Goal: Task Accomplishment & Management: Manage account settings

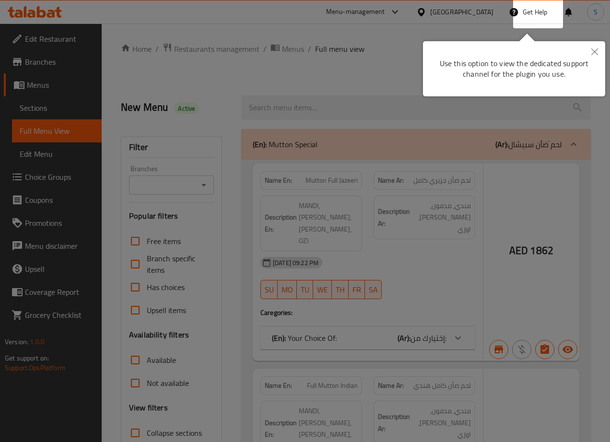
click at [593, 53] on icon "Close" at bounding box center [594, 51] width 7 height 7
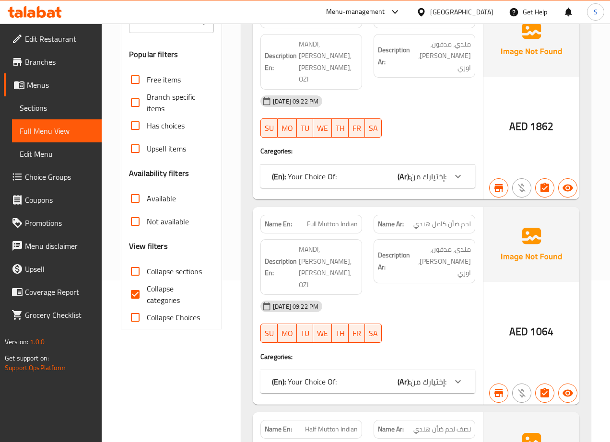
scroll to position [163, 0]
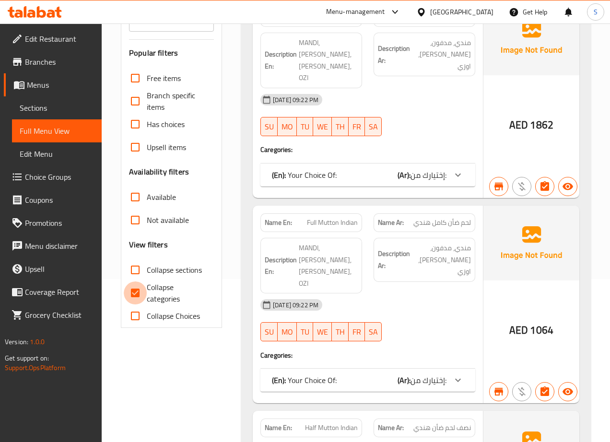
click at [134, 291] on input "Collapse categories" at bounding box center [135, 292] width 23 height 23
checkbox input "false"
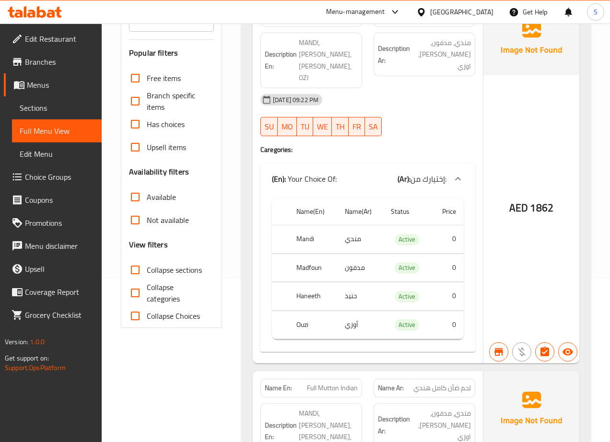
scroll to position [305, 0]
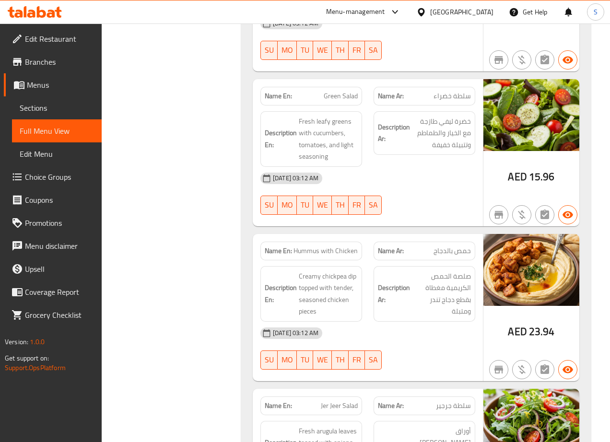
scroll to position [29137, 0]
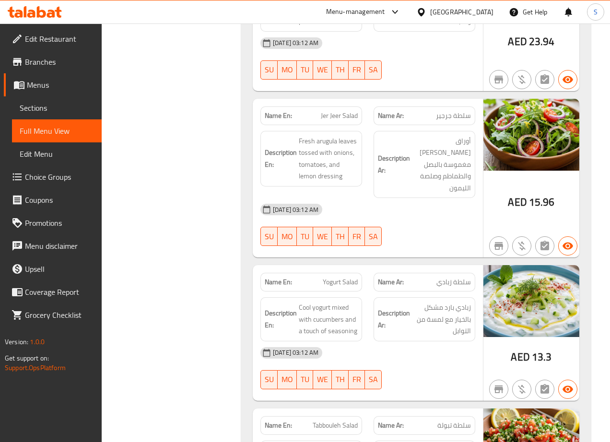
scroll to position [29163, 0]
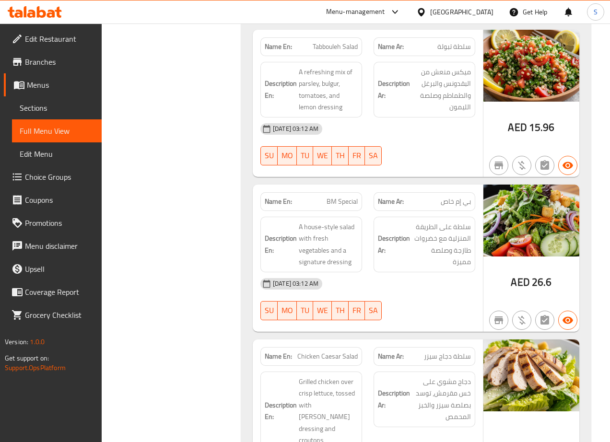
scroll to position [29560, 0]
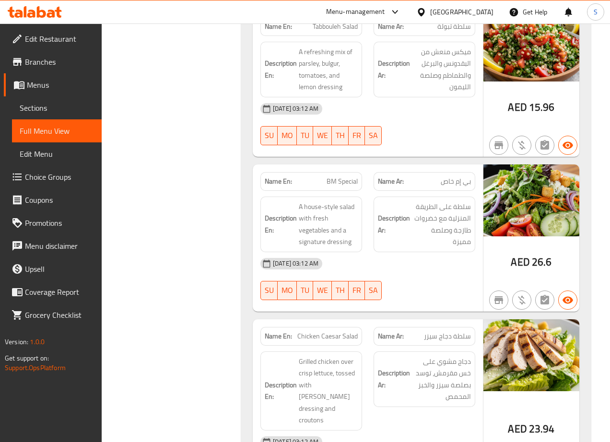
copy span "BM Special"
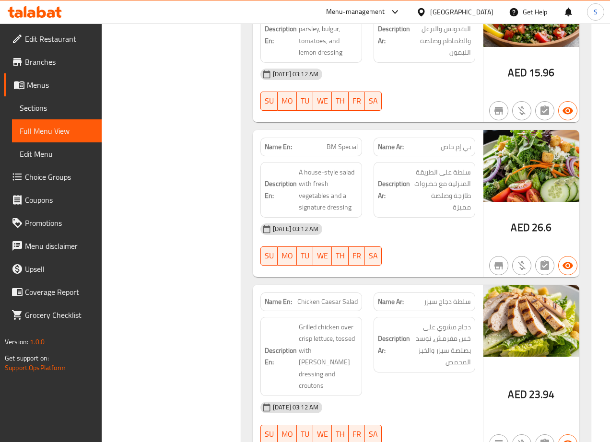
scroll to position [29600, 0]
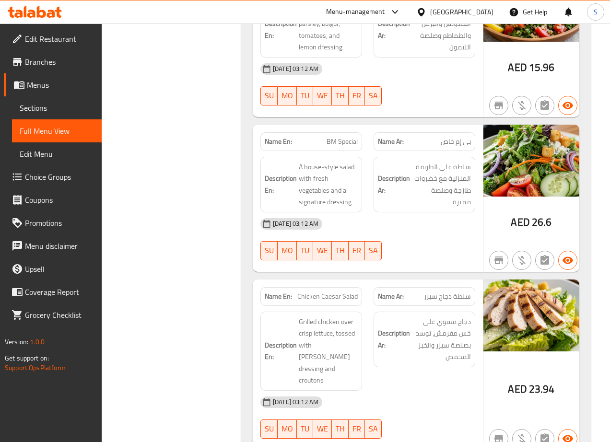
copy span "Chicken Caesar Salad"
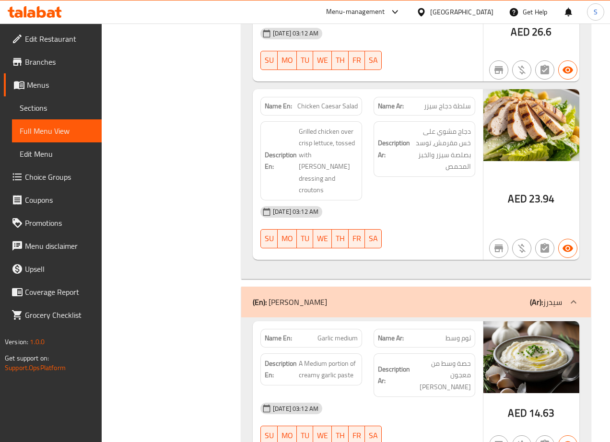
scroll to position [29830, 0]
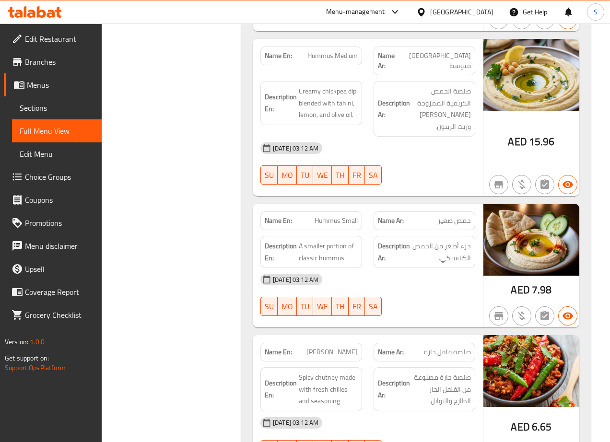
scroll to position [30216, 0]
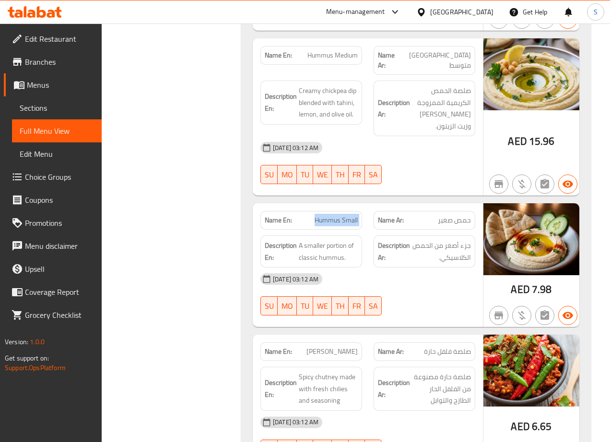
copy span "Hummus Small"
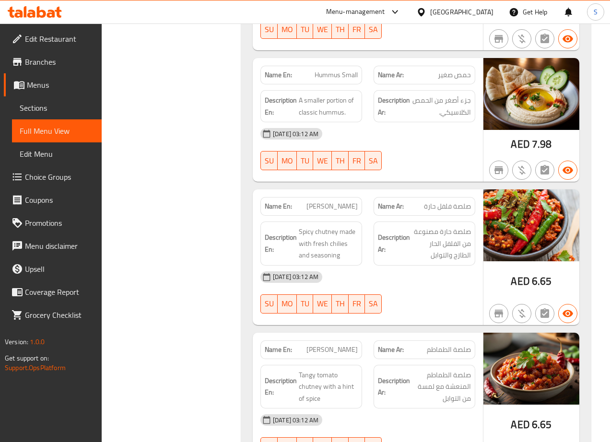
scroll to position [30362, 0]
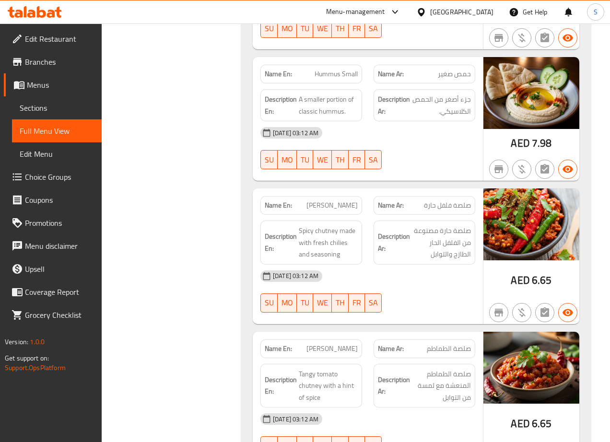
copy span "Chutney"
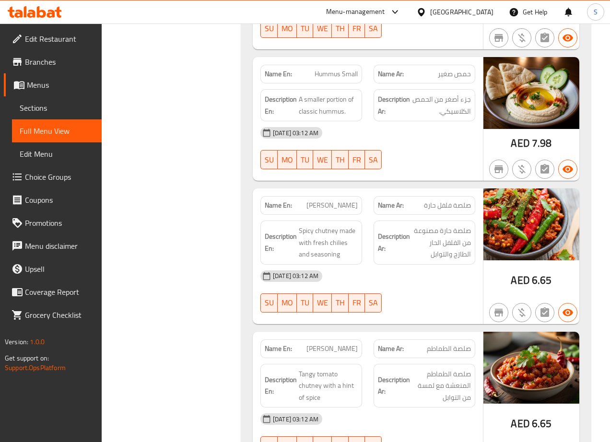
copy span "Tomato Chutney"
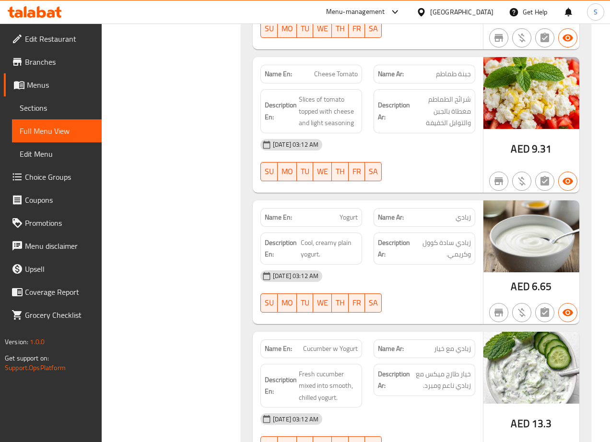
scroll to position [30796, 0]
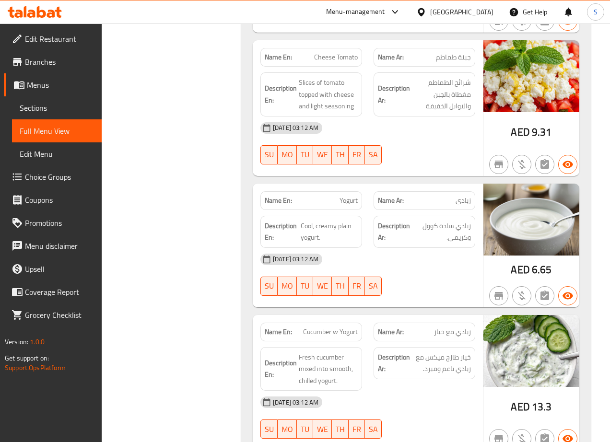
copy span "Yogurt"
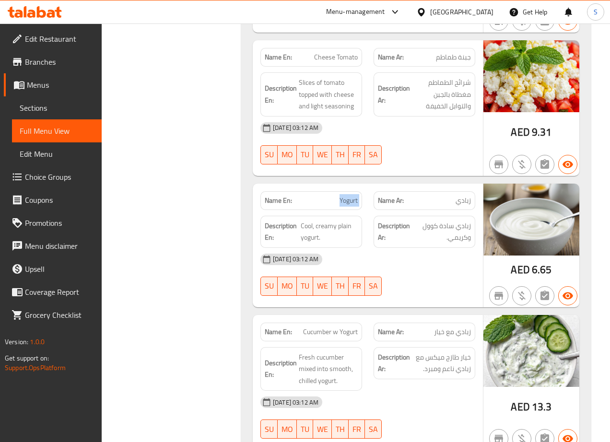
copy span "Cucumber w Yogurt"
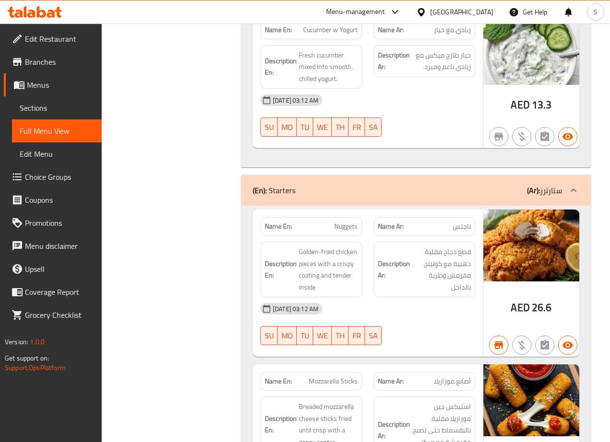
scroll to position [31116, 0]
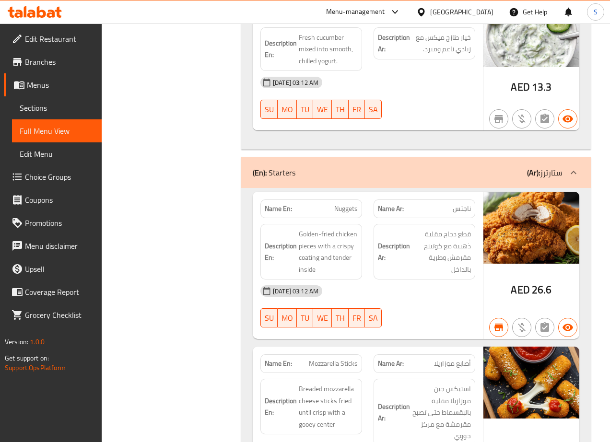
copy span "Nuggets"
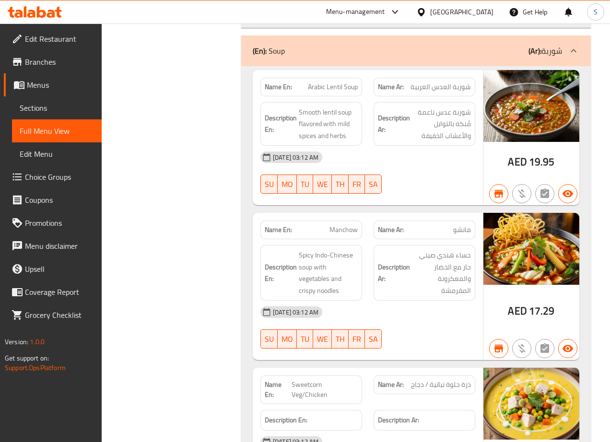
scroll to position [32426, 0]
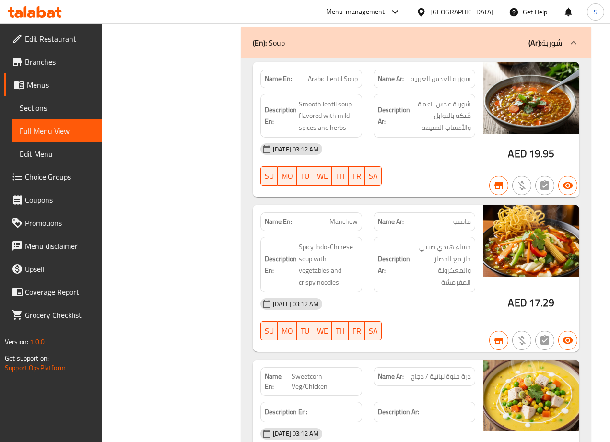
copy span "Manchow"
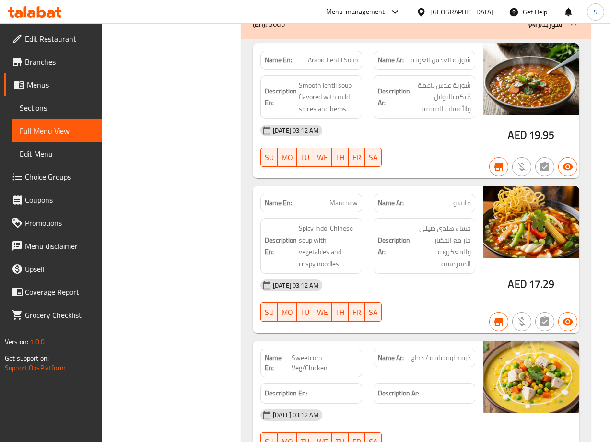
scroll to position [32446, 0]
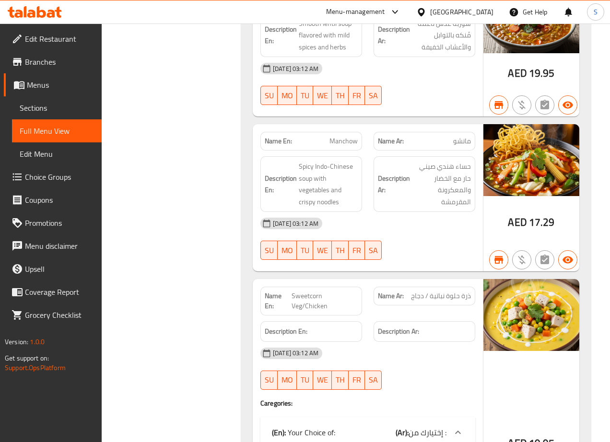
scroll to position [32523, 0]
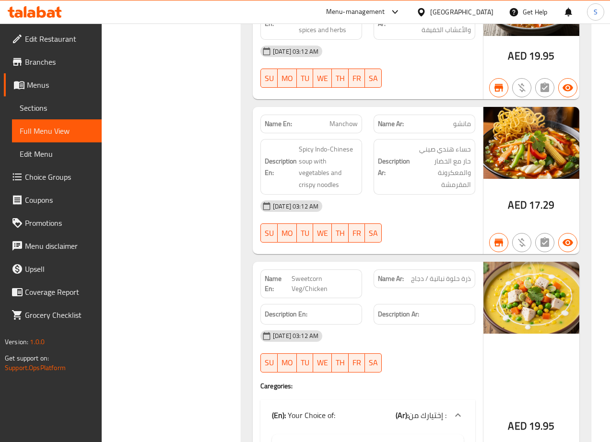
copy span "Sweetcorn Veg/Chicken"
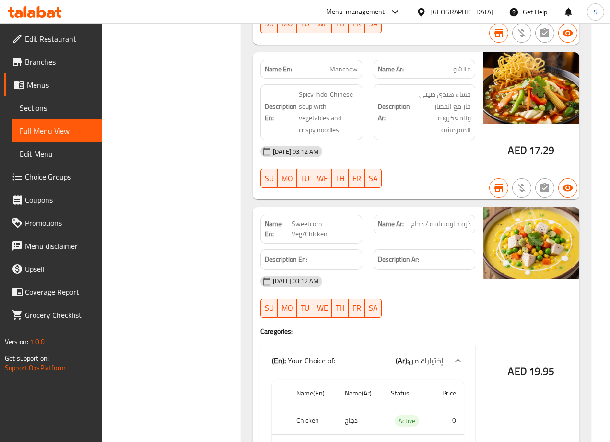
scroll to position [32578, 0]
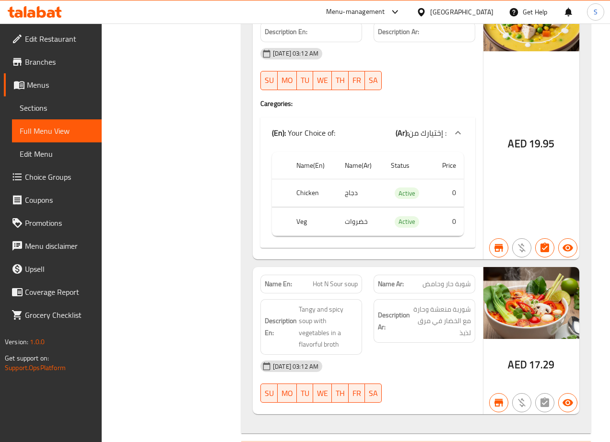
scroll to position [32827, 0]
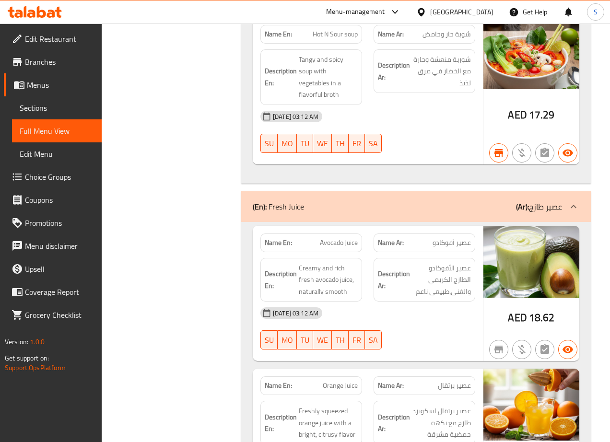
scroll to position [33056, 0]
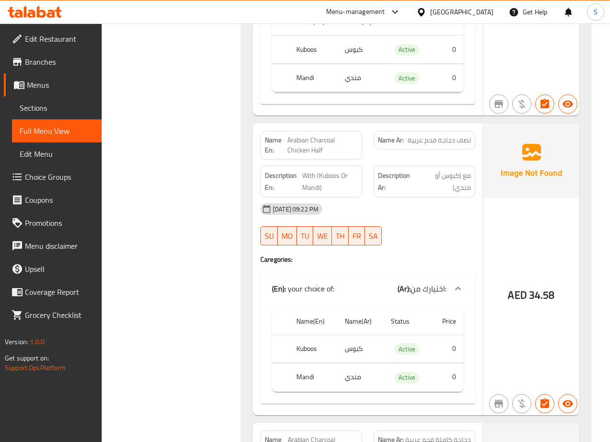
scroll to position [12453, 0]
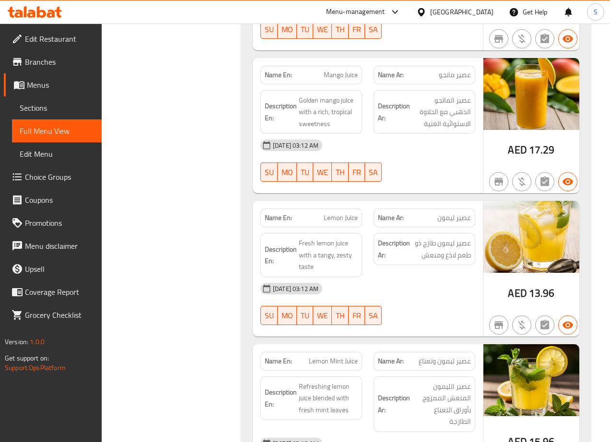
scroll to position [34526, 0]
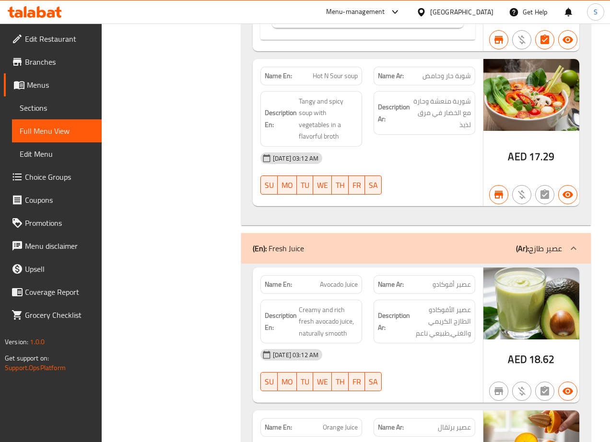
scroll to position [33007, 0]
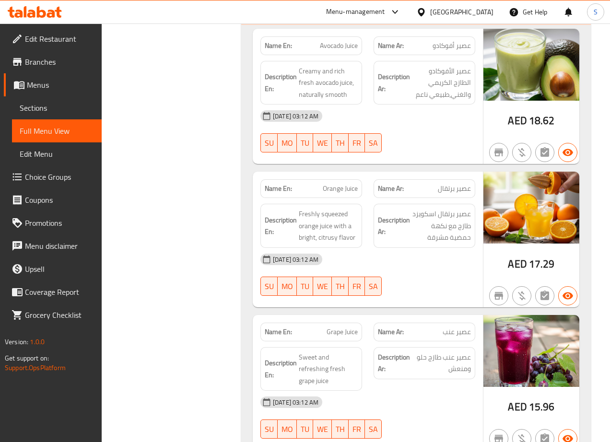
scroll to position [33251, 0]
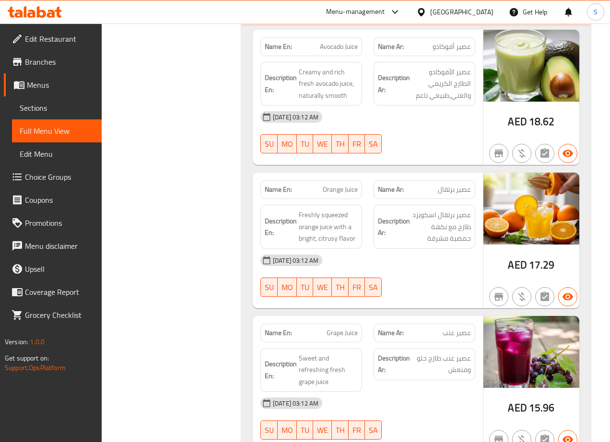
click at [331, 209] on span "Freshly squeezed orange juice with a bright, citrusy flavor" at bounding box center [328, 226] width 59 height 35
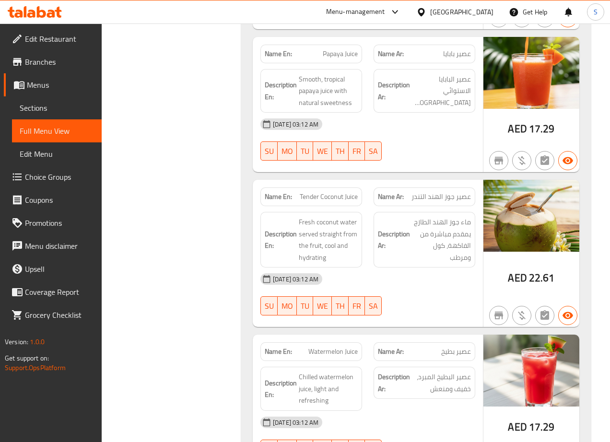
scroll to position [33816, 0]
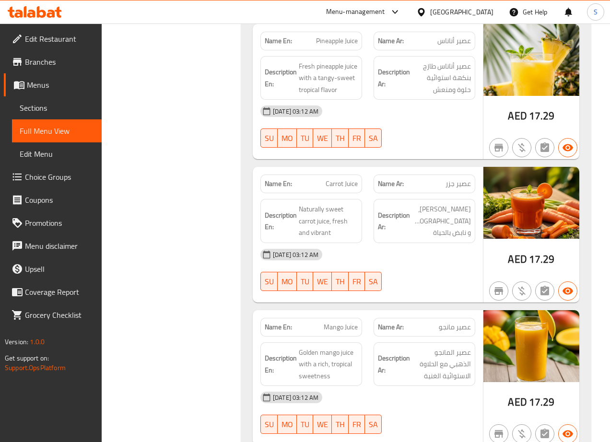
scroll to position [34270, 0]
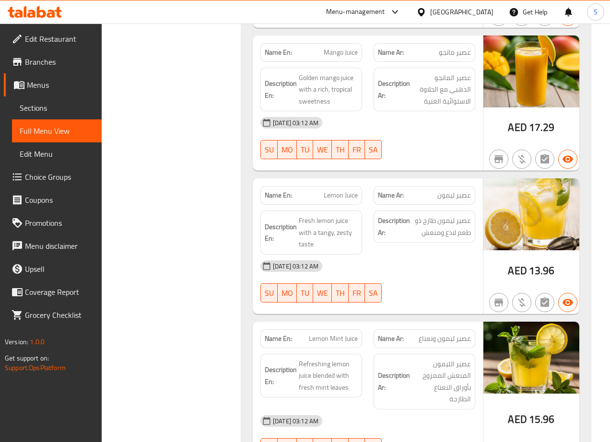
scroll to position [34546, 0]
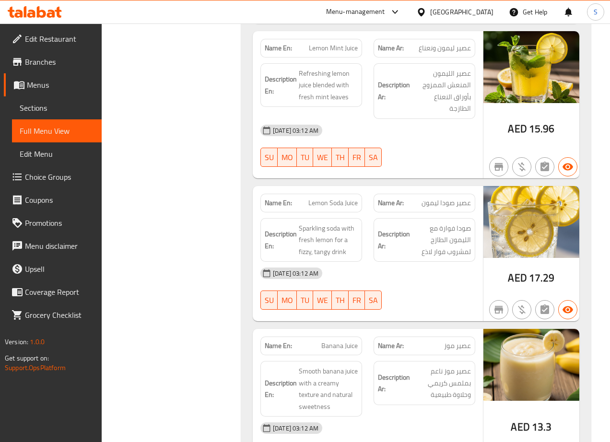
scroll to position [34842, 0]
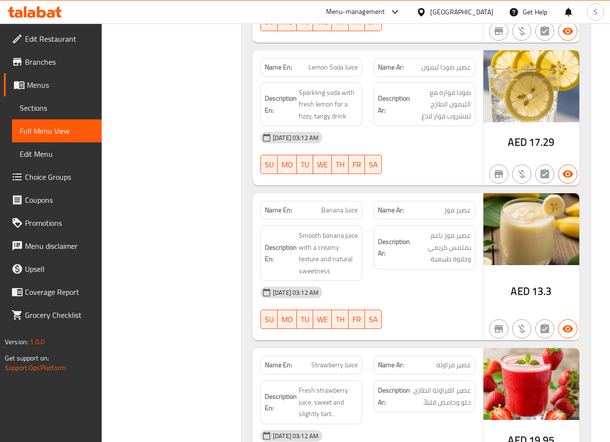
scroll to position [34984, 0]
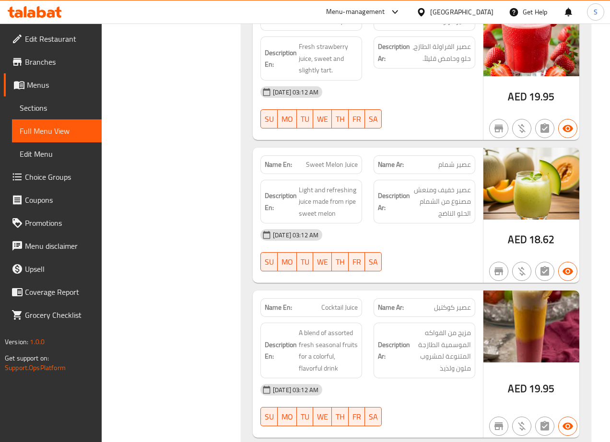
scroll to position [35316, 0]
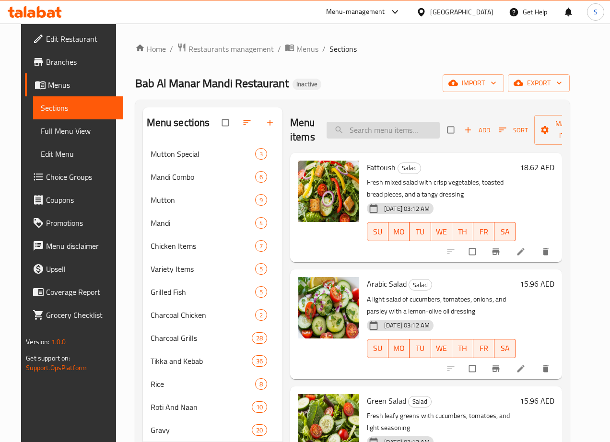
click at [331, 136] on input "search" at bounding box center [382, 130] width 113 height 17
paste input "BM Special"
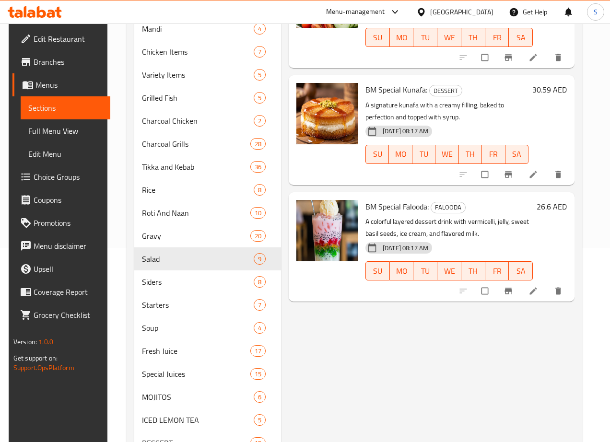
type input "BM Special"
click at [341, 372] on div "Menu items BM Special Add Sort Manage items BM Special Salad A house-style sala…" at bounding box center [427, 254] width 293 height 683
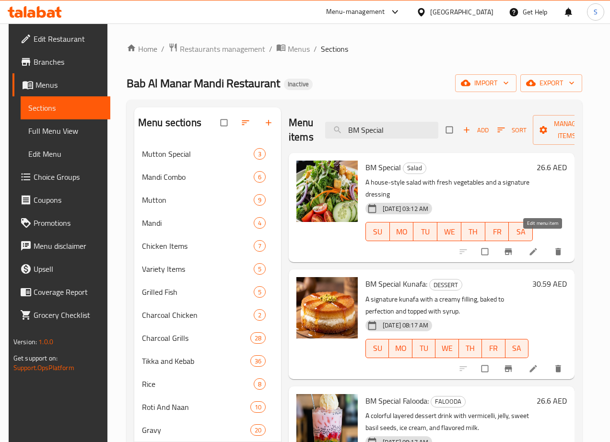
click at [538, 247] on icon at bounding box center [533, 252] width 10 height 10
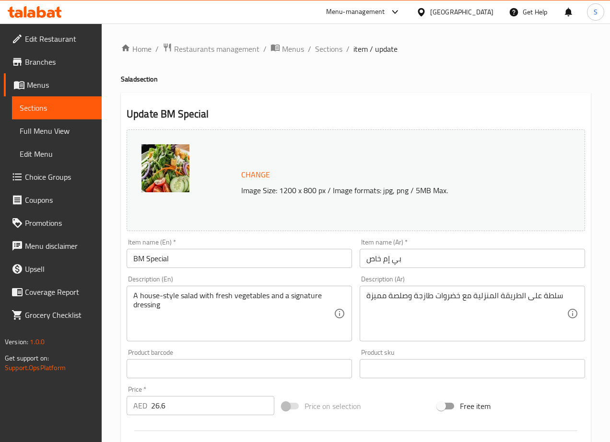
click at [378, 259] on input "بي إم خاص" at bounding box center [472, 258] width 225 height 19
type input "بي إم سبيشيال"
click at [379, 298] on textarea "سلطة على الطريقة المنزلية مع خضروات طازجة وصلصة مميزة" at bounding box center [466, 314] width 200 height 46
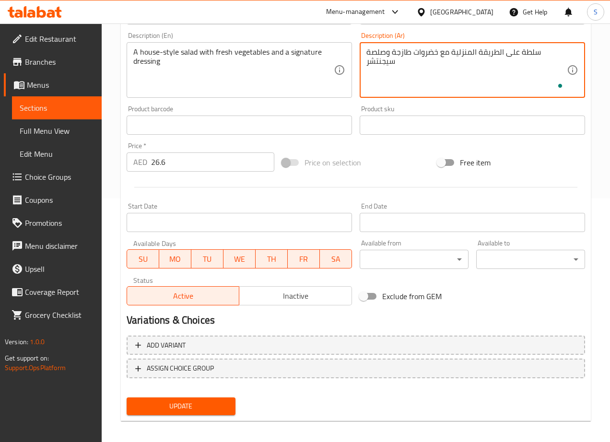
scroll to position [248, 0]
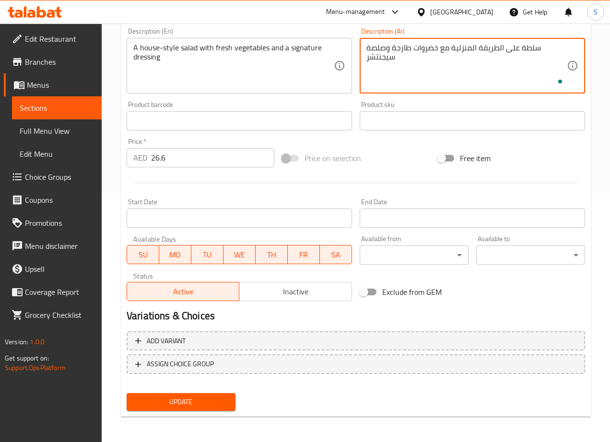
type textarea "سلطة على الطريقة المنزلية مع خضروات طازجة وصلصة سيجنتشر"
click at [212, 400] on span "Update" at bounding box center [180, 402] width 93 height 12
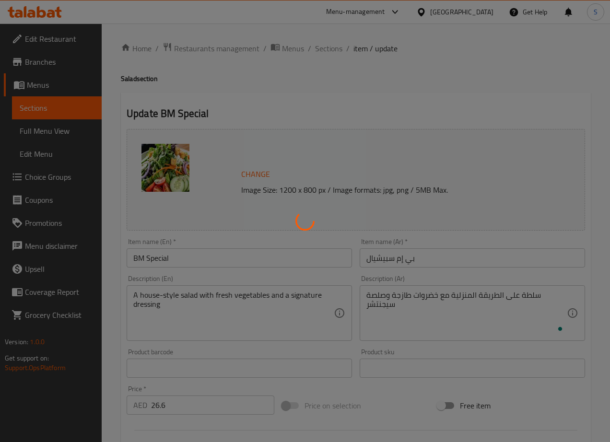
scroll to position [0, 0]
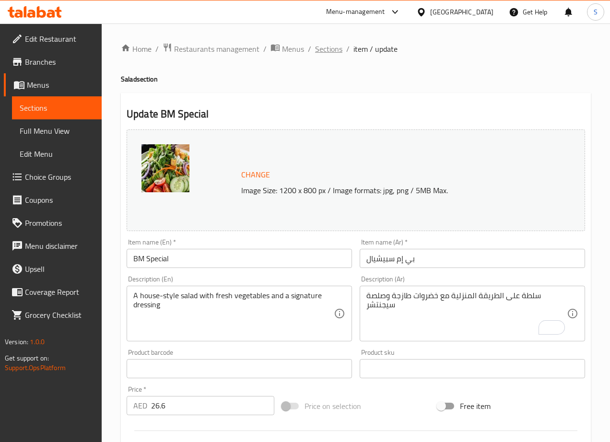
click at [329, 48] on span "Sections" at bounding box center [328, 49] width 27 height 12
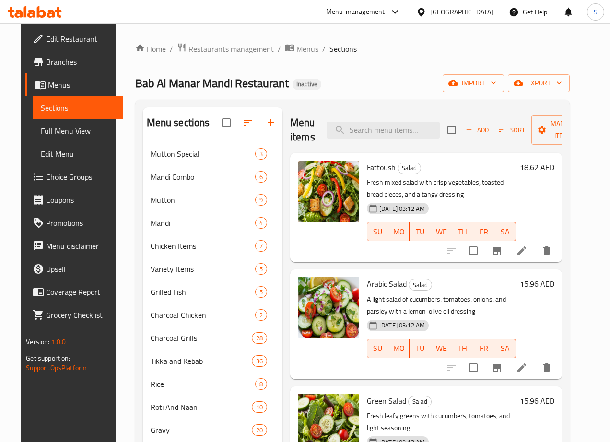
click at [403, 139] on div "Menu items Add Sort Manage items" at bounding box center [426, 130] width 272 height 46
click at [397, 137] on input "search" at bounding box center [382, 130] width 113 height 17
paste input "Chicken Caesar Salad"
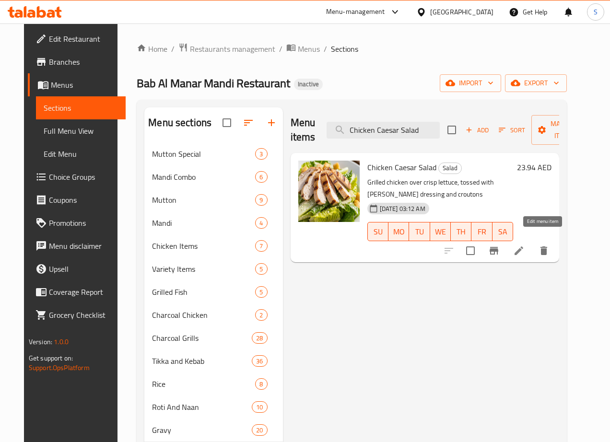
type input "Chicken Caesar Salad"
click at [523, 246] on icon at bounding box center [518, 250] width 9 height 9
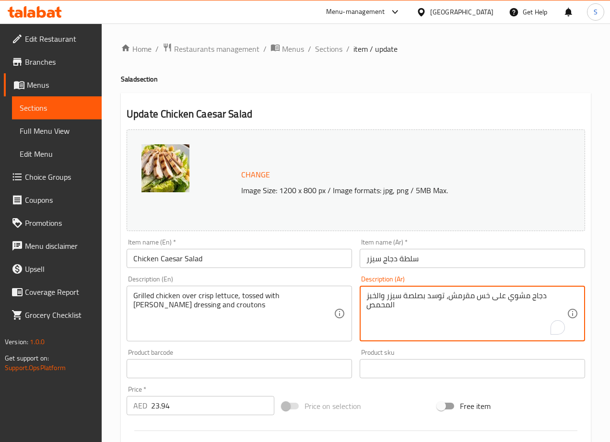
click at [466, 298] on textarea "دجاج مشوي على خس مقرمش، توسد بصلصة سيزر والخبز المحمص" at bounding box center [466, 314] width 200 height 46
click at [432, 298] on textarea "دجاج مشوي على خس كريسب، توسد بصلصة سيزر والخبز المحمص" at bounding box center [466, 314] width 200 height 46
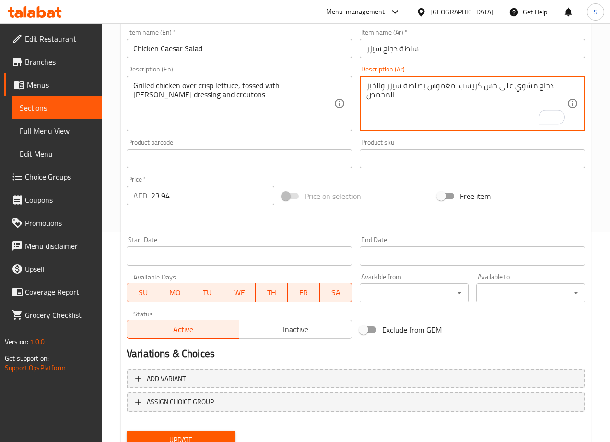
scroll to position [248, 0]
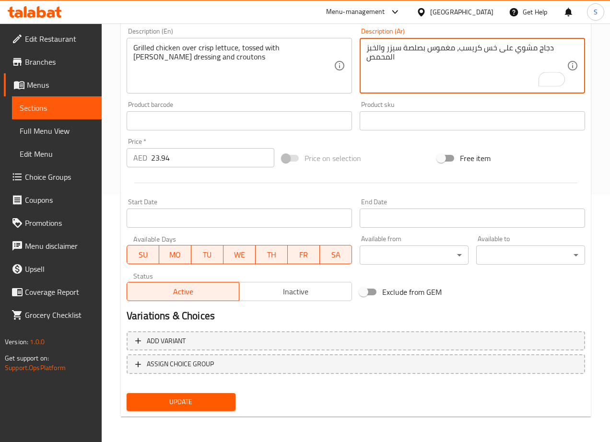
type textarea "دجاج مشوي على خس كريسب، مغموس بصلصة سيزر والخبز المحمص"
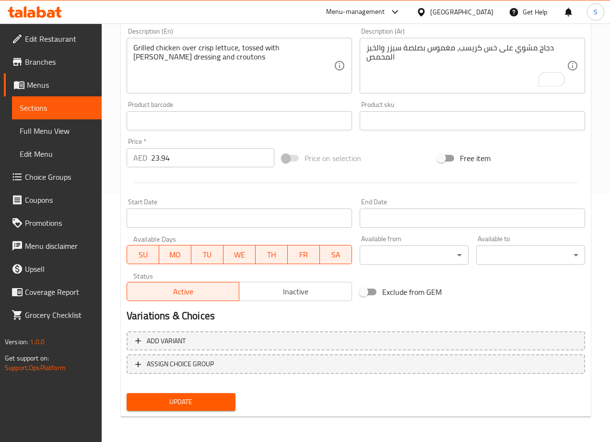
click at [211, 410] on div "Update" at bounding box center [181, 401] width 116 height 25
click at [211, 398] on span "Update" at bounding box center [180, 402] width 93 height 12
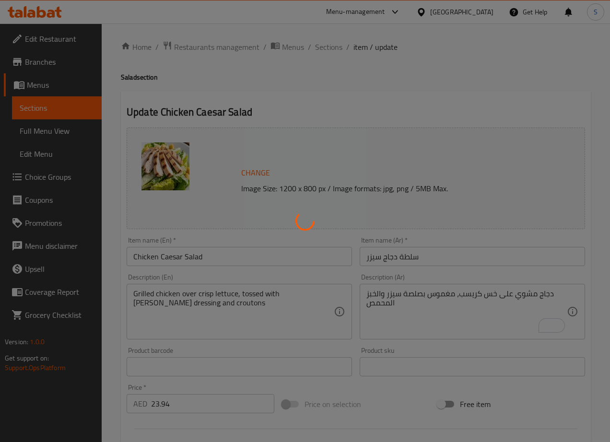
scroll to position [0, 0]
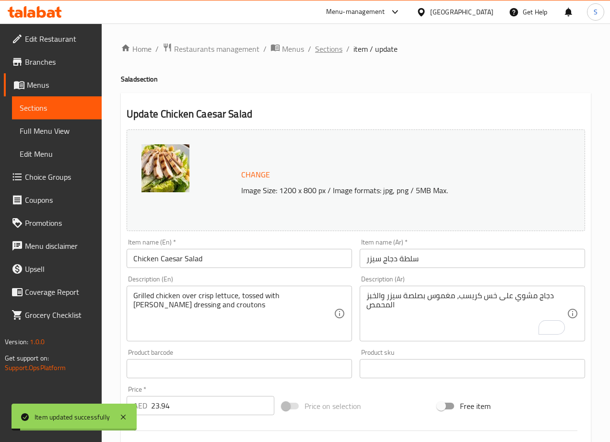
click at [322, 46] on span "Sections" at bounding box center [328, 49] width 27 height 12
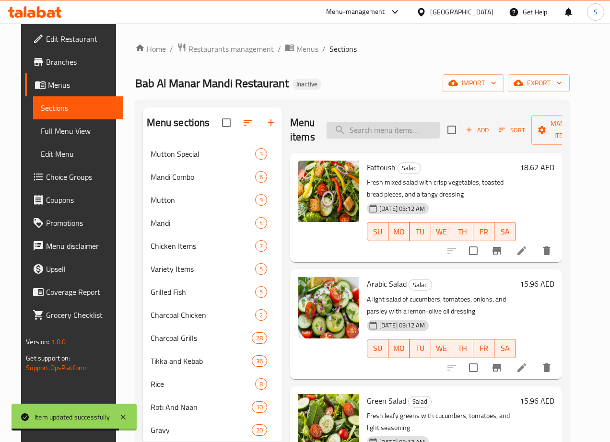
click at [364, 126] on input "search" at bounding box center [382, 130] width 113 height 17
paste input "Hummus Small"
type input "Hummus Small"
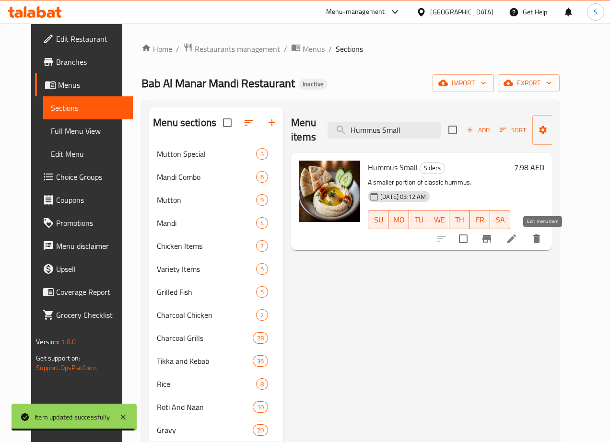
click at [517, 239] on icon at bounding box center [512, 239] width 12 height 12
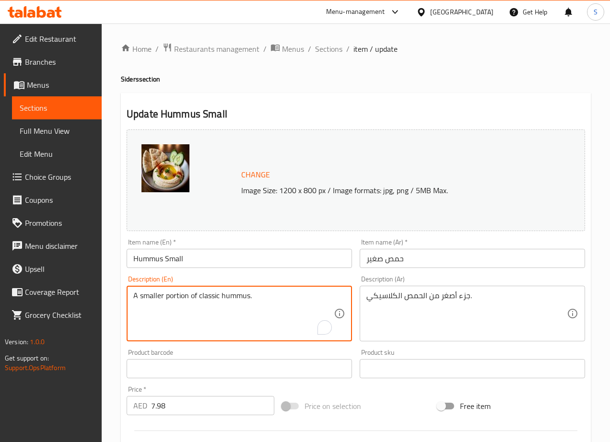
paste textarea "chickpeas, tahini, olive oil, lemon juice, garlic, salt, water"
click at [178, 295] on textarea "chickpeas, tahini, olive oil, lemon juice, garlic, salt, water" at bounding box center [233, 314] width 200 height 46
type textarea "chickpeas, olive oil, lemon juice, garlic, salt, water"
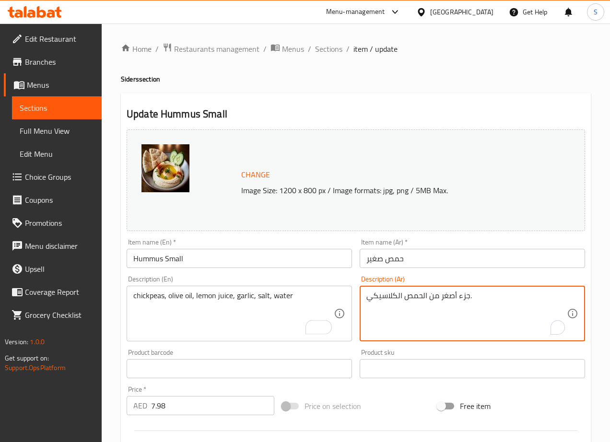
paste textarea "مص, طحينة, زيت زيتون, عصير ليمون, ثوم, ملح, ماء"
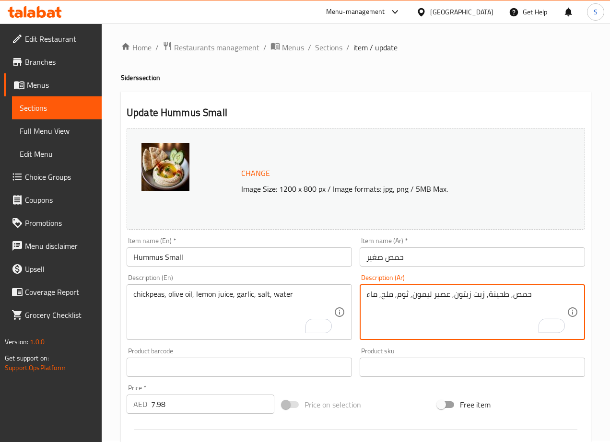
scroll to position [3, 0]
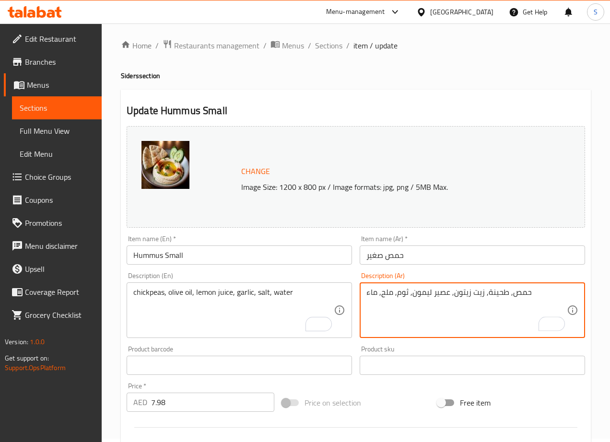
type textarea "حمص, طحينة, زيت زيتون, عصير ليمون, ثوم, ملح, ماء"
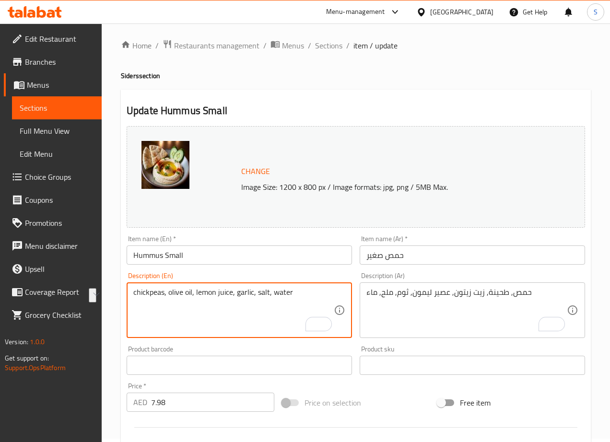
paste textarea "tahini,"
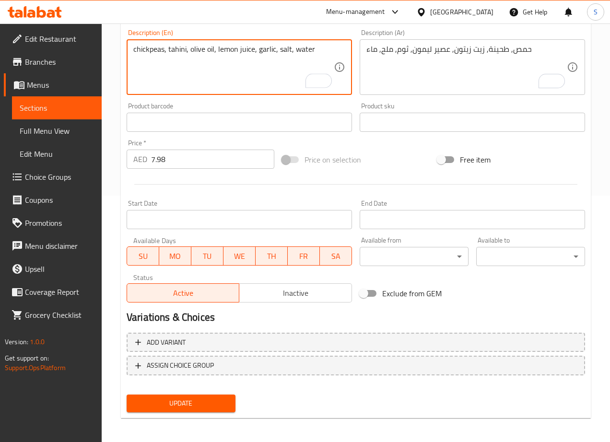
scroll to position [248, 0]
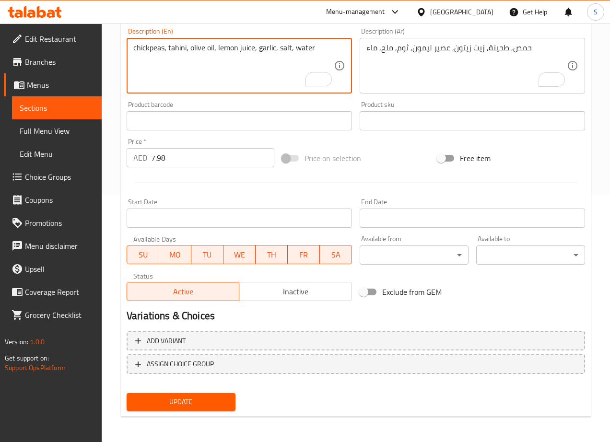
type textarea "chickpeas, tahini, olive oil, lemon juice, garlic, salt, water"
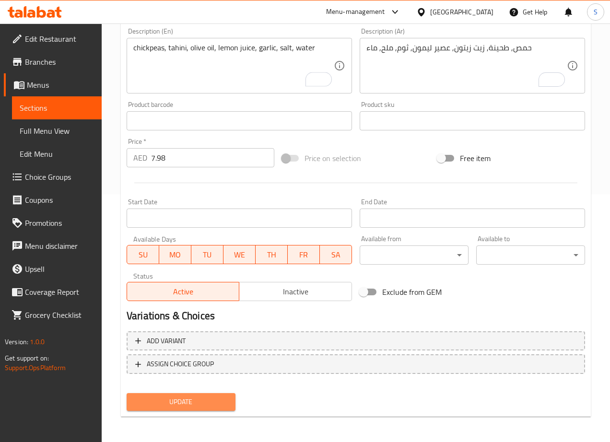
click at [192, 396] on span "Update" at bounding box center [180, 402] width 93 height 12
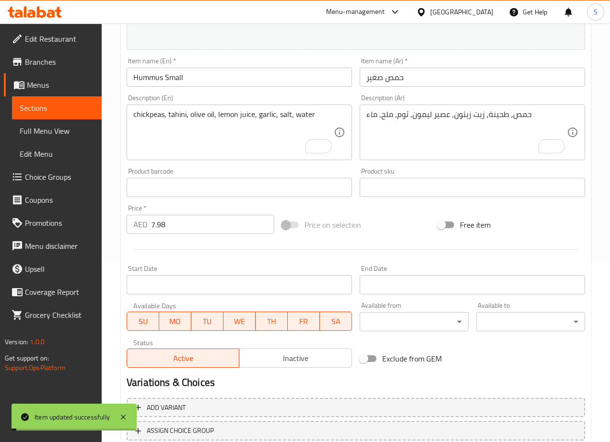
scroll to position [0, 0]
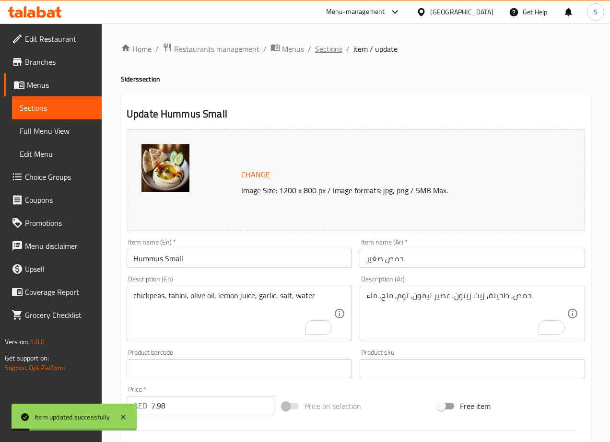
click at [326, 51] on span "Sections" at bounding box center [328, 49] width 27 height 12
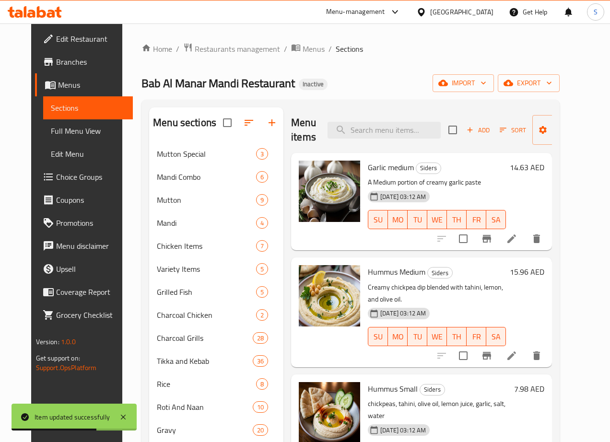
click at [387, 141] on div "Menu items Add Sort Manage items" at bounding box center [421, 130] width 261 height 46
click at [384, 134] on input "search" at bounding box center [383, 130] width 113 height 17
paste input "Chutney"
type input "Chutney"
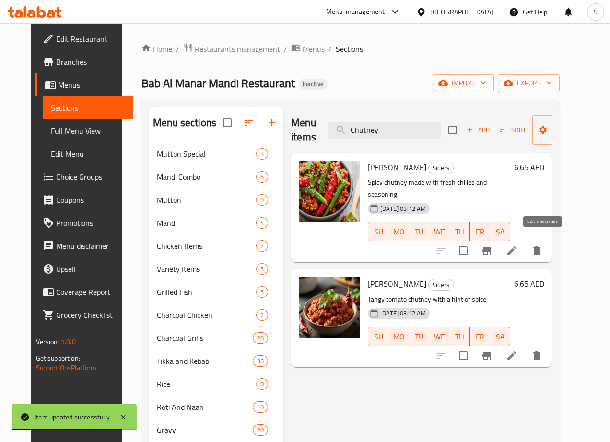
click at [517, 245] on icon at bounding box center [512, 251] width 12 height 12
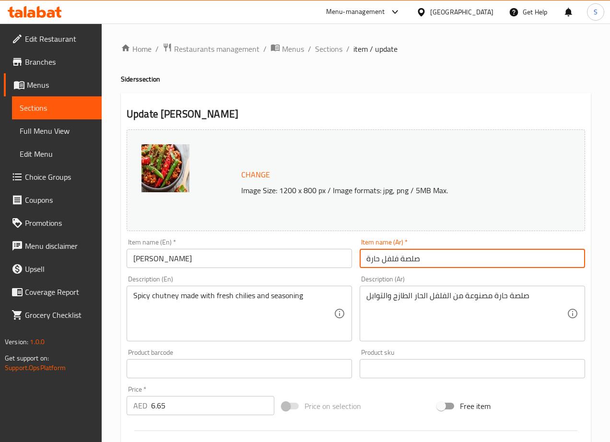
click at [406, 259] on input "صلصة فلفل حارة" at bounding box center [472, 258] width 225 height 19
click at [367, 259] on input "شوتني فلفل حارة" at bounding box center [472, 258] width 225 height 19
type input "شوتني فلفل حار"
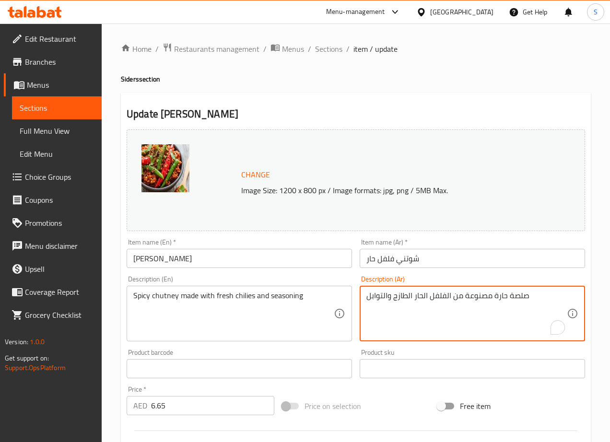
click at [522, 298] on textarea "صلصة حارة مصنوعة من الفلفل الحار الطازج والتوابل" at bounding box center [466, 314] width 200 height 46
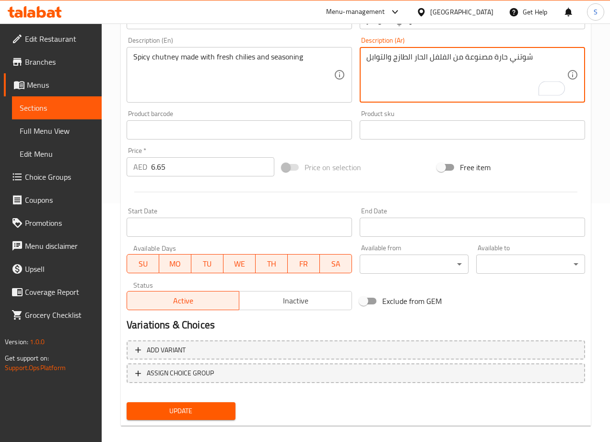
scroll to position [248, 0]
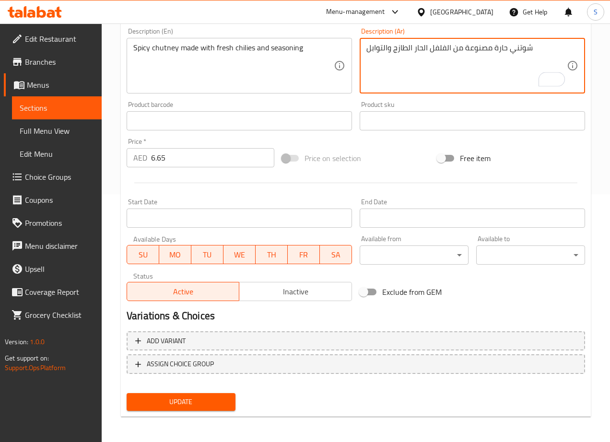
type textarea "شوتني حارة مصنوعة من الفلفل الحار الطازج والتوابل"
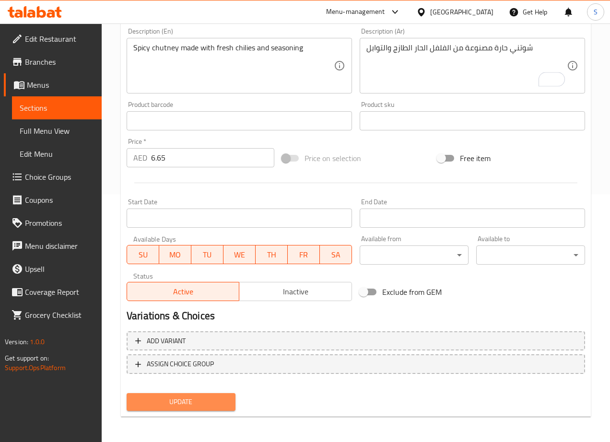
click at [196, 403] on span "Update" at bounding box center [180, 402] width 93 height 12
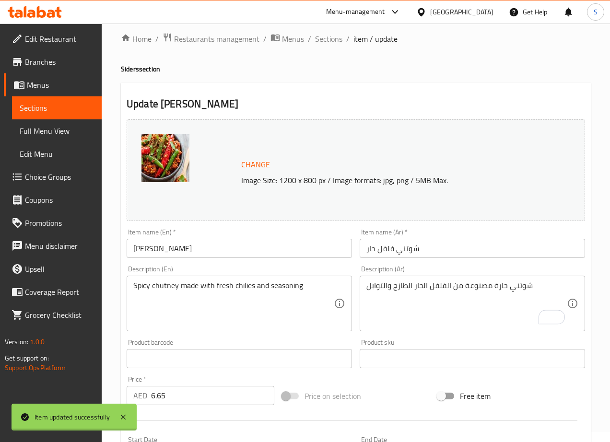
scroll to position [0, 0]
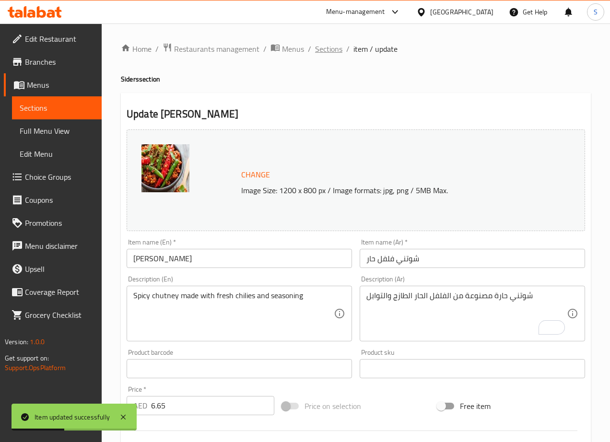
click at [321, 50] on span "Sections" at bounding box center [328, 49] width 27 height 12
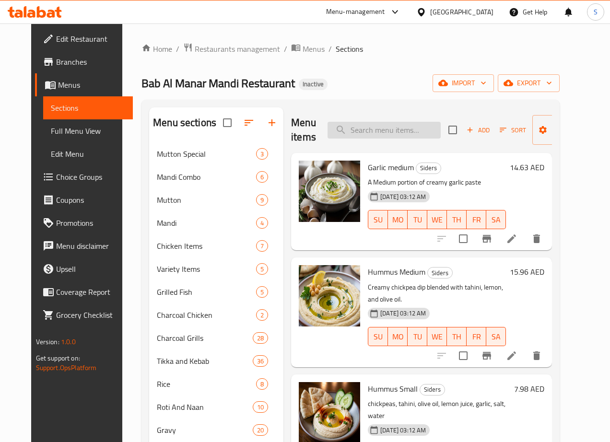
click at [335, 131] on input "search" at bounding box center [383, 130] width 113 height 17
paste input "Tomato Chutney"
type input "Tomato Chutney"
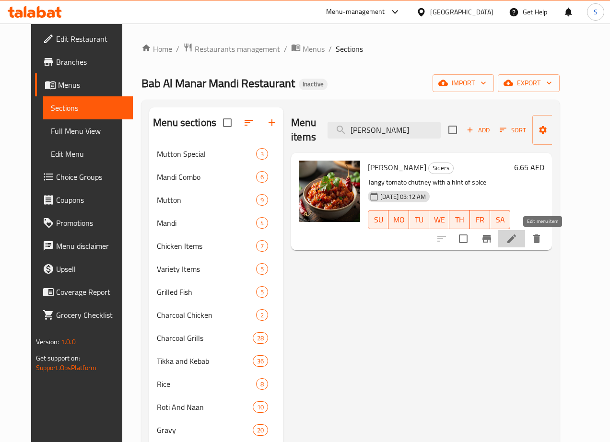
click at [516, 240] on icon at bounding box center [511, 238] width 9 height 9
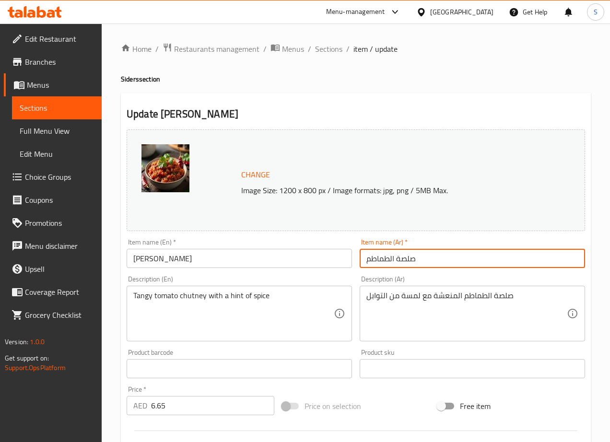
click at [402, 258] on input "صلصة الطماطم" at bounding box center [472, 258] width 225 height 19
type input "شوتني الطماطم"
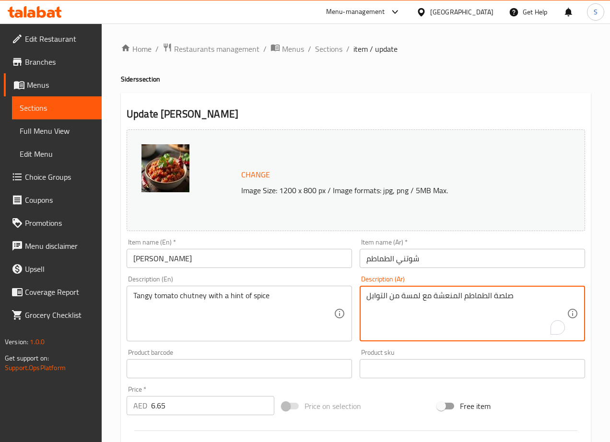
click at [505, 296] on textarea "صلصة الطماطم المنعشة مع لمسة من التوابل" at bounding box center [466, 314] width 200 height 46
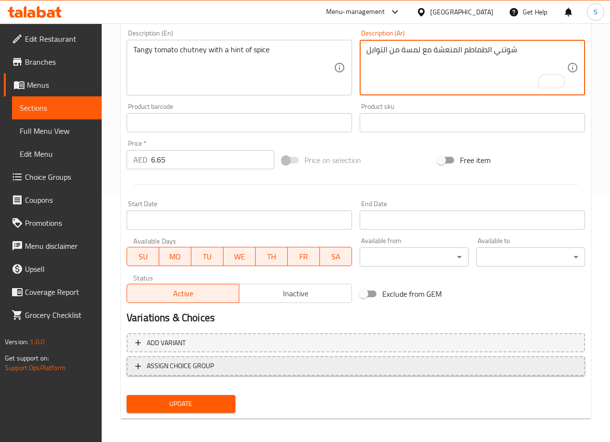
scroll to position [248, 0]
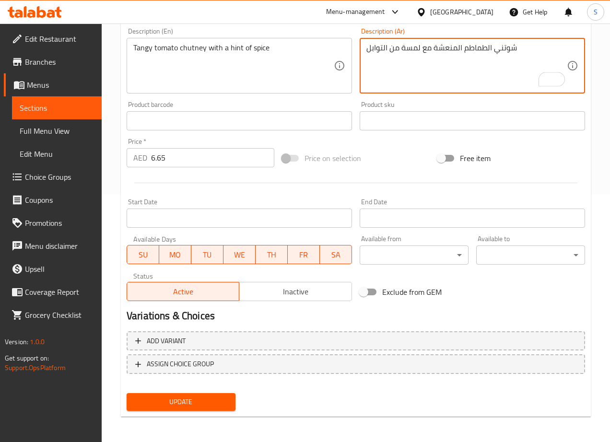
type textarea "شوتني الطماطم المنعشة مع لمسة من التوابل"
click at [200, 415] on div "Update Tomato Chutney Change Image Size: 1200 x 800 px / Image formats: jpg, pn…" at bounding box center [356, 131] width 470 height 572
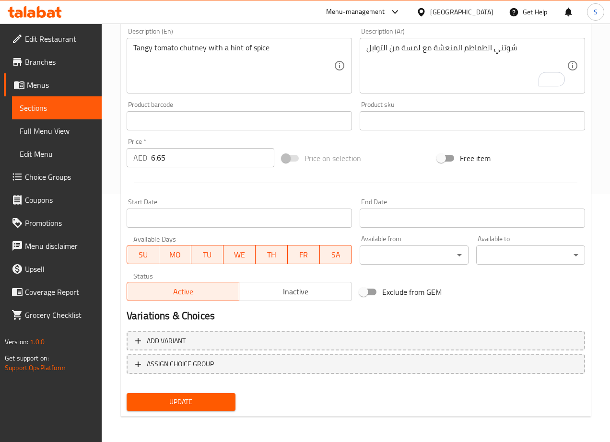
click at [200, 407] on span "Update" at bounding box center [180, 402] width 93 height 12
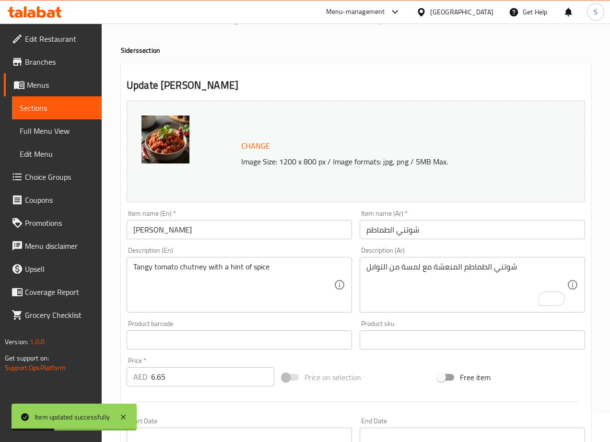
scroll to position [0, 0]
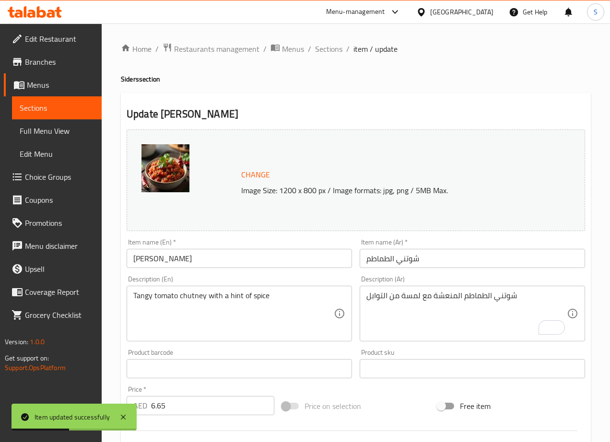
drag, startPoint x: 330, startPoint y: 52, endPoint x: 323, endPoint y: 69, distance: 18.3
click at [330, 52] on span "Sections" at bounding box center [328, 49] width 27 height 12
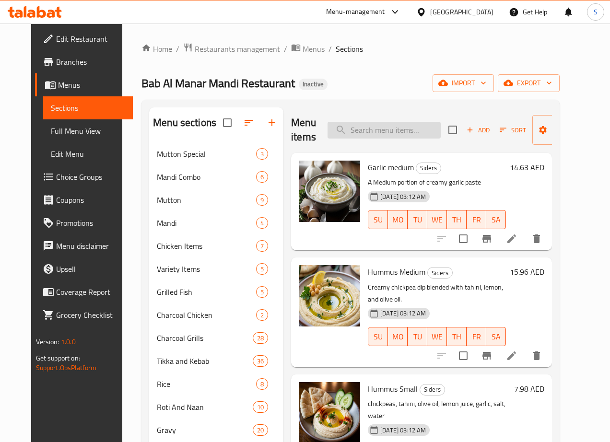
click at [349, 135] on input "search" at bounding box center [383, 130] width 113 height 17
paste input "Yogurt"
type input "Yogurt"
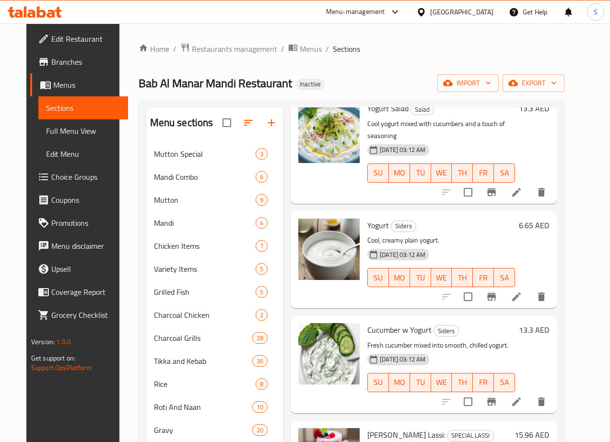
scroll to position [190, 0]
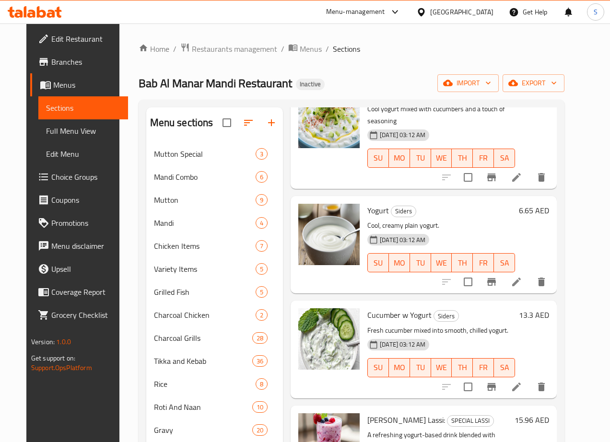
click at [521, 278] on icon at bounding box center [516, 282] width 9 height 9
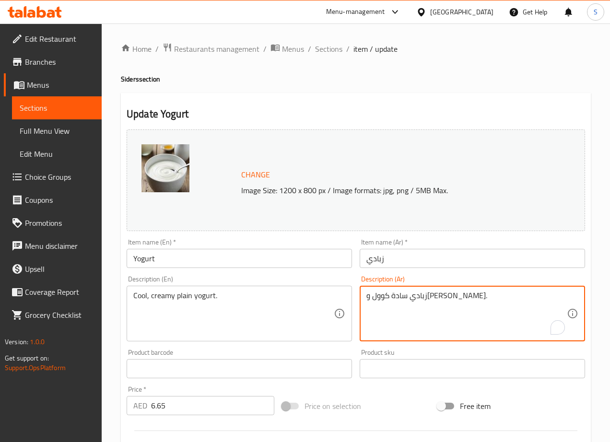
click at [402, 297] on textarea "زبادي سادة كوول وكريمي." at bounding box center [466, 314] width 200 height 46
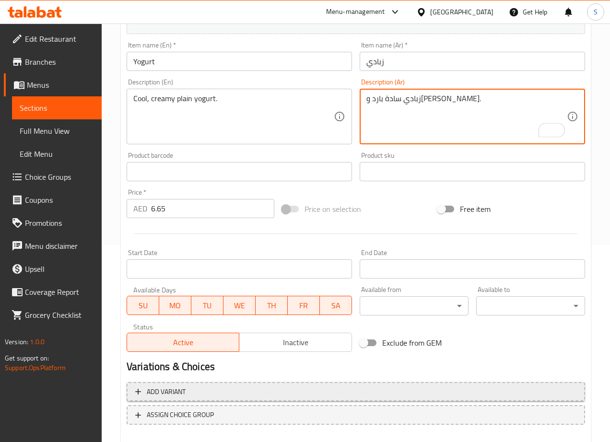
scroll to position [248, 0]
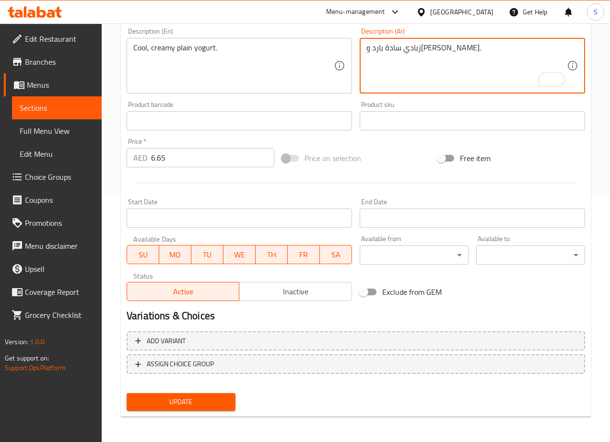
type textarea "زبادي سادة بارد وكريمي."
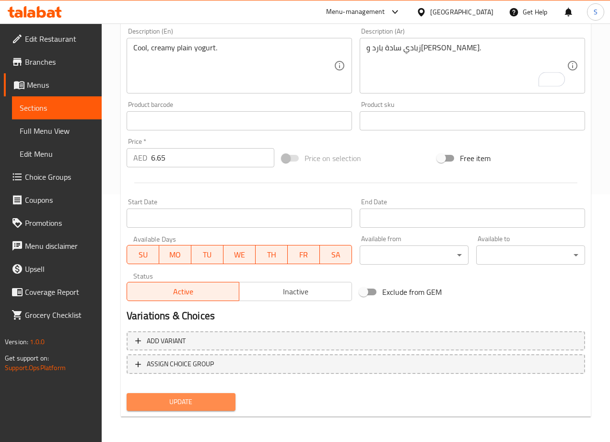
click at [187, 396] on span "Update" at bounding box center [180, 402] width 93 height 12
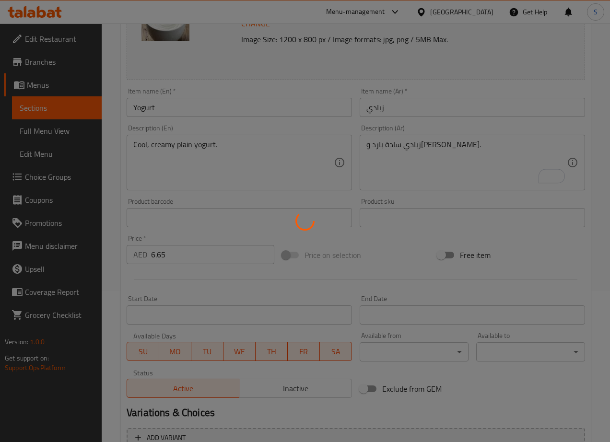
scroll to position [0, 0]
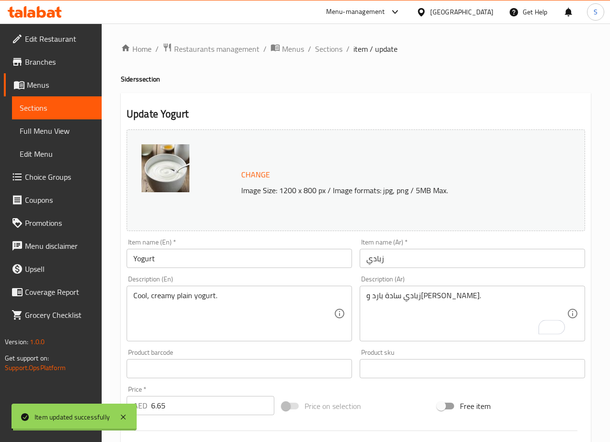
click at [328, 51] on span "Sections" at bounding box center [328, 49] width 27 height 12
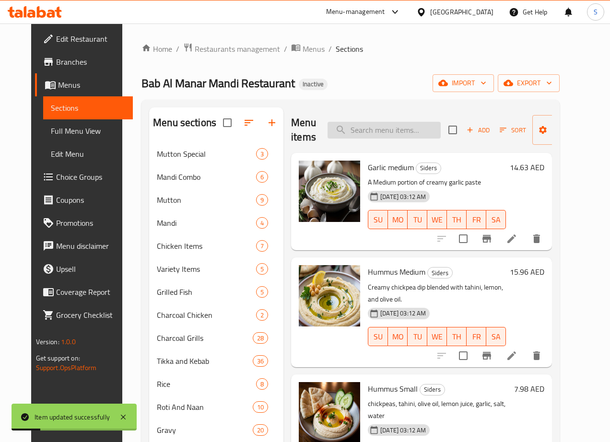
click at [360, 131] on input "search" at bounding box center [383, 130] width 113 height 17
paste input "Cucumber w Yogurt"
type input "Cucumber w Yogurt"
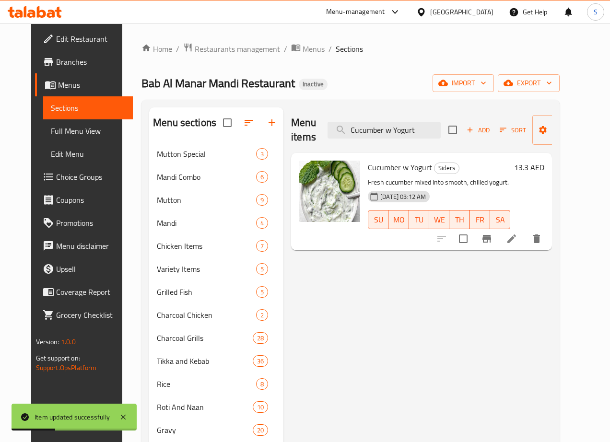
click at [517, 238] on icon at bounding box center [512, 239] width 12 height 12
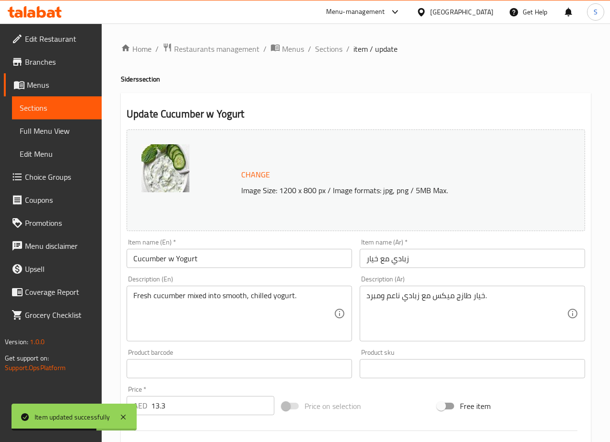
click at [383, 262] on input "زبادي مع خيار" at bounding box center [472, 258] width 225 height 19
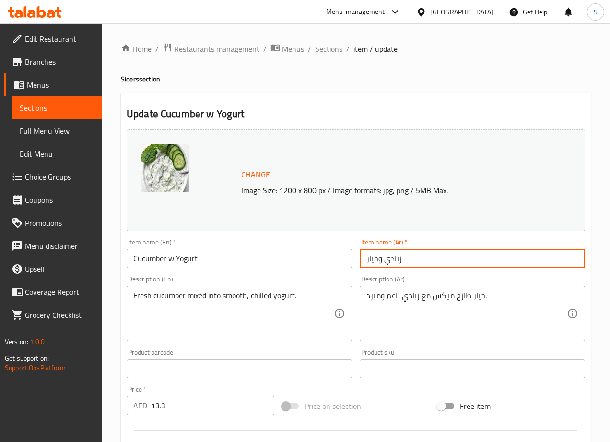
type input "زبادي وخيار"
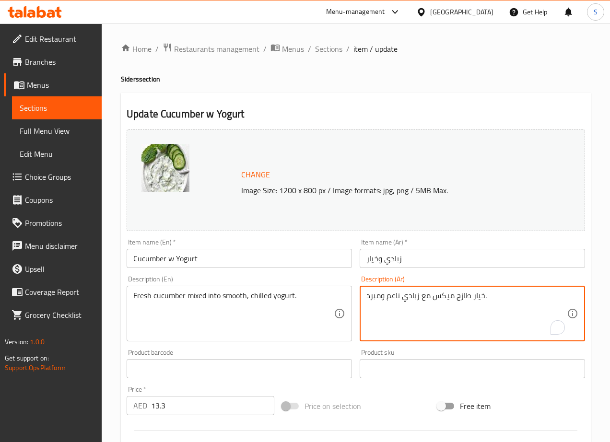
click at [446, 299] on textarea "خيار طازج ميكس مع زبادي ناعم ومبرد." at bounding box center [466, 314] width 200 height 46
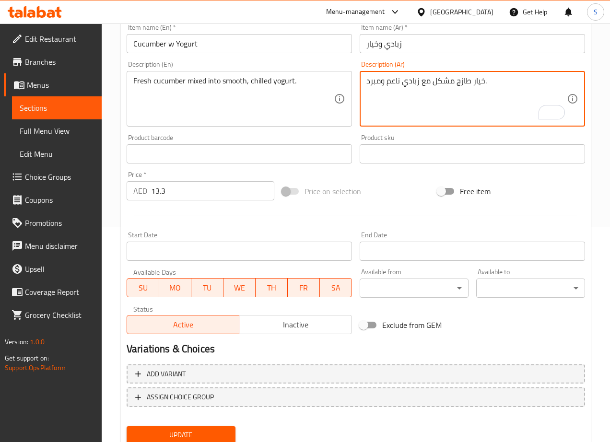
scroll to position [248, 0]
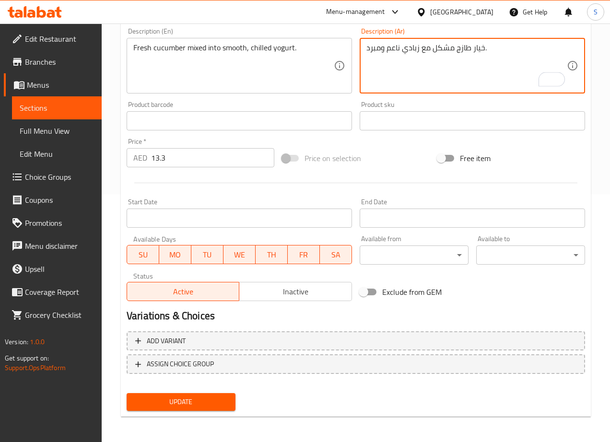
type textarea "خيار طازج مشكل مع زبادي ناعم ومبرد."
click at [189, 406] on span "Update" at bounding box center [180, 402] width 93 height 12
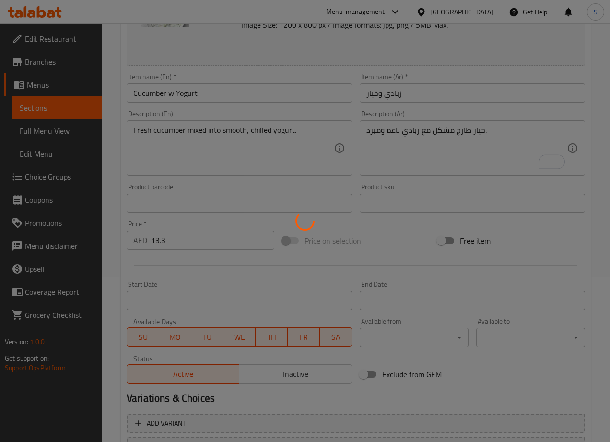
scroll to position [0, 0]
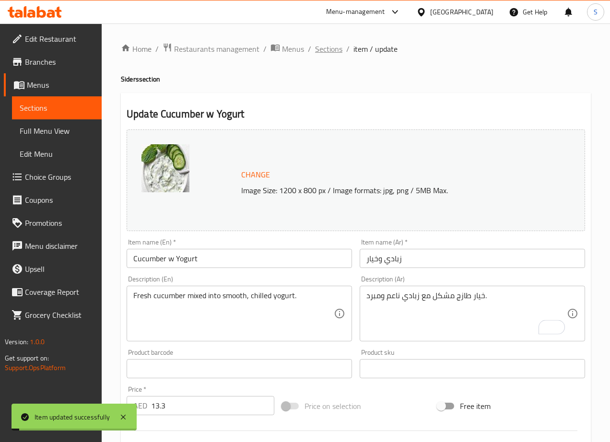
click at [325, 49] on span "Sections" at bounding box center [328, 49] width 27 height 12
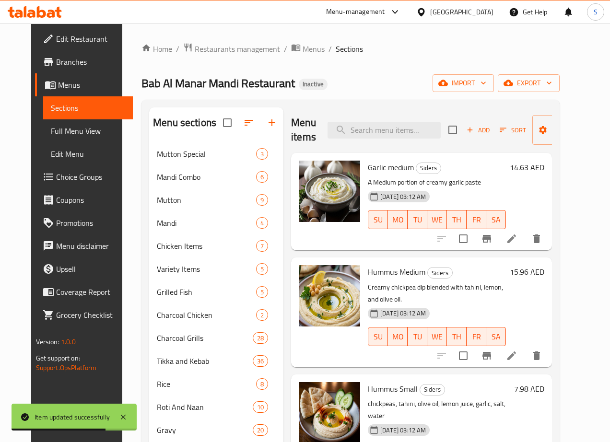
click at [337, 118] on div "Menu items Add Sort Manage items" at bounding box center [421, 130] width 261 height 46
click at [338, 127] on input "search" at bounding box center [383, 130] width 113 height 17
paste input "Nuggets"
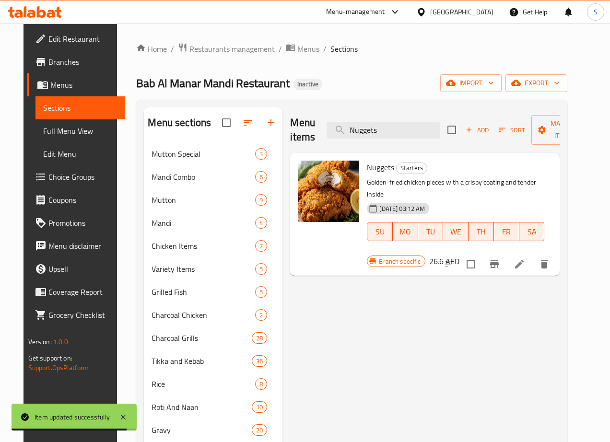
type input "Nuggets"
click at [533, 256] on li at bounding box center [519, 264] width 27 height 17
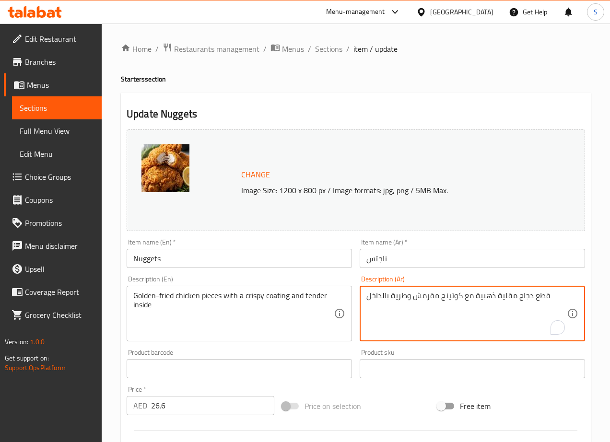
click at [450, 296] on textarea "قطع دجاج مقلية ذهبية مع كوتينج مقرمش وطرية بالداخل" at bounding box center [466, 314] width 200 height 46
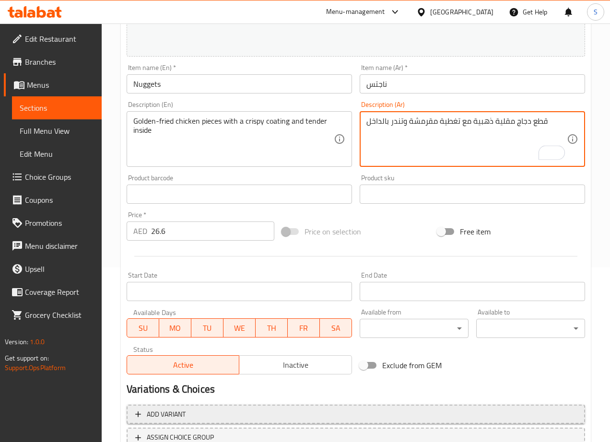
scroll to position [248, 0]
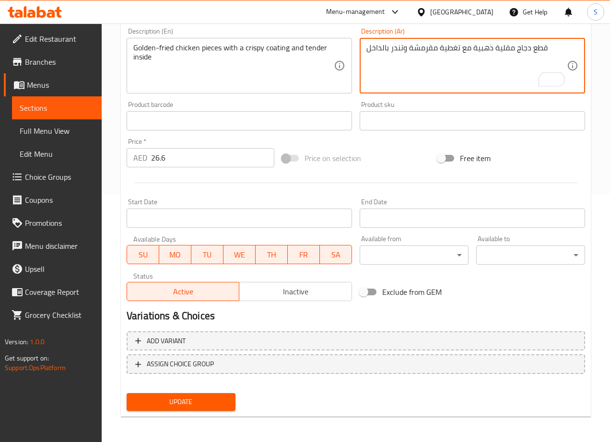
type textarea "قطع دجاج مقلية ذهبية مع تغطية مقرمشة وتندر بالداخل"
click at [205, 399] on span "Update" at bounding box center [180, 402] width 93 height 12
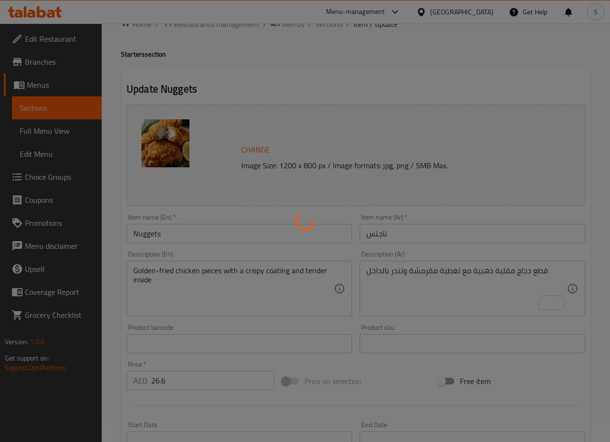
scroll to position [0, 0]
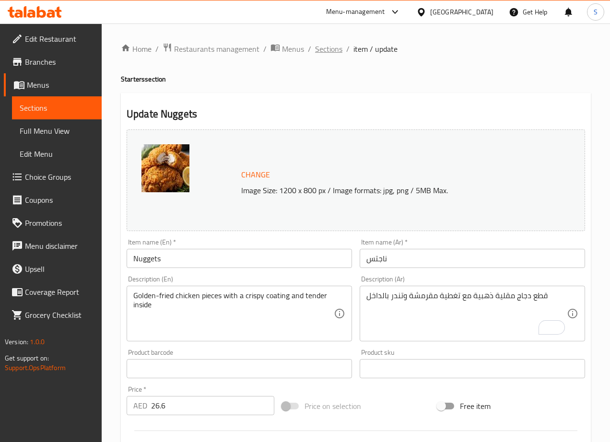
click at [328, 46] on span "Sections" at bounding box center [328, 49] width 27 height 12
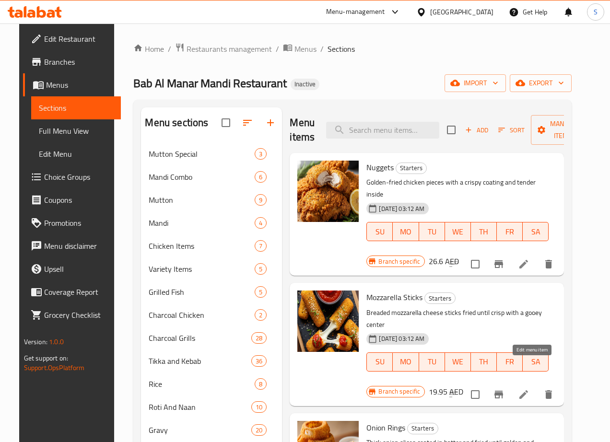
click at [529, 389] on icon at bounding box center [524, 395] width 12 height 12
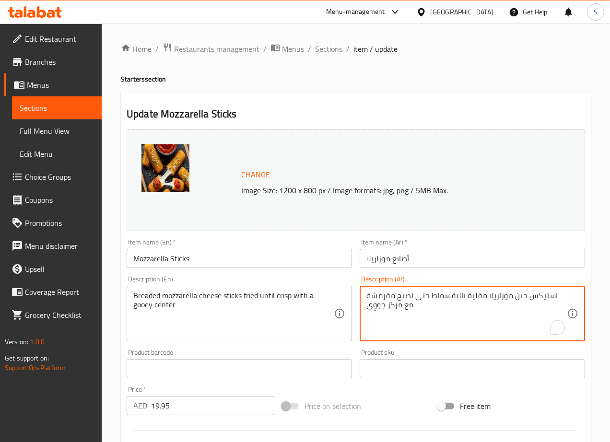
click at [554, 298] on textarea "استيكس جبن موزاريلا مقلية بالبقسماط حتى تصبح مقرمشة مع مركز جووِي" at bounding box center [466, 314] width 200 height 46
click at [482, 301] on textarea "اصابع جبن موزاريلا مقلية بالبقسماط حتى تصبح مقرمشة مع مركز جووِي" at bounding box center [466, 314] width 200 height 46
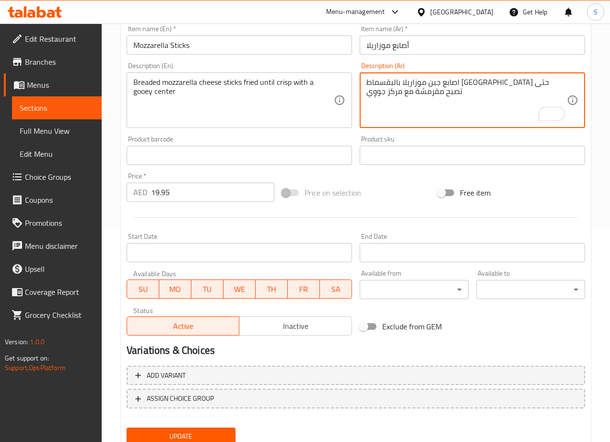
scroll to position [248, 0]
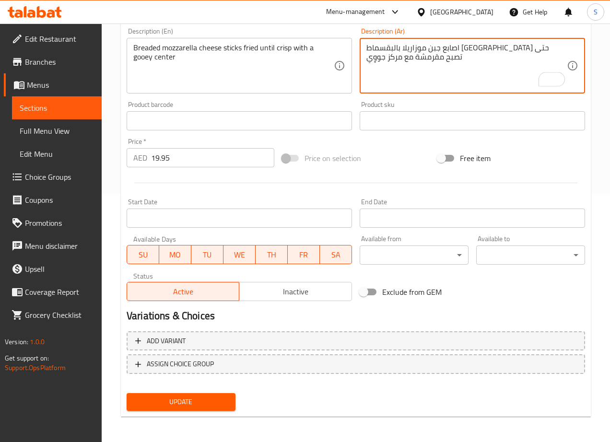
type textarea "اصابع جبن موزاريلا بالبقسماط مقلية حتى تصبح مقرمشة مع مركز جووِي"
click at [208, 403] on span "Update" at bounding box center [180, 402] width 93 height 12
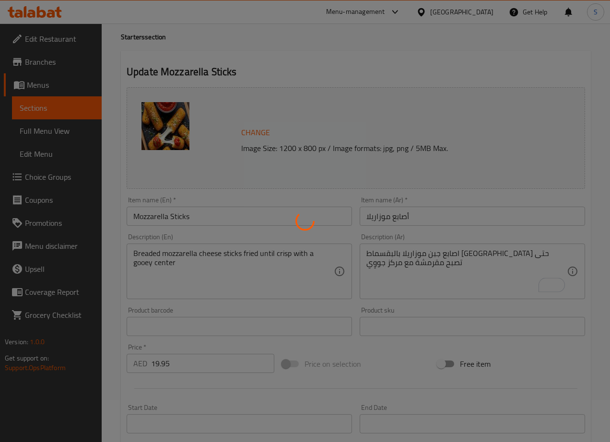
scroll to position [0, 0]
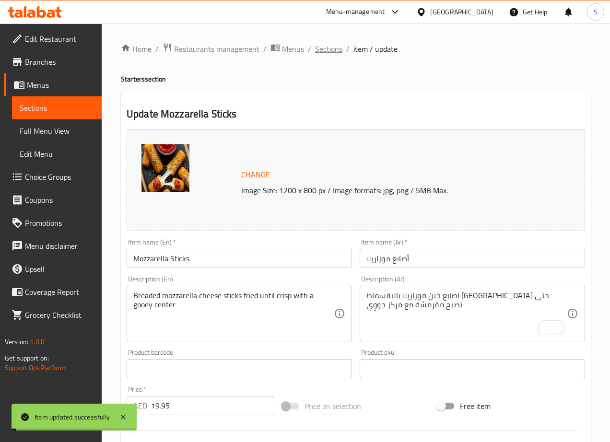
click at [331, 49] on span "Sections" at bounding box center [328, 49] width 27 height 12
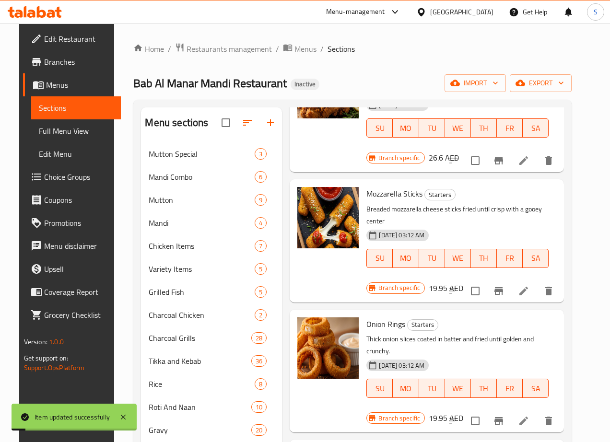
scroll to position [110, 0]
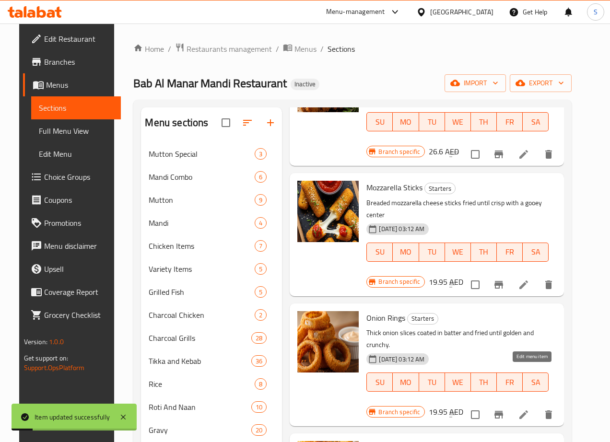
click at [529, 409] on icon at bounding box center [524, 415] width 12 height 12
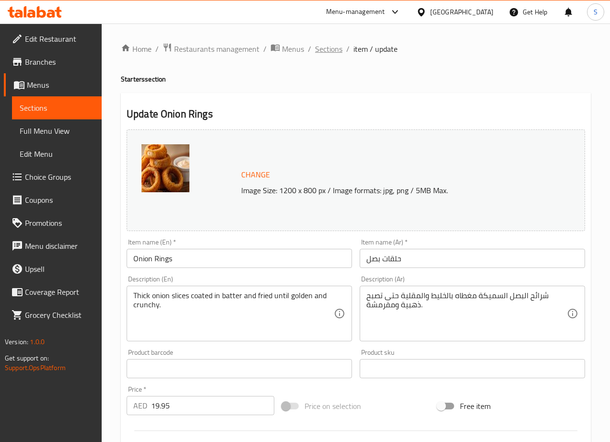
click at [328, 52] on span "Sections" at bounding box center [328, 49] width 27 height 12
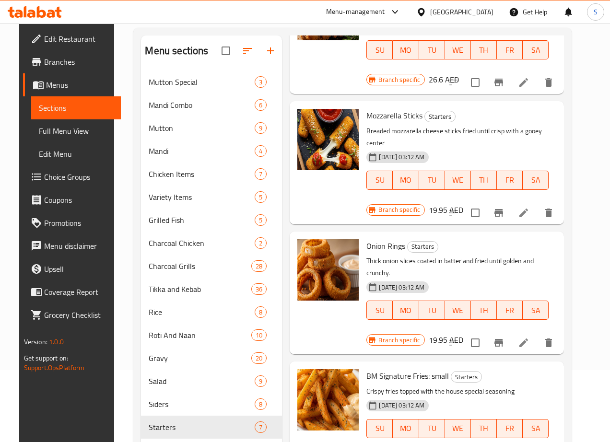
scroll to position [109, 0]
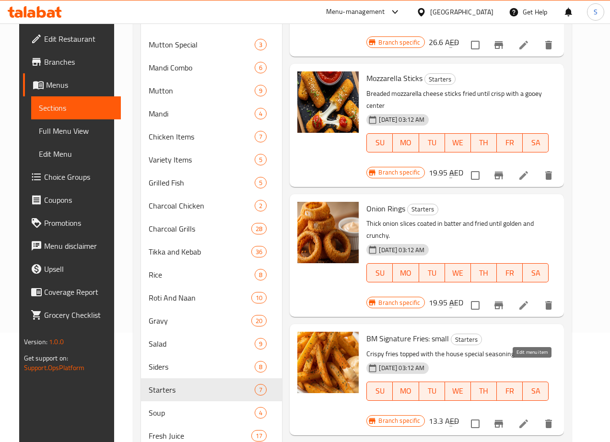
click at [528, 418] on icon at bounding box center [524, 424] width 12 height 12
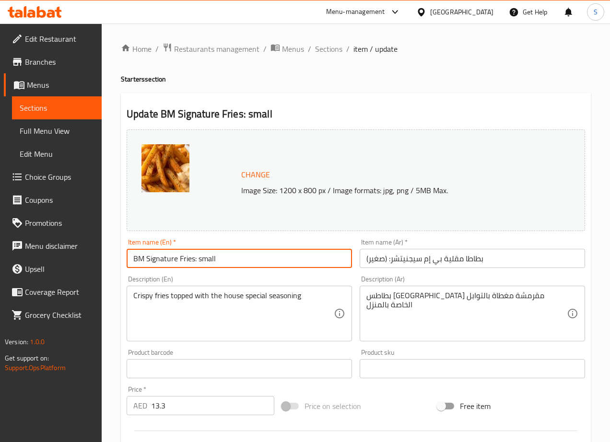
click at [202, 260] on input "BM Signature Fries: small" at bounding box center [239, 258] width 225 height 19
type input "BM Signature Fries Small"
click at [437, 262] on input "بطاطا مقلية بي إم سيجنيتشر: (صغير)" at bounding box center [472, 258] width 225 height 19
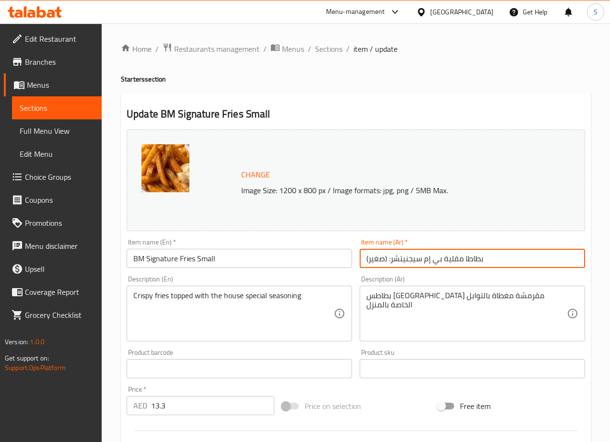
click at [392, 261] on input "بطاطا مقلية بي إم سيجنيتشر: (صغير)" at bounding box center [472, 258] width 225 height 19
drag, startPoint x: 476, startPoint y: 262, endPoint x: 482, endPoint y: 262, distance: 6.2
click at [482, 262] on input "بطاطا مقلية بي إم سيجنيتشر صغير)" at bounding box center [472, 258] width 225 height 19
type input "بطاطا مقلية بي إم سيجنيتشر صغير"
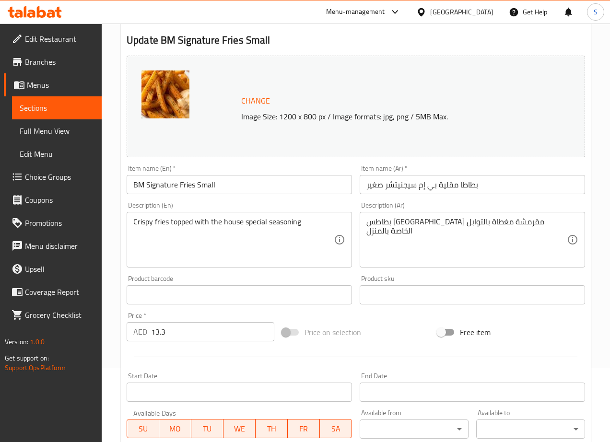
scroll to position [135, 0]
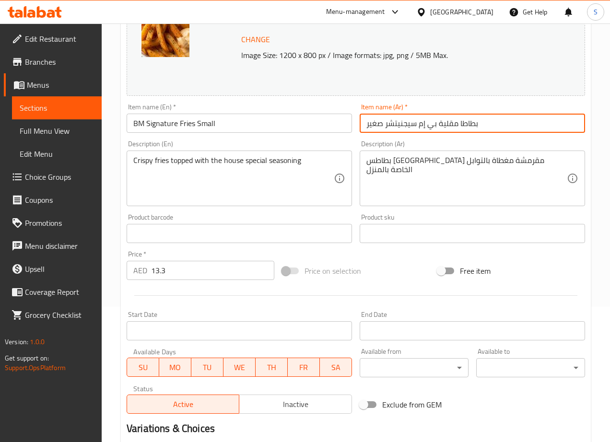
drag, startPoint x: 430, startPoint y: 162, endPoint x: 438, endPoint y: 206, distance: 45.2
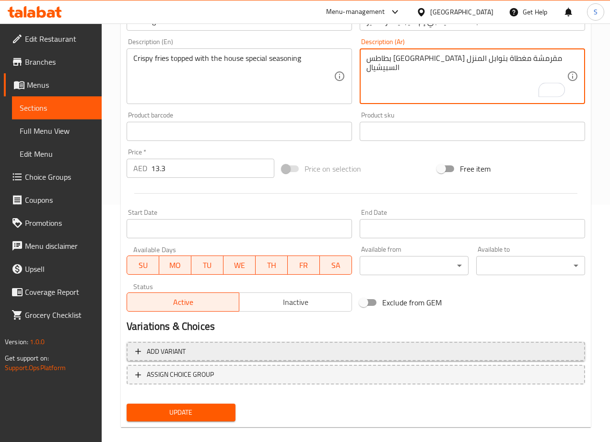
scroll to position [248, 0]
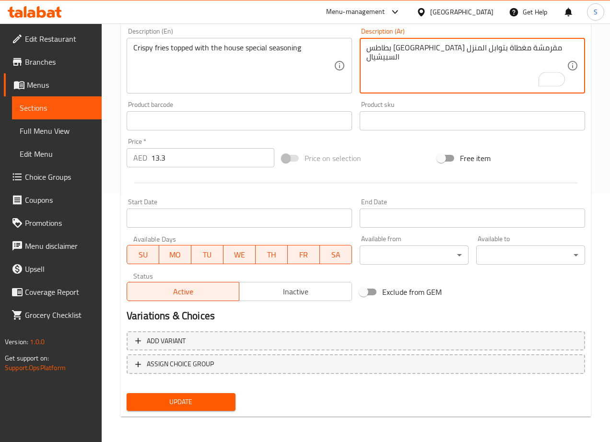
type textarea "بطاطس مقلية مقرمشة مغطاة بتوابل المنزل السبيشيال"
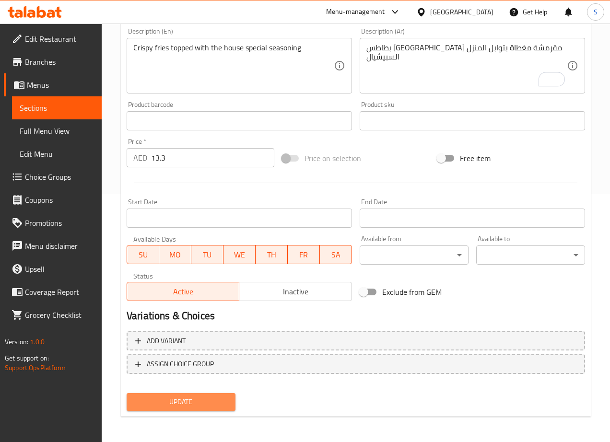
click at [195, 400] on span "Update" at bounding box center [180, 402] width 93 height 12
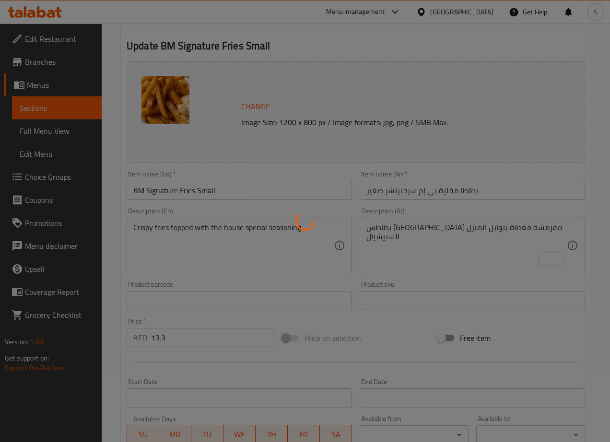
scroll to position [0, 0]
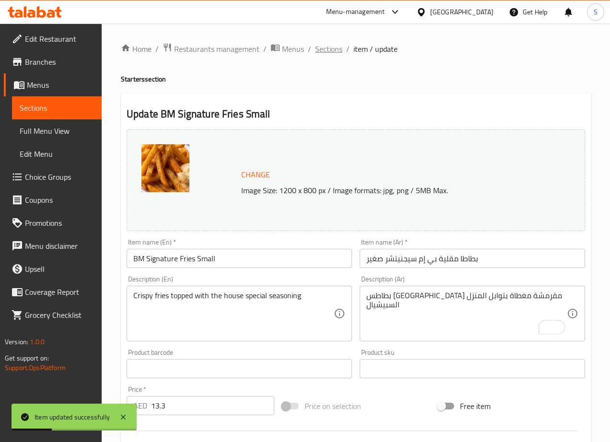
click at [336, 51] on span "Sections" at bounding box center [328, 49] width 27 height 12
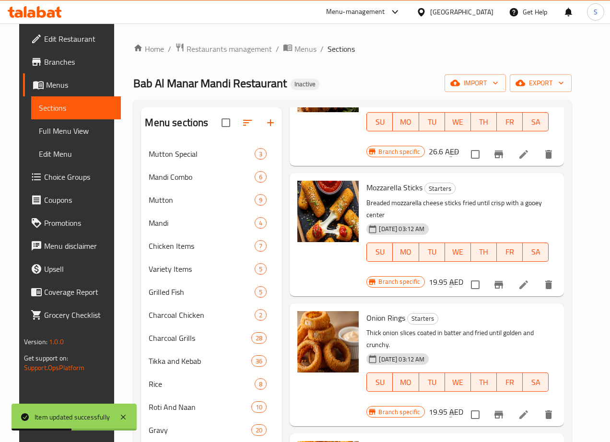
scroll to position [249, 0]
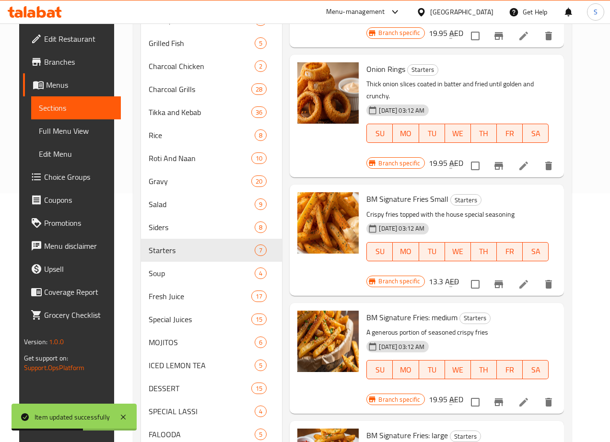
click at [529, 396] on icon at bounding box center [524, 402] width 12 height 12
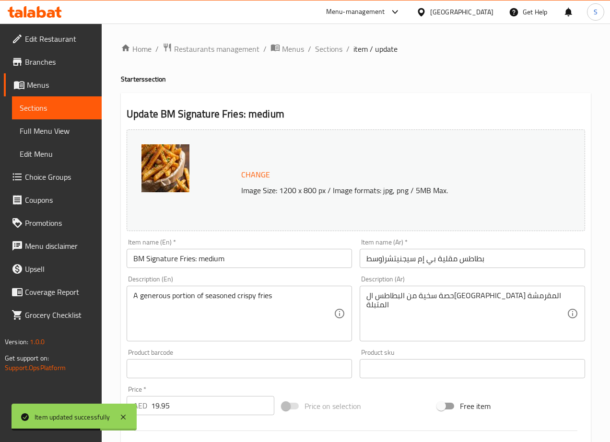
click at [205, 264] on input "BM Signature Fries: medium" at bounding box center [239, 258] width 225 height 19
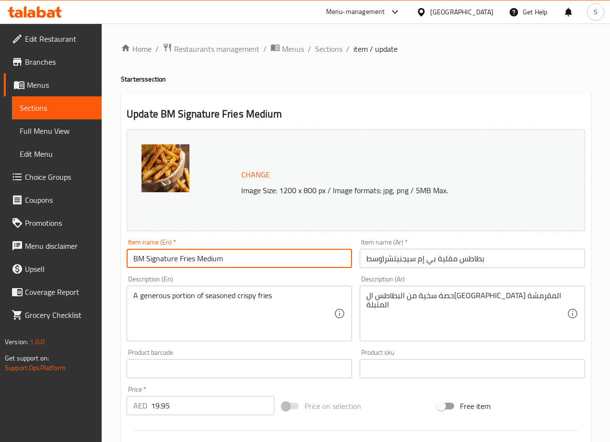
type input "BM Signature Fries Medium"
click at [381, 260] on input "بطاطس مقلية بي إم سيجنيتشر(وسط" at bounding box center [472, 258] width 225 height 19
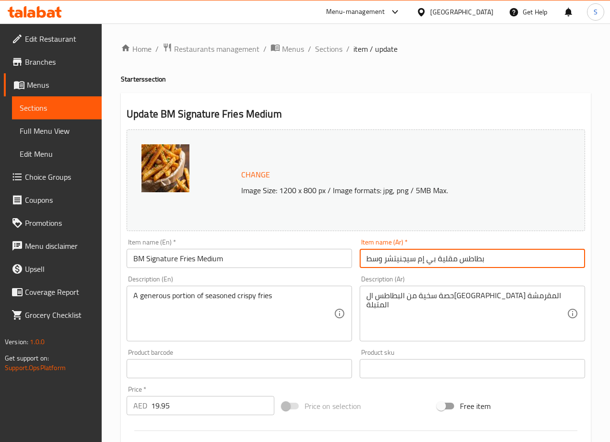
type input "بطاطس مقلية بي إم سيجنيتشر وسط"
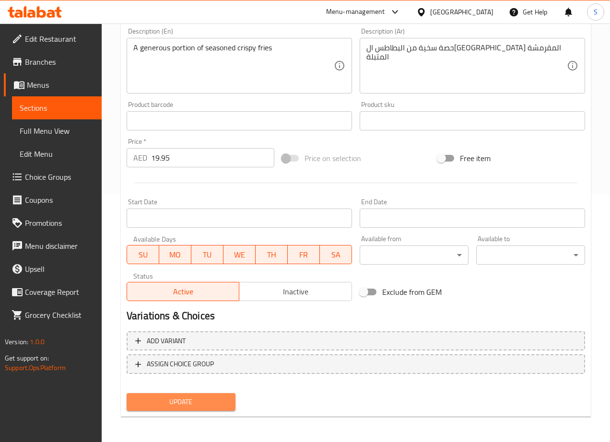
click at [205, 403] on span "Update" at bounding box center [180, 402] width 93 height 12
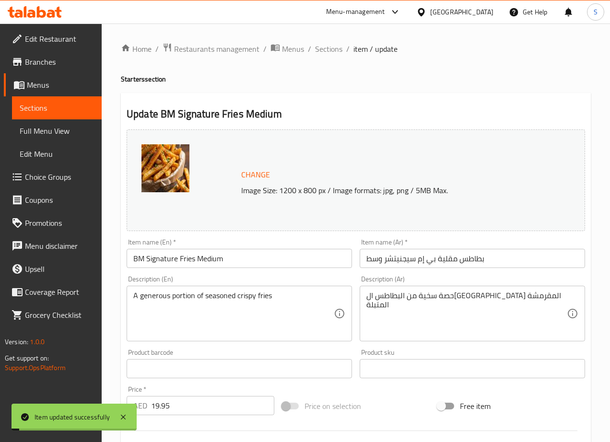
click at [324, 51] on span "Sections" at bounding box center [328, 49] width 27 height 12
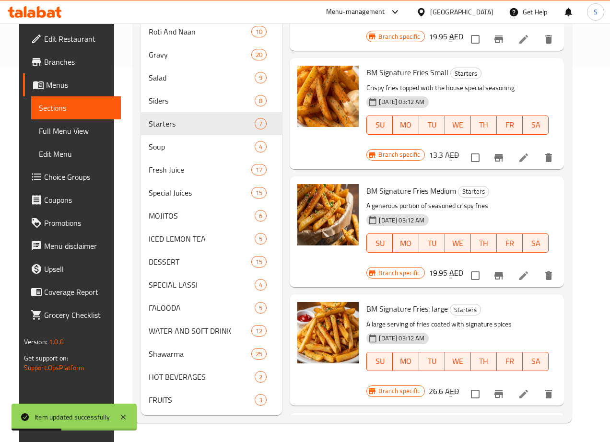
scroll to position [389, 0]
click at [531, 385] on li at bounding box center [523, 393] width 27 height 17
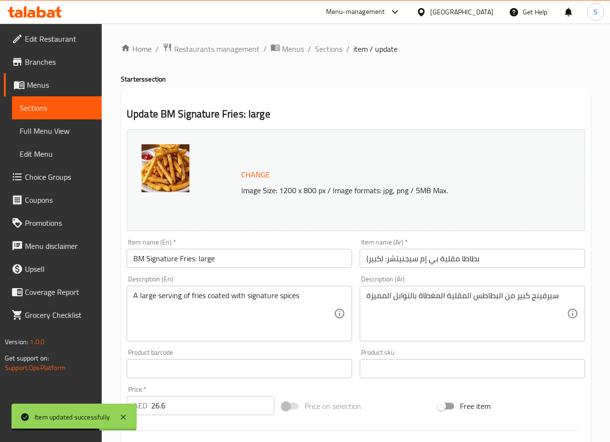
click at [200, 262] on input "BM Signature Fries: large" at bounding box center [239, 258] width 225 height 19
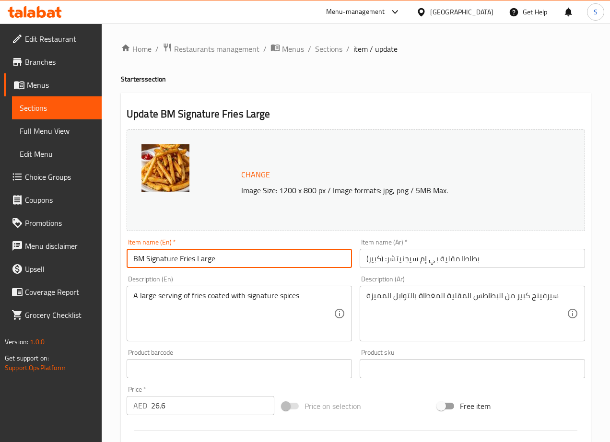
type input "BM Signature Fries Large"
click at [381, 260] on input "بطاطا مقلية بي إم سيجنيتشر: (كبير)" at bounding box center [472, 258] width 225 height 19
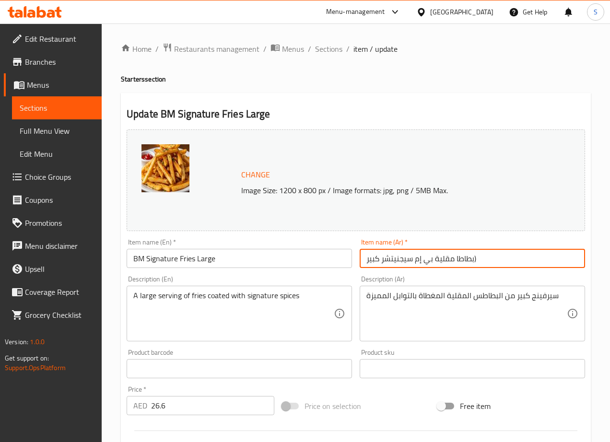
click at [477, 258] on input "بطاطا مقلية بي إم سيجنيتشر كبير)" at bounding box center [472, 258] width 225 height 19
type input "بطاطا مقلية بي إم سيجنيتشر كبير"
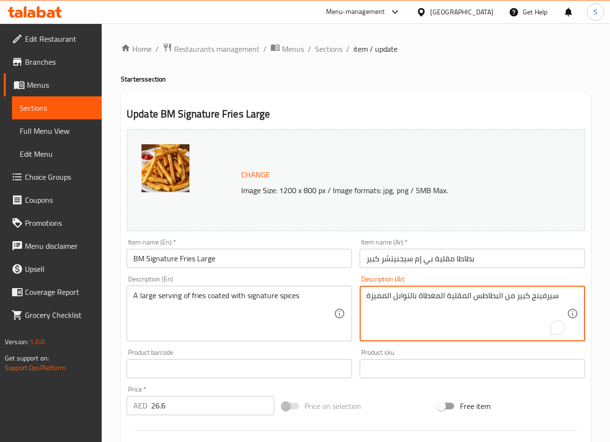
click at [547, 296] on textarea "سيرفينج كبير من البطاطس المقلية المغطاة بالتوابل المميزة" at bounding box center [466, 314] width 200 height 46
click at [409, 298] on textarea "حصة كبيرة من البطاطس المقلية المغطاة بالتوابل المميزة" at bounding box center [466, 314] width 200 height 46
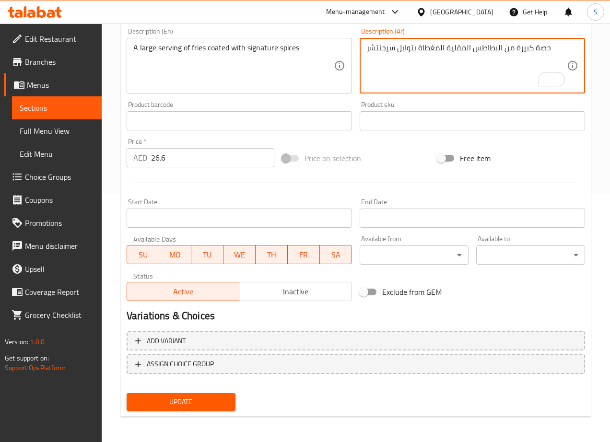
type textarea "حصة كبيرة من البطاطس المقلية المغطاة بتوابل سيجنتشر"
click at [173, 403] on span "Update" at bounding box center [180, 402] width 93 height 12
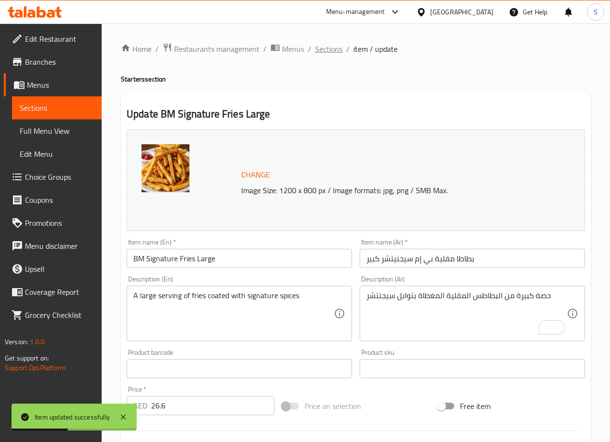
click at [326, 49] on span "Sections" at bounding box center [328, 49] width 27 height 12
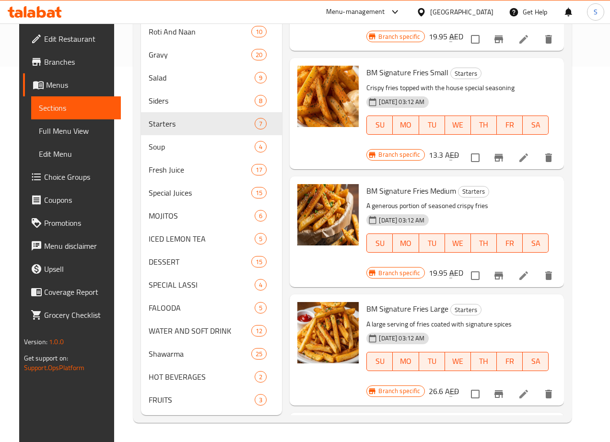
scroll to position [389, 0]
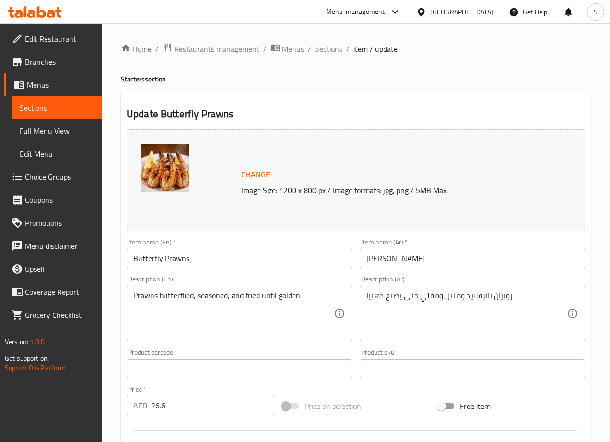
drag, startPoint x: 336, startPoint y: 44, endPoint x: 305, endPoint y: 0, distance: 53.3
click at [336, 44] on span "Sections" at bounding box center [328, 49] width 27 height 12
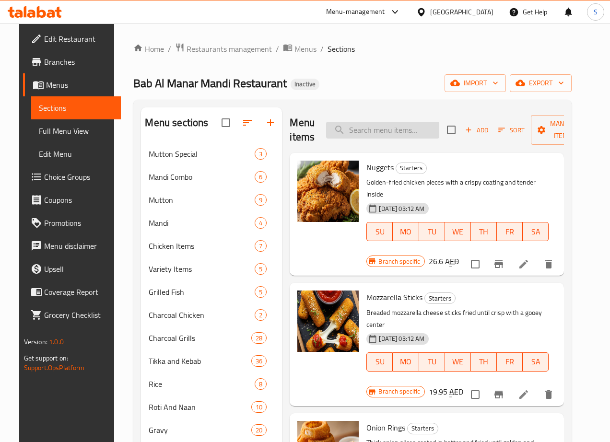
click at [371, 131] on input "search" at bounding box center [382, 130] width 113 height 17
paste input "Manchow"
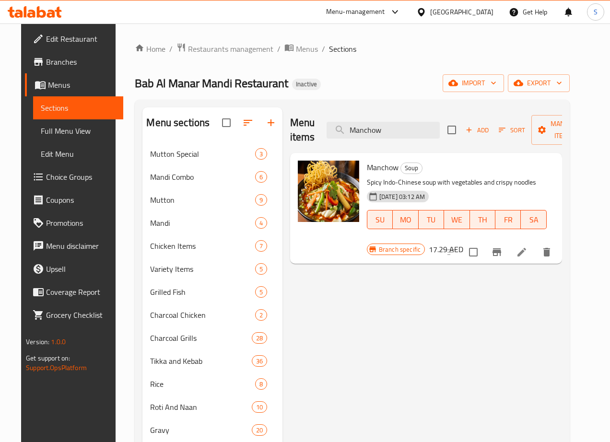
type input "Manchow"
click at [527, 251] on icon at bounding box center [522, 252] width 12 height 12
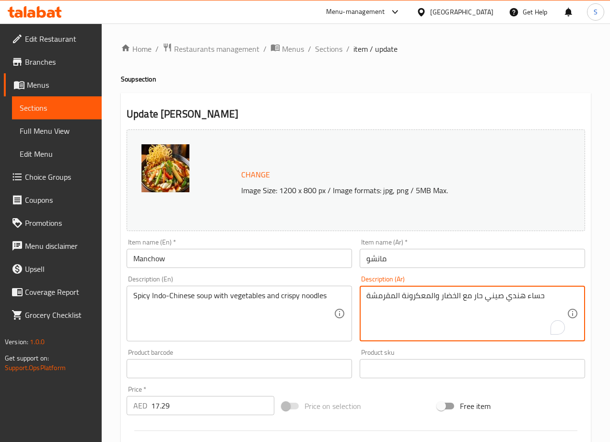
click at [415, 299] on textarea "حساء هندي صيني حار مع الخضار والمعكرونة المقرمشة" at bounding box center [466, 314] width 200 height 46
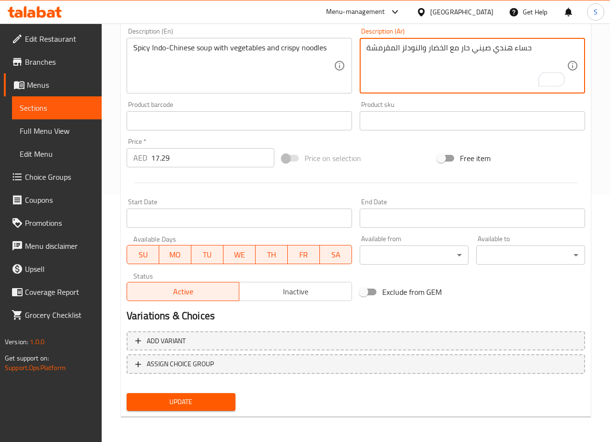
type textarea "حساء هندي صيني حار مع الخضار والنودلز المقرمشة"
click at [200, 401] on span "Update" at bounding box center [180, 402] width 93 height 12
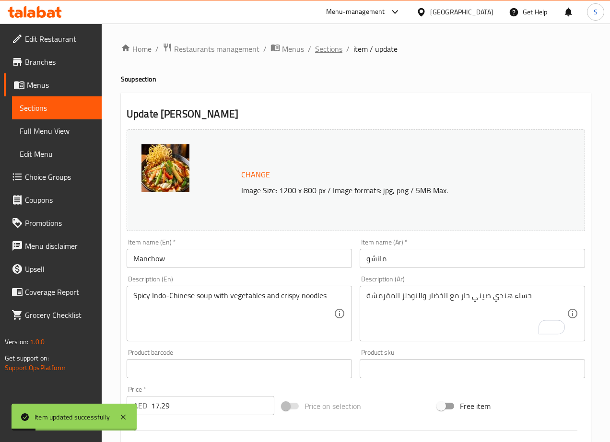
click at [329, 48] on span "Sections" at bounding box center [328, 49] width 27 height 12
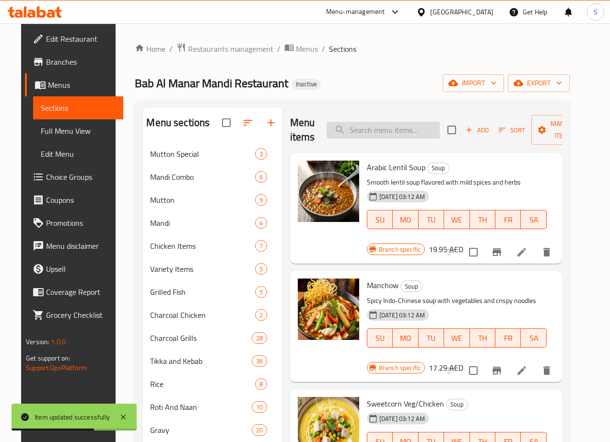
click at [358, 127] on input "search" at bounding box center [382, 130] width 113 height 17
paste input "Sweetcorn Veg/Chicken"
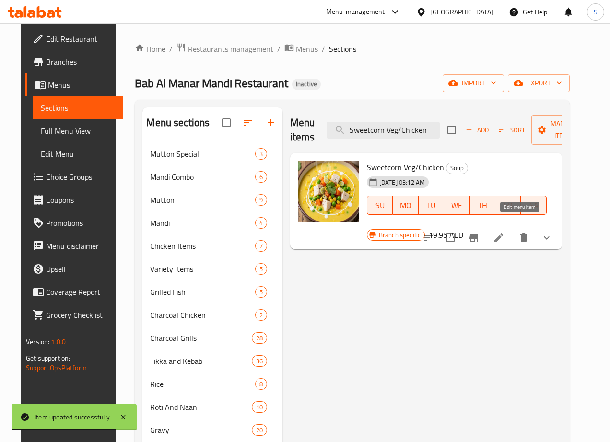
type input "Sweetcorn Veg/Chicken"
click at [504, 232] on icon at bounding box center [499, 238] width 12 height 12
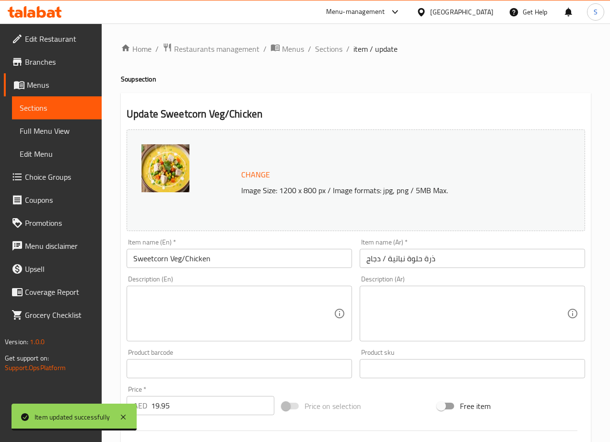
click at [154, 259] on input "Sweetcorn Veg/Chicken" at bounding box center [239, 258] width 225 height 19
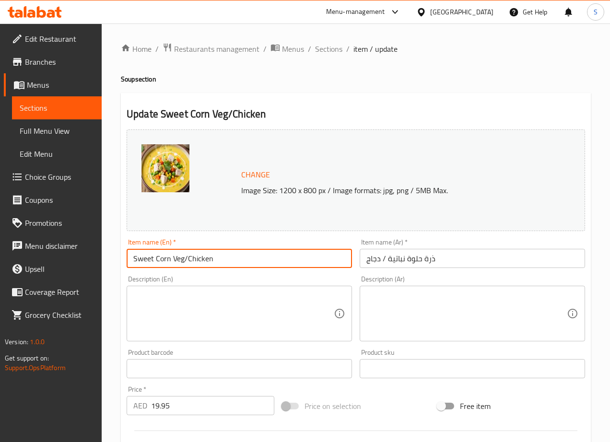
click at [182, 260] on input "Sweet Corn Veg/Chicken" at bounding box center [239, 258] width 225 height 19
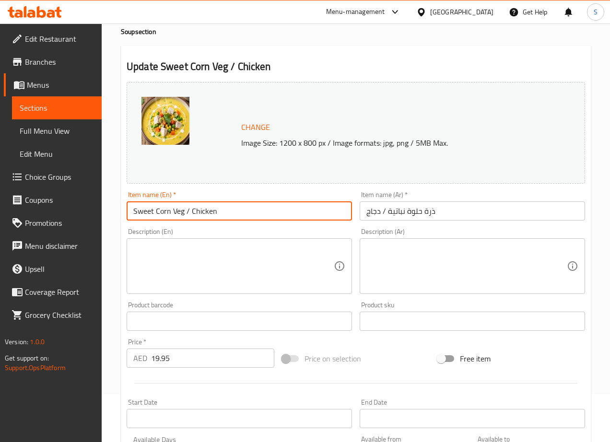
scroll to position [265, 0]
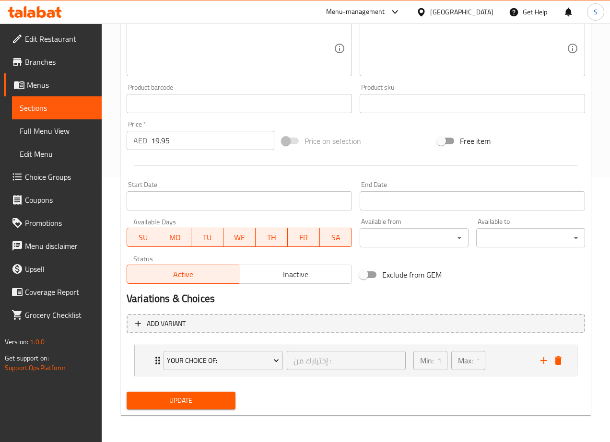
type input "Sweet Corn Veg / Chicken"
click at [200, 406] on span "Update" at bounding box center [180, 401] width 93 height 12
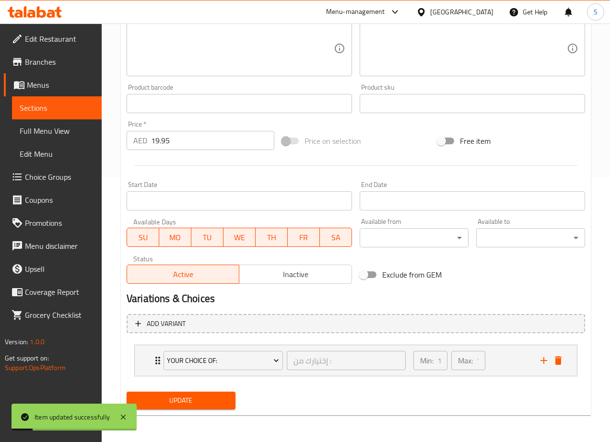
click at [55, 183] on span "Choice Groups" at bounding box center [59, 177] width 69 height 12
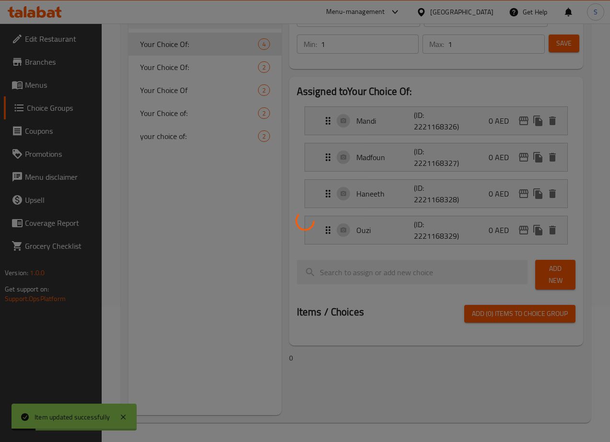
scroll to position [136, 0]
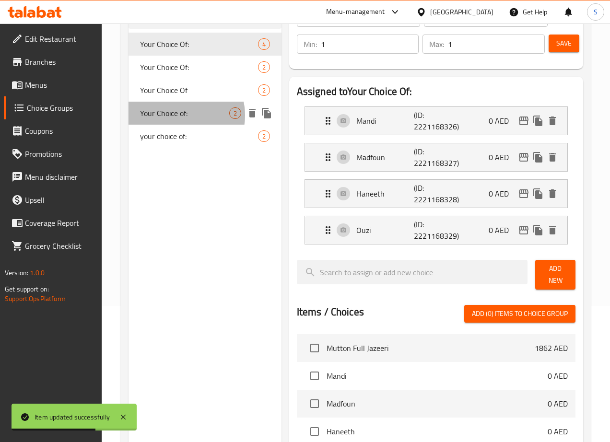
click at [182, 115] on span "Your Choice of:" at bounding box center [184, 113] width 89 height 12
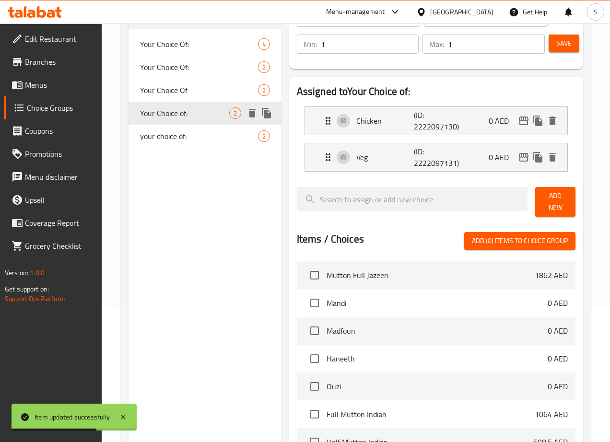
type input "Your Choice of:"
type input "إختيارك من :"
click at [356, 161] on p "Veg" at bounding box center [385, 157] width 58 height 12
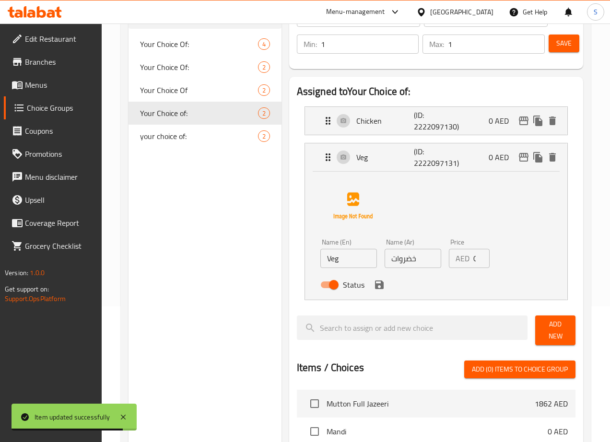
click at [384, 259] on input "خضروات" at bounding box center [412, 258] width 57 height 19
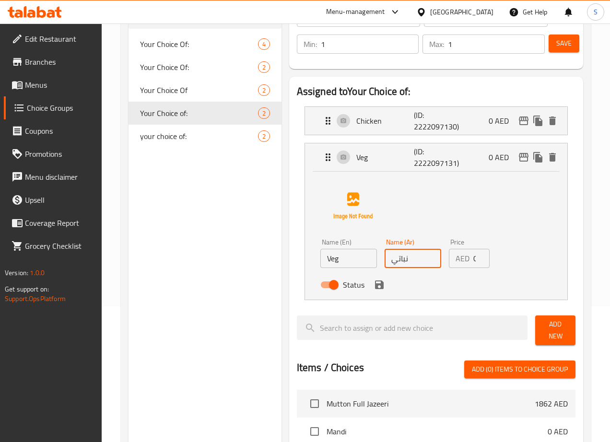
click at [375, 288] on icon "save" at bounding box center [379, 284] width 9 height 9
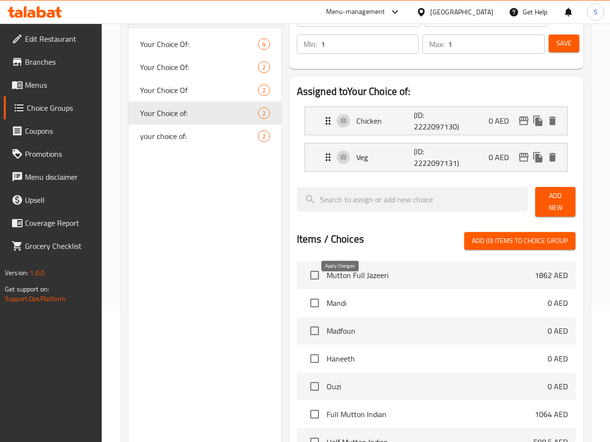
type input "نباتي"
click at [555, 51] on button "Save" at bounding box center [563, 44] width 31 height 18
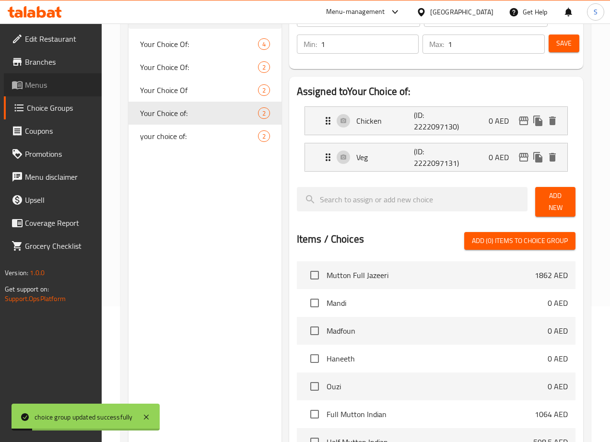
click at [49, 86] on span "Menus" at bounding box center [59, 85] width 69 height 12
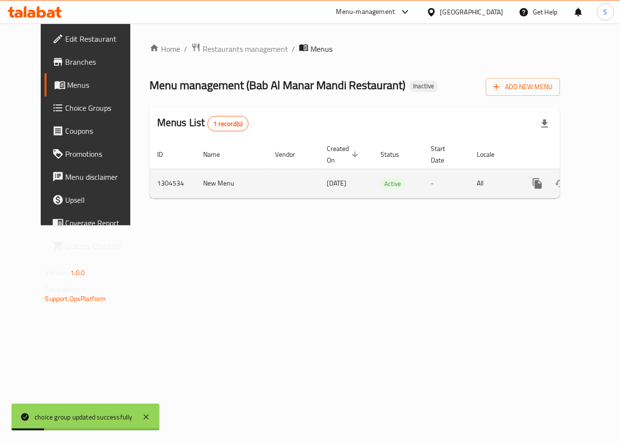
click at [603, 185] on icon "enhanced table" at bounding box center [607, 183] width 9 height 9
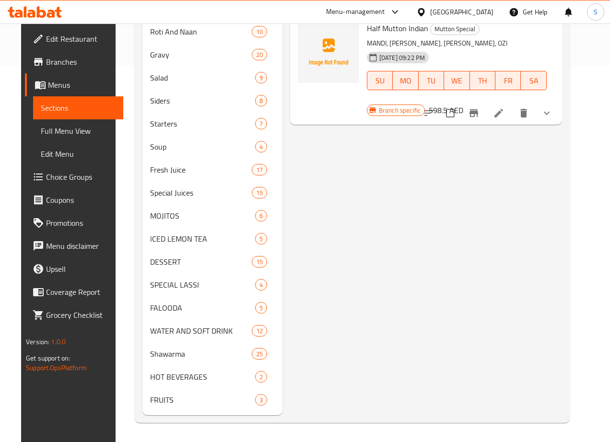
scroll to position [389, 0]
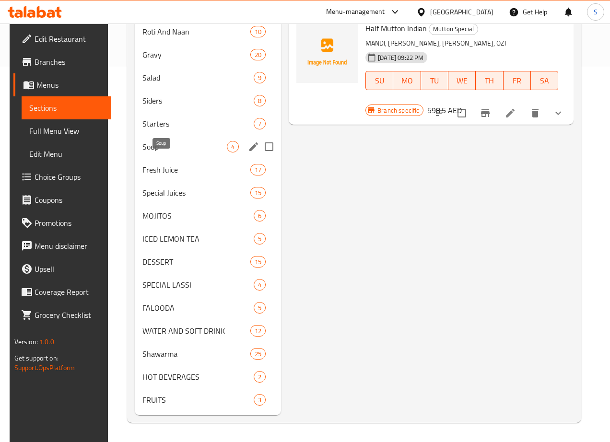
click at [170, 145] on span "Soup" at bounding box center [184, 147] width 84 height 12
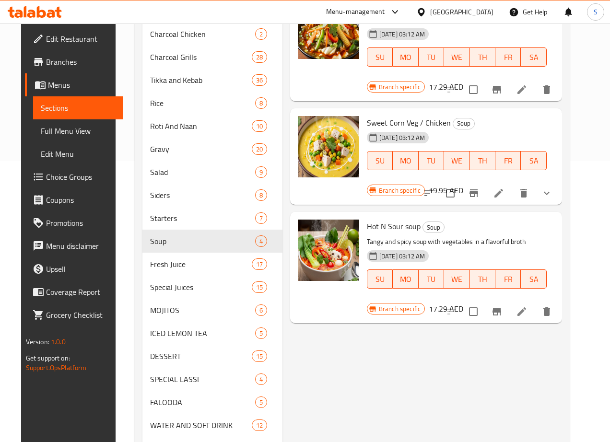
scroll to position [267, 0]
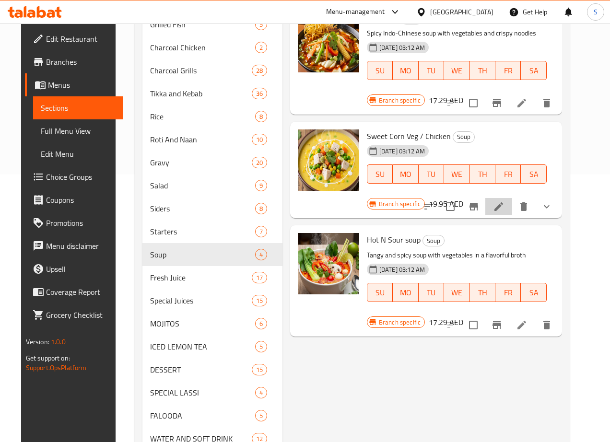
click at [512, 198] on li at bounding box center [498, 206] width 27 height 17
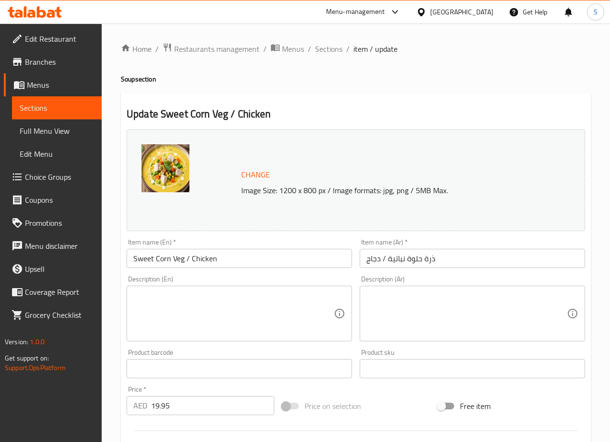
click at [175, 321] on textarea at bounding box center [233, 314] width 200 height 46
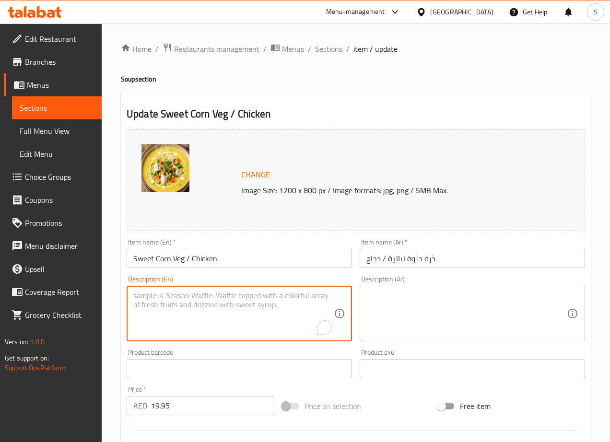
paste textarea "Made with fresh sweet corn kernels, and a flavorful broth"
type textarea "Made with fresh sweet corn kernels, and a flavorful broth"
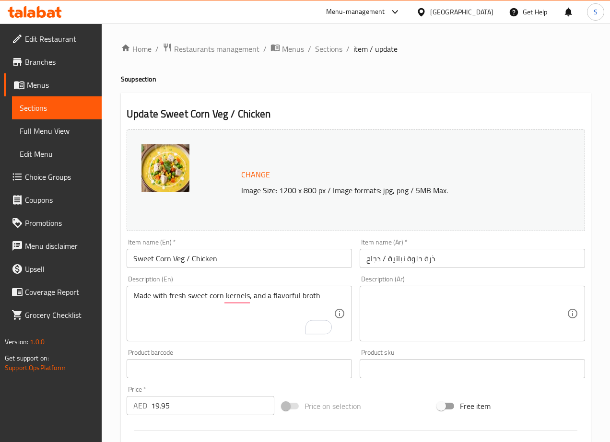
click at [420, 309] on textarea at bounding box center [466, 314] width 200 height 46
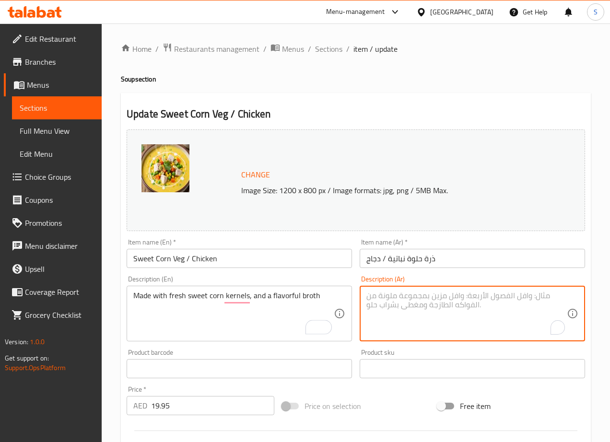
paste textarea "مصنوع من حبات الذرة الحلوة الطازجة ومرق لذيذ"
type textarea "مصنوع من حبات الذرة الحلوة الطازجة ومرق لذيذ"
click at [286, 302] on textarea "Made with fresh sweet corn kernels, and a flavorful broth" at bounding box center [233, 314] width 200 height 46
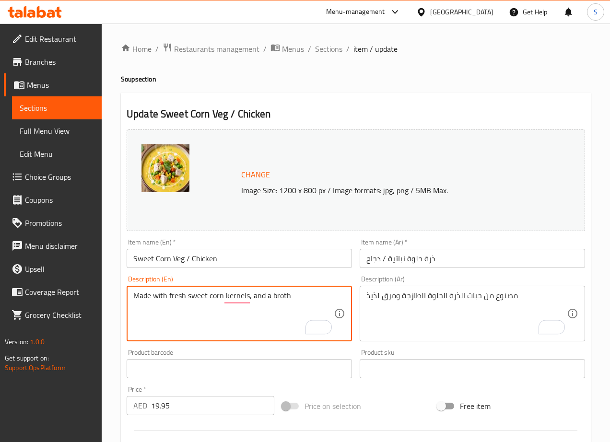
type textarea "Made with fresh sweet corn kernels, and a broth"
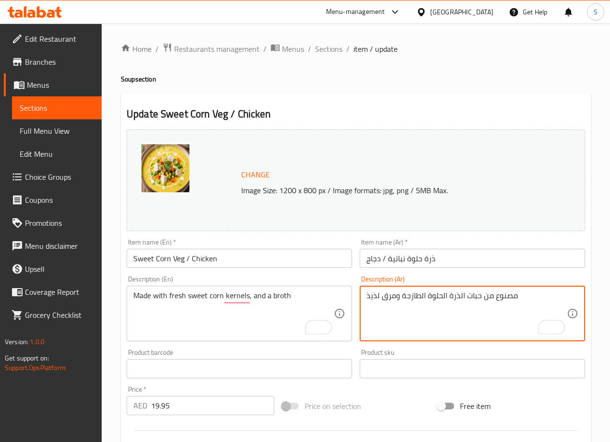
click at [371, 298] on textarea "مصنوع من حبات الذرة الحلوة الطازجة ومرق لذيذ" at bounding box center [466, 314] width 200 height 46
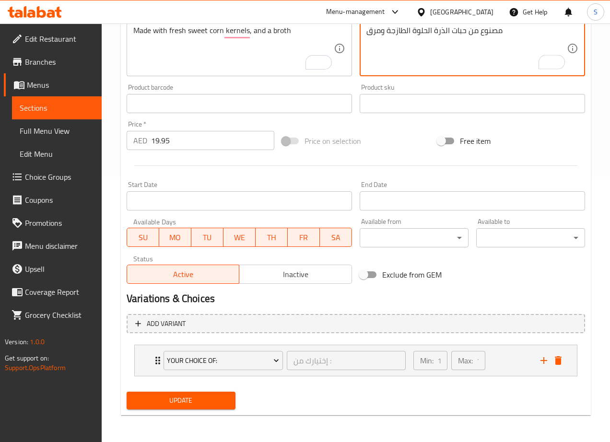
type textarea "مصنوع من حبات الذرة الحلوة الطازجة ومرق"
click at [183, 409] on button "Update" at bounding box center [181, 401] width 109 height 18
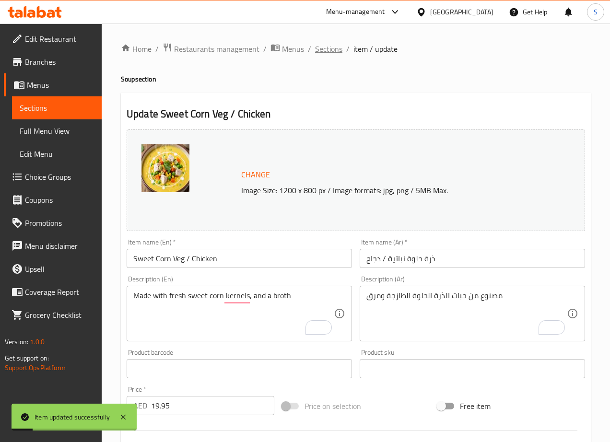
drag, startPoint x: 318, startPoint y: 51, endPoint x: 297, endPoint y: 12, distance: 44.8
click at [318, 51] on span "Sections" at bounding box center [328, 49] width 27 height 12
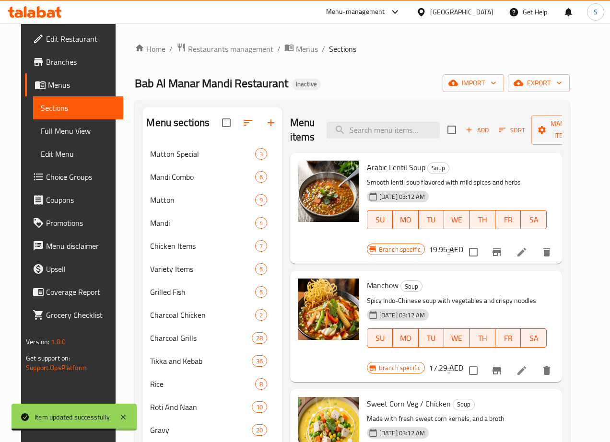
click at [345, 142] on div "Menu items Add Sort Manage items" at bounding box center [426, 130] width 272 height 46
click at [349, 131] on input "search" at bounding box center [382, 130] width 113 height 17
paste input "Hot N Sour soup"
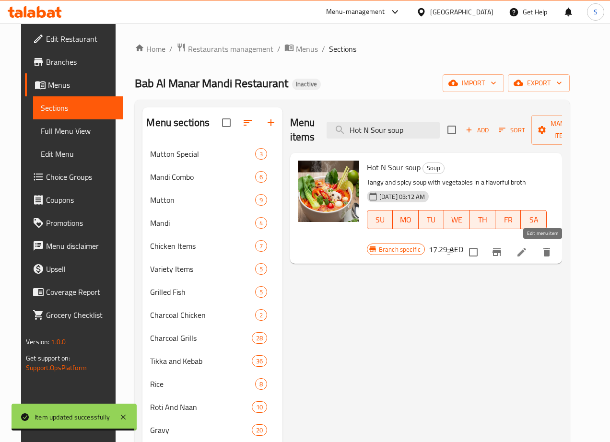
type input "Hot N Sour soup"
click at [527, 252] on icon at bounding box center [522, 252] width 12 height 12
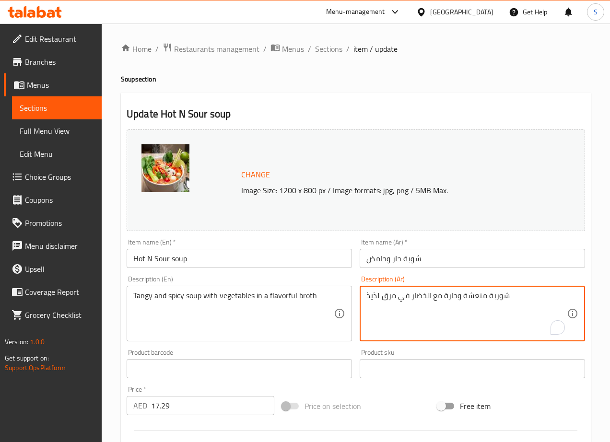
click at [371, 301] on textarea "شوربة منعشة وحارة مع الخضار في مرق لذيذ" at bounding box center [466, 314] width 200 height 46
type textarea "شوربة منعشة وحارة مع الخضار في مرق"
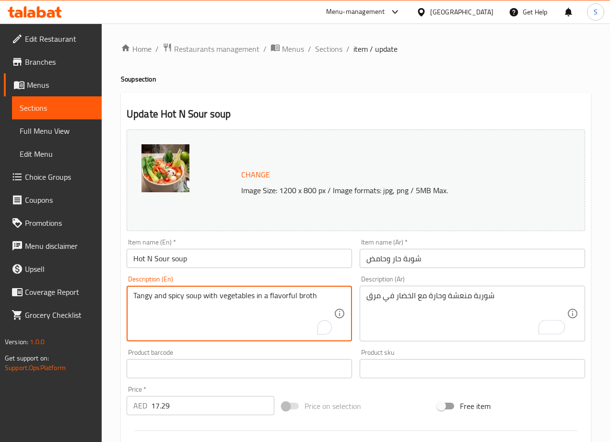
click at [282, 294] on textarea "Tangy and spicy soup with vegetables in a flavorful broth" at bounding box center [233, 314] width 200 height 46
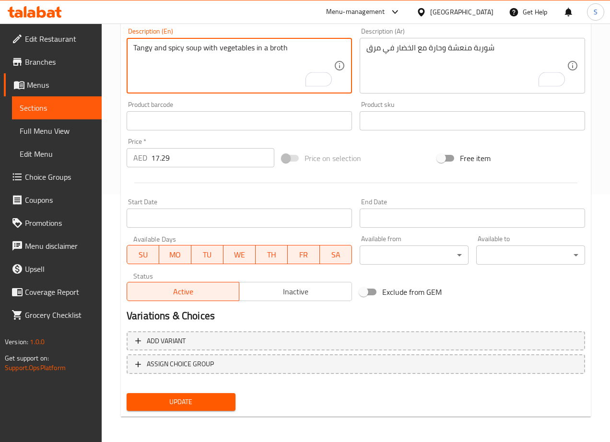
type textarea "Tangy and spicy soup with vegetables in a broth"
click at [175, 396] on span "Update" at bounding box center [180, 402] width 93 height 12
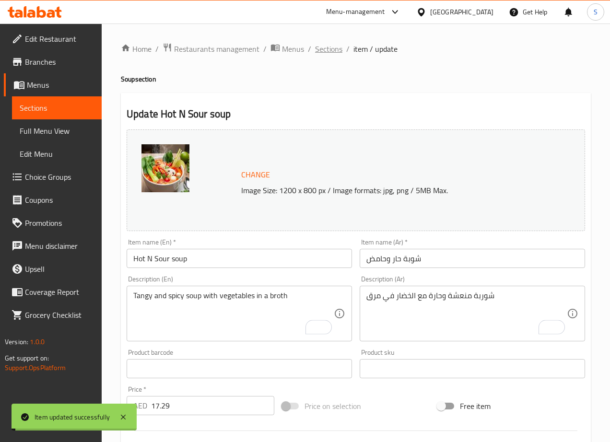
click at [327, 48] on span "Sections" at bounding box center [328, 49] width 27 height 12
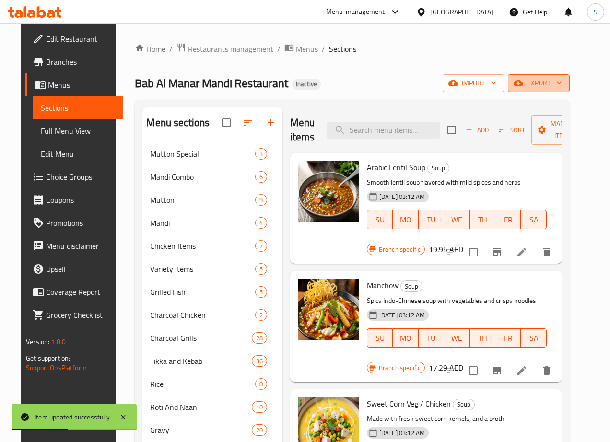
click at [564, 76] on button "export" at bounding box center [539, 83] width 62 height 18
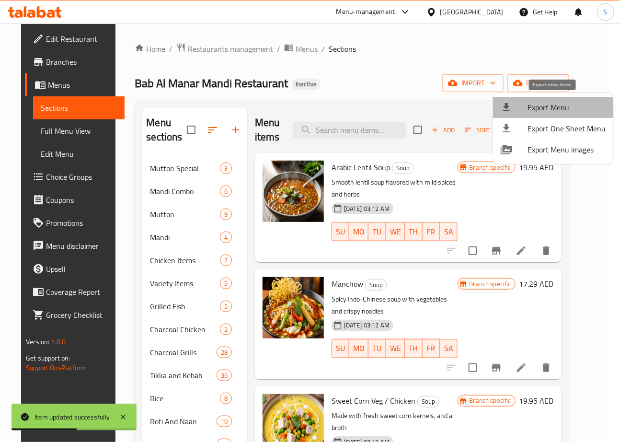
click at [554, 100] on li "Export Menu" at bounding box center [553, 107] width 120 height 21
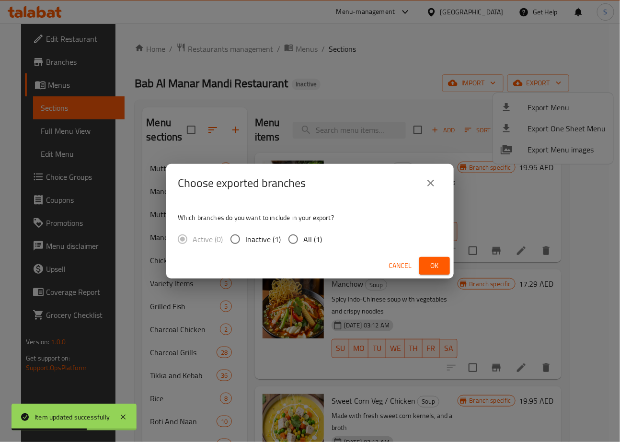
click at [285, 237] on input "All (1)" at bounding box center [293, 239] width 20 height 20
radio input "true"
click at [438, 263] on span "Ok" at bounding box center [434, 266] width 15 height 12
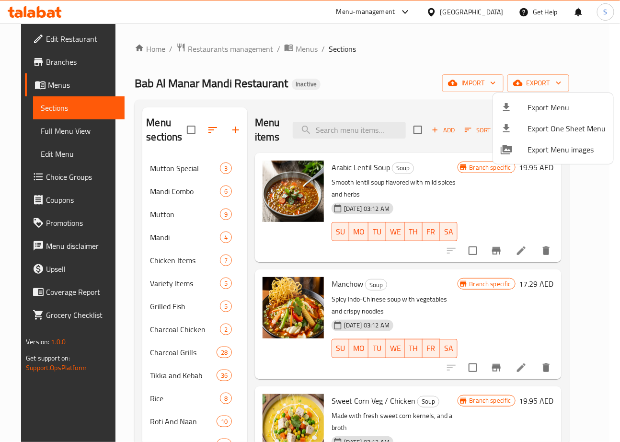
click at [338, 133] on div at bounding box center [310, 221] width 620 height 442
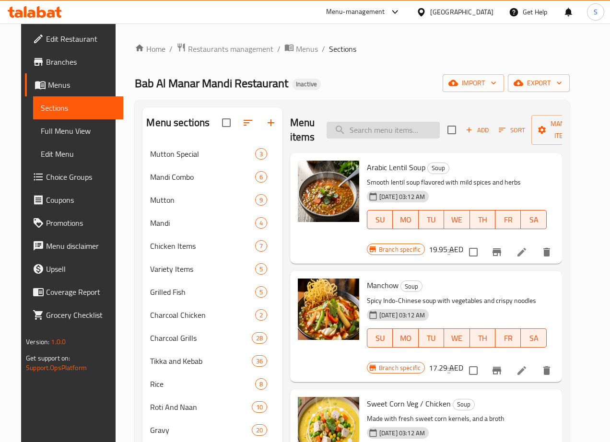
click at [343, 132] on input "search" at bounding box center [382, 130] width 113 height 17
paste input "Lemon Juice"
type input "Lemon Juice"
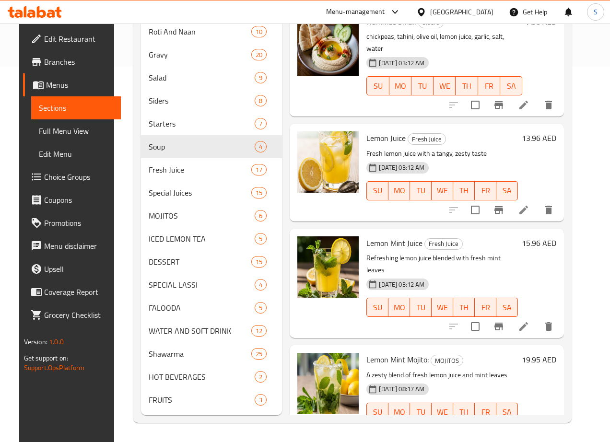
scroll to position [389, 0]
click at [528, 206] on icon at bounding box center [523, 210] width 9 height 9
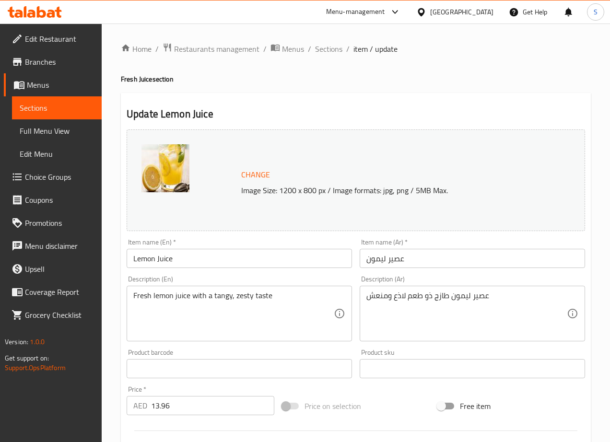
click at [232, 403] on input "13.96" at bounding box center [212, 405] width 123 height 19
type input "13.965"
click at [108, 368] on div "Home / Restaurants management / Menus / Sections / item / update Fresh Juice se…" at bounding box center [356, 357] width 508 height 668
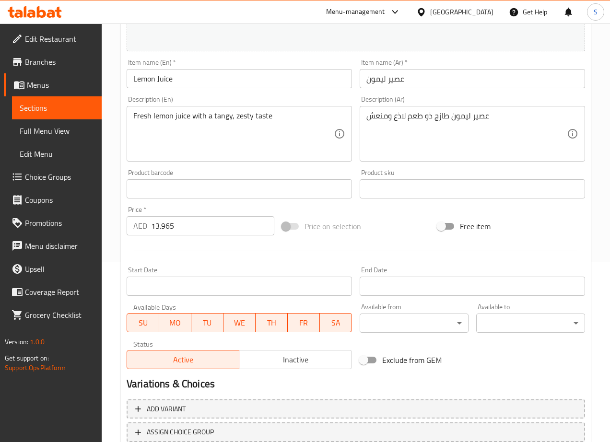
scroll to position [248, 0]
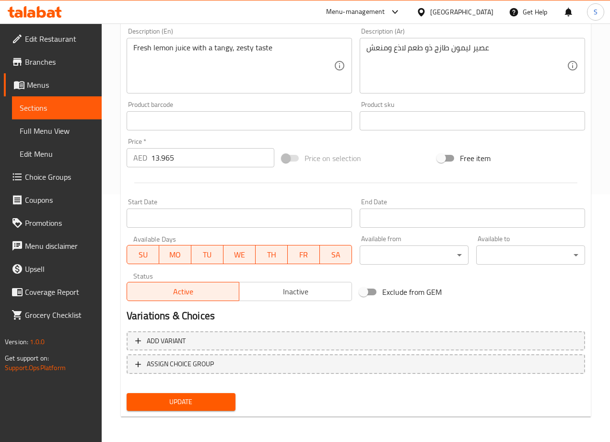
click at [159, 400] on span "Update" at bounding box center [180, 402] width 93 height 12
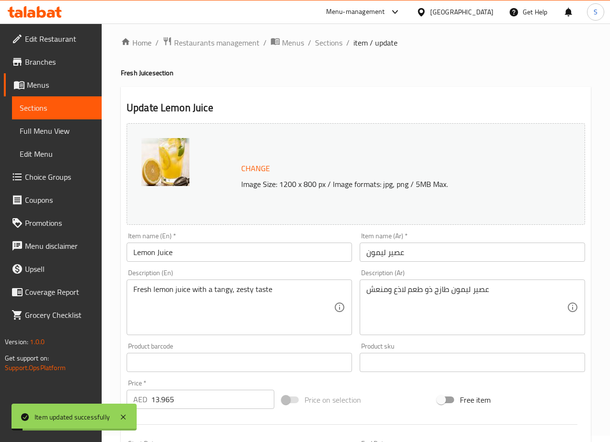
scroll to position [0, 0]
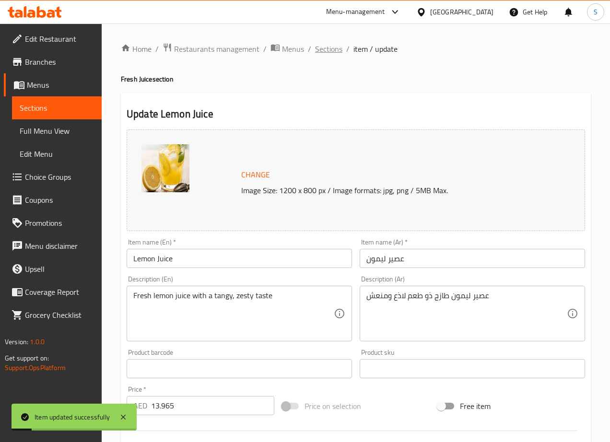
click at [324, 50] on span "Sections" at bounding box center [328, 49] width 27 height 12
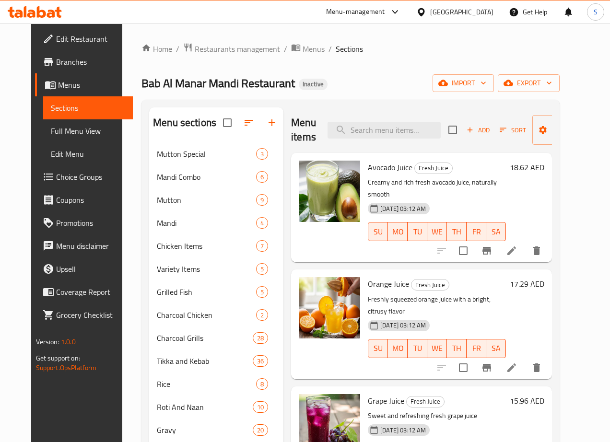
click at [517, 245] on icon at bounding box center [512, 251] width 12 height 12
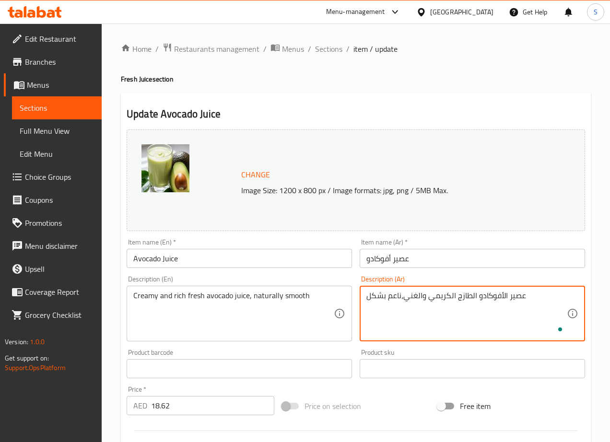
paste textarea "طبيعي"
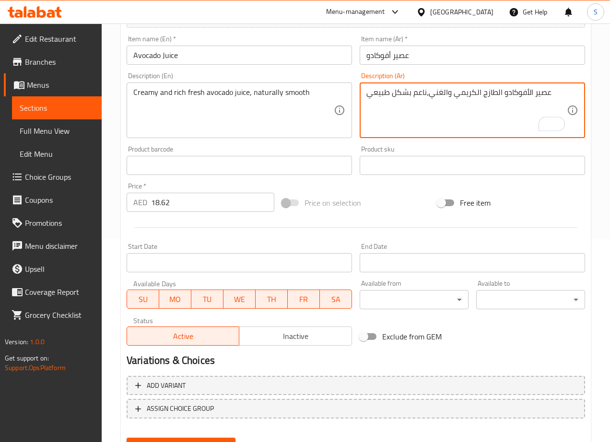
scroll to position [248, 0]
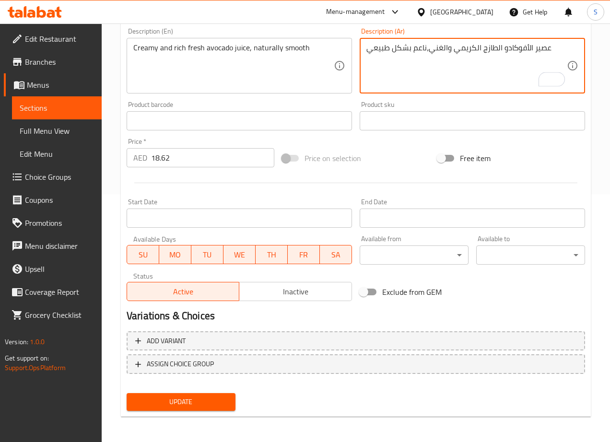
type textarea "عصير الأفوكادو الطازج الكريمي والغني،ناعم بشكل طبيعي"
click at [190, 398] on span "Update" at bounding box center [180, 402] width 93 height 12
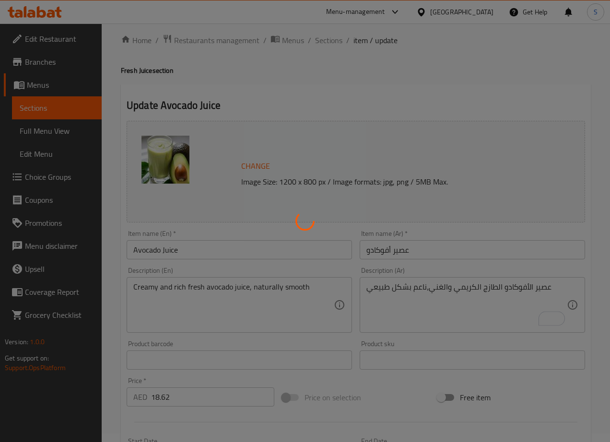
scroll to position [0, 0]
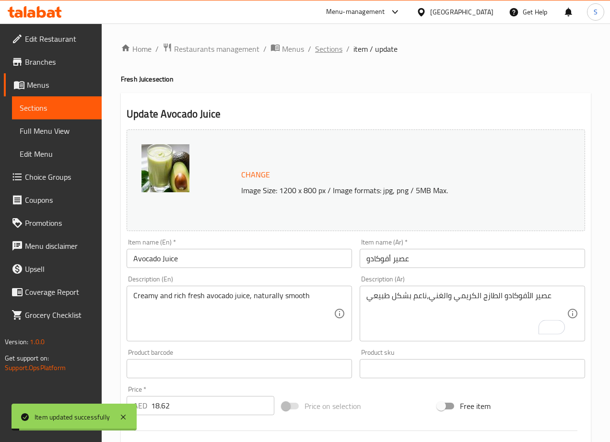
click at [329, 49] on span "Sections" at bounding box center [328, 49] width 27 height 12
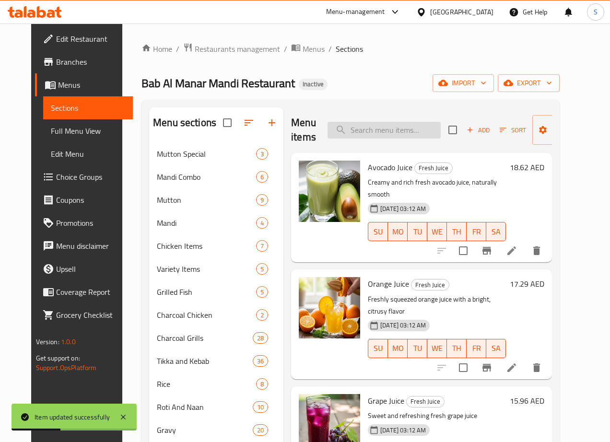
click at [360, 136] on input "search" at bounding box center [383, 130] width 113 height 17
paste input "Orange Juice"
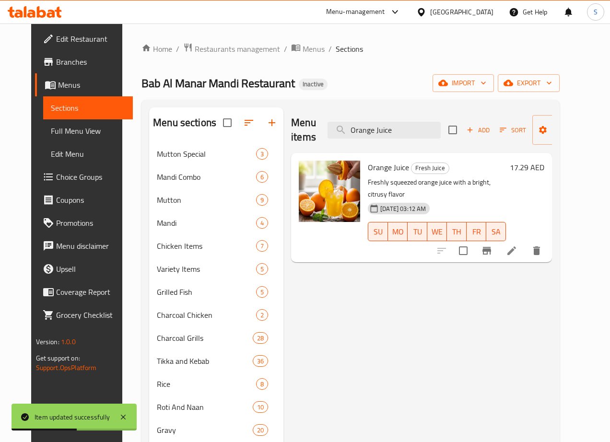
type input "Orange Juice"
click at [525, 242] on li at bounding box center [511, 250] width 27 height 17
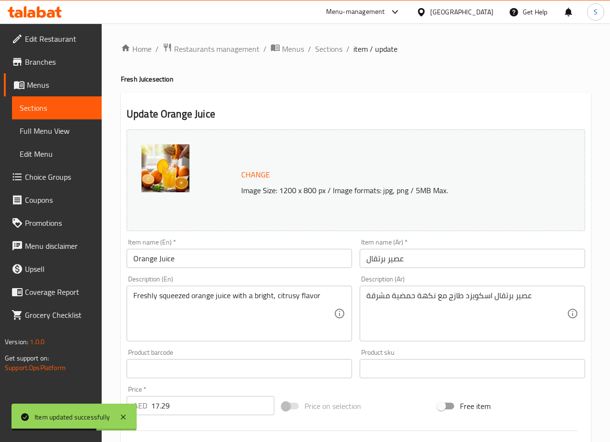
click at [475, 297] on textarea "عصير برتقال اسكويزد طازج مع نكهة حمضية مشرقة" at bounding box center [466, 314] width 200 height 46
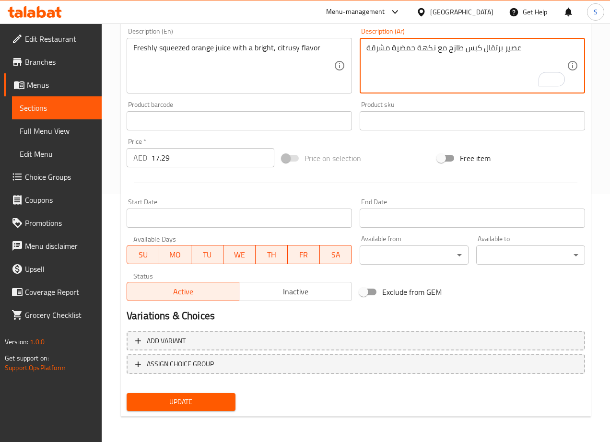
type textarea "عصير برتقال كبس طازج مع نكهة حمضية مشرقة"
click at [211, 400] on span "Update" at bounding box center [180, 402] width 93 height 12
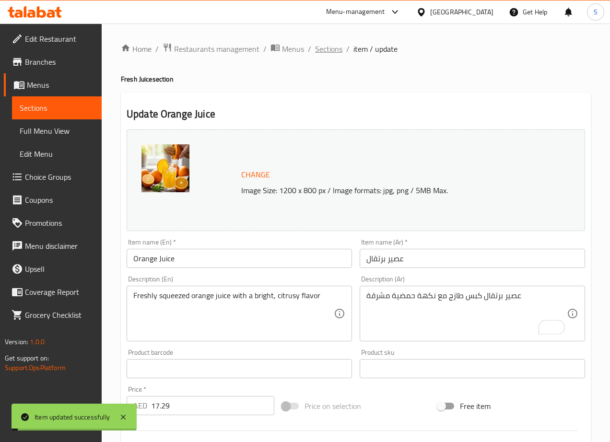
click at [325, 50] on span "Sections" at bounding box center [328, 49] width 27 height 12
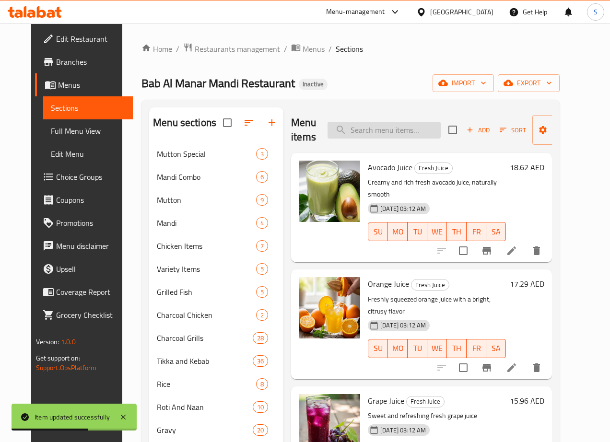
click at [386, 138] on input "search" at bounding box center [383, 130] width 113 height 17
paste input "Tender Coconut Juice"
type input "Tender Coconut Juice"
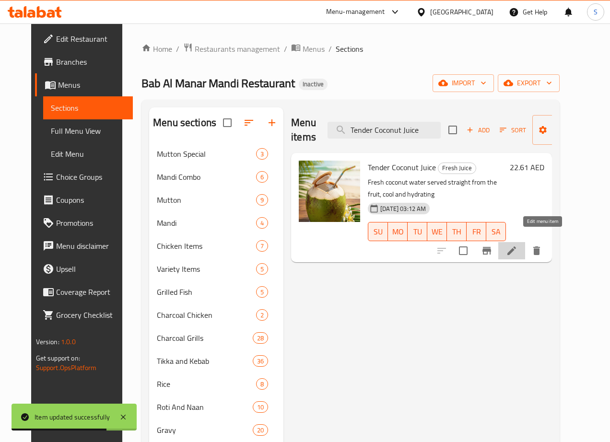
click at [517, 245] on icon at bounding box center [512, 251] width 12 height 12
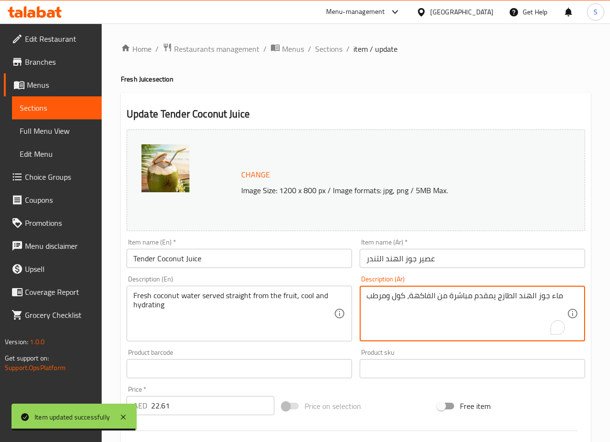
click at [397, 298] on textarea "ماء جوز الهند الطازج يمقدم مباشرة من الفاكهة، كول ومرطب" at bounding box center [466, 314] width 200 height 46
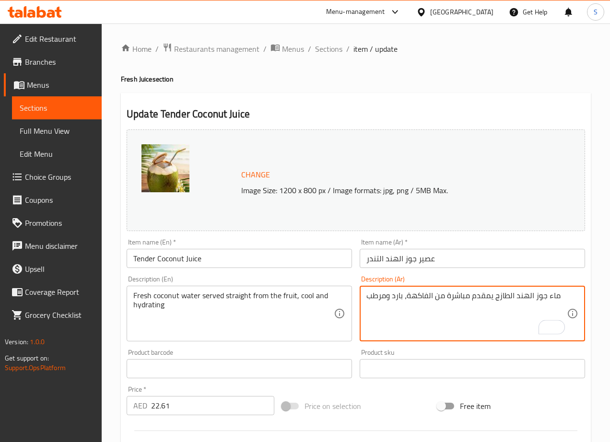
type textarea "ماء جوز الهند الطازج يمقدم مباشرة من الفاكهة، بارد ومرطب"
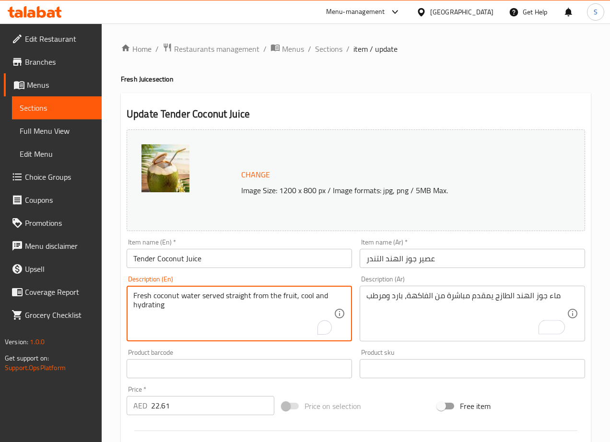
click at [307, 300] on textarea "Fresh coconut water served straight from the fruit, cool and hydrating" at bounding box center [233, 314] width 200 height 46
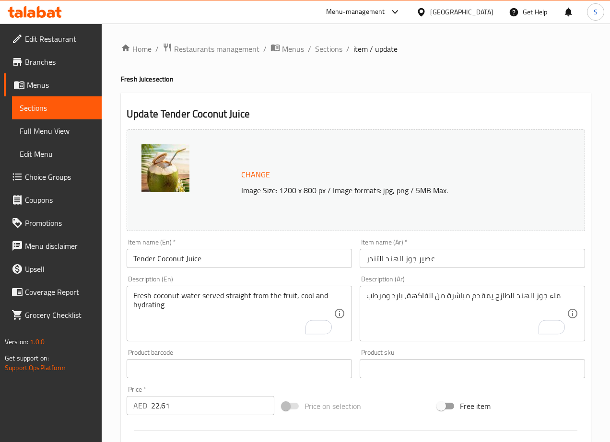
click at [267, 314] on textarea "Fresh coconut water served straight from the fruit, cool and hydrating" at bounding box center [233, 314] width 200 height 46
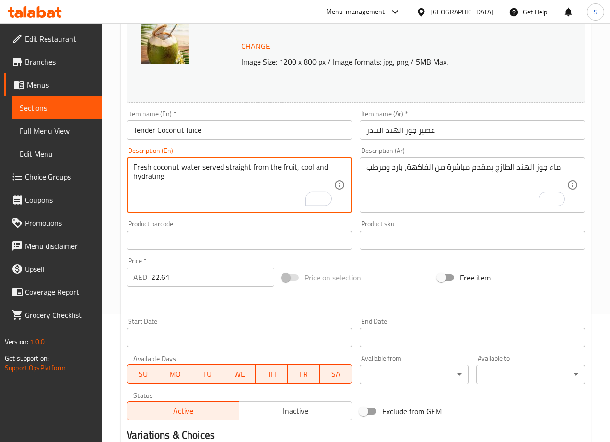
scroll to position [248, 0]
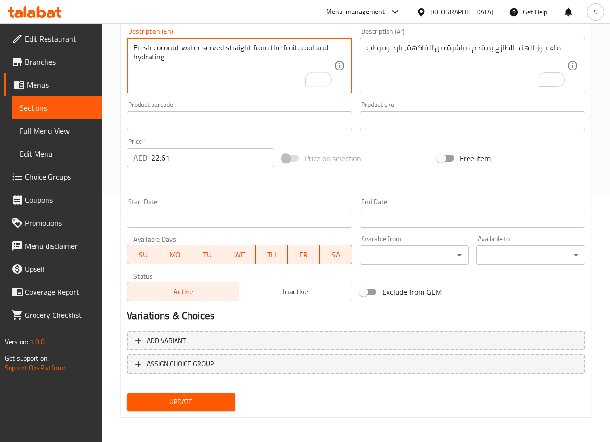
click at [206, 406] on span "Update" at bounding box center [180, 402] width 93 height 12
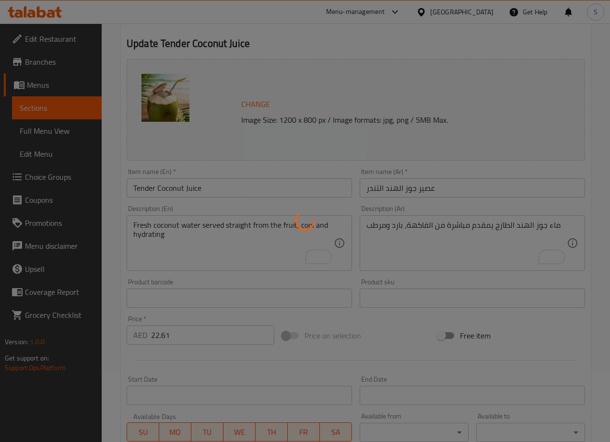
scroll to position [0, 0]
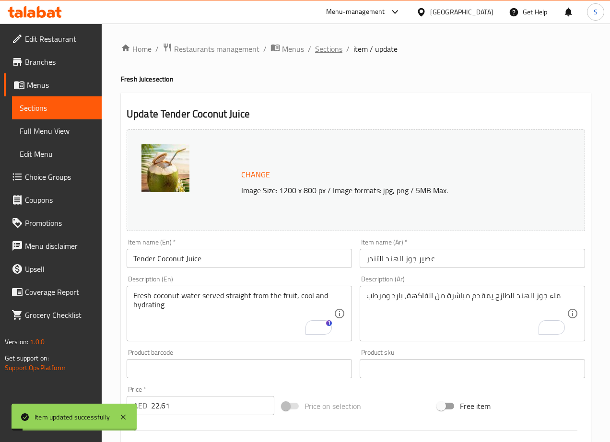
click at [329, 46] on span "Sections" at bounding box center [328, 49] width 27 height 12
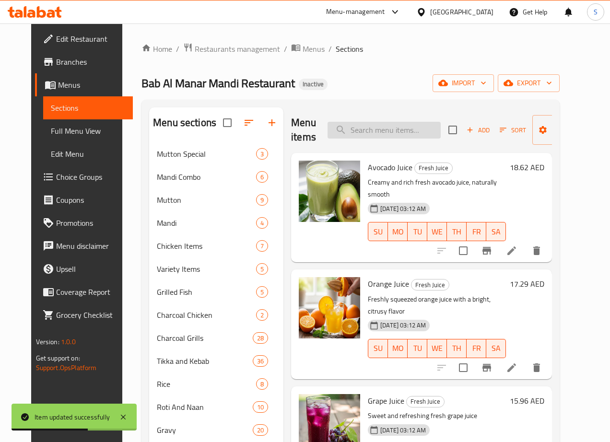
click at [351, 127] on input "search" at bounding box center [383, 130] width 113 height 17
paste input "Carrot Juice"
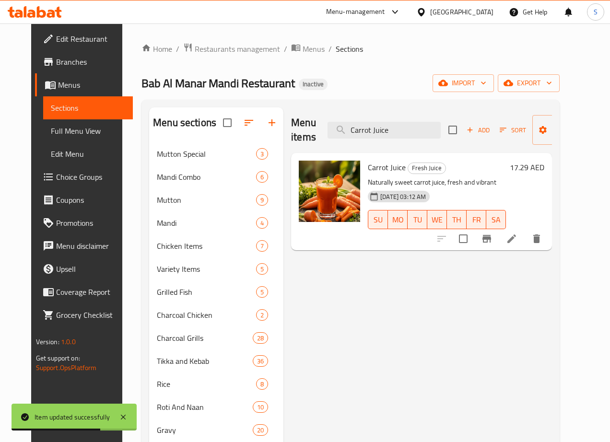
type input "Carrot Juice"
click at [517, 244] on icon at bounding box center [512, 239] width 12 height 12
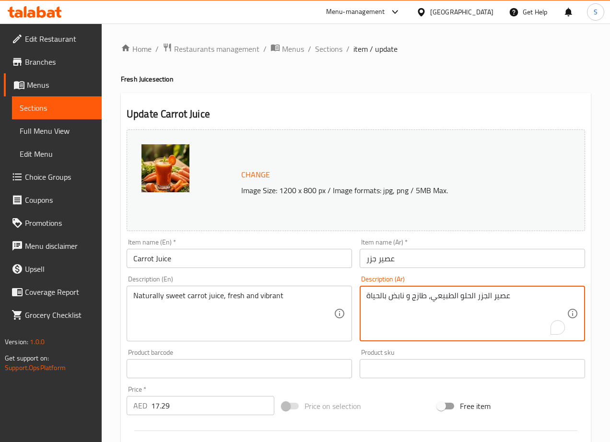
click at [465, 299] on textarea "عصير الجزر الحلو الطبيعي، طازج و نابض بالحياة" at bounding box center [466, 314] width 200 height 46
click at [456, 299] on textarea "عصير الجزر الحلو الطبيعي، طازج و نابض بالحياة" at bounding box center [466, 314] width 200 height 46
click at [396, 299] on textarea "عصير الجزر الحلو بشكل طبيعي، طازج و نابض بالحياة" at bounding box center [466, 314] width 200 height 46
type textarea "عصير الجزر الحلو بشكل طبيعي، طازج"
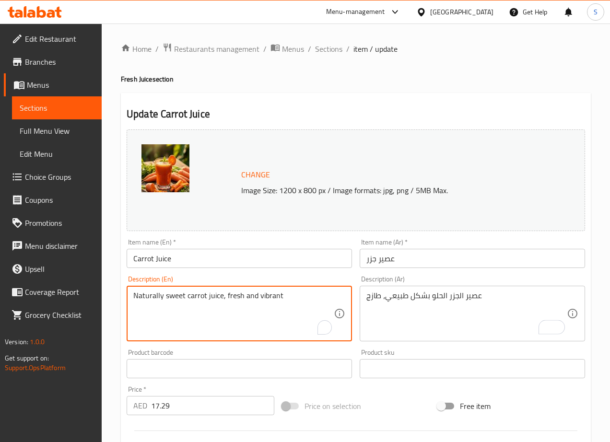
click at [270, 299] on textarea "Naturally sweet carrot juice, fresh and vibrant" at bounding box center [233, 314] width 200 height 46
click at [270, 299] on textarea "Naturally sweet carrot juice, fresh" at bounding box center [233, 314] width 200 height 46
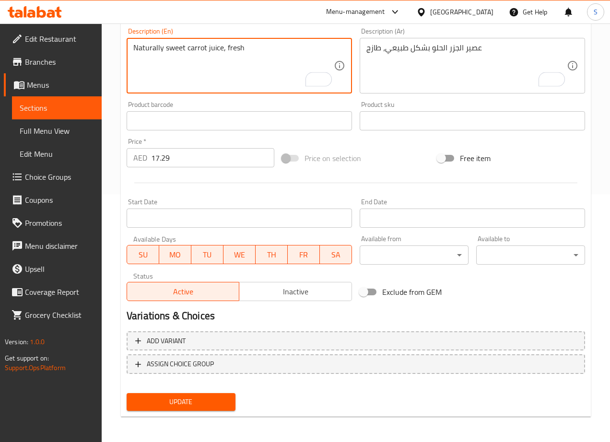
type textarea "Naturally sweet carrot juice, fresh"
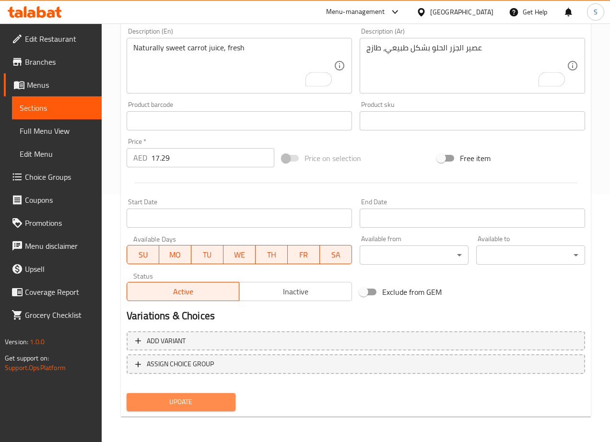
click at [195, 399] on span "Update" at bounding box center [180, 402] width 93 height 12
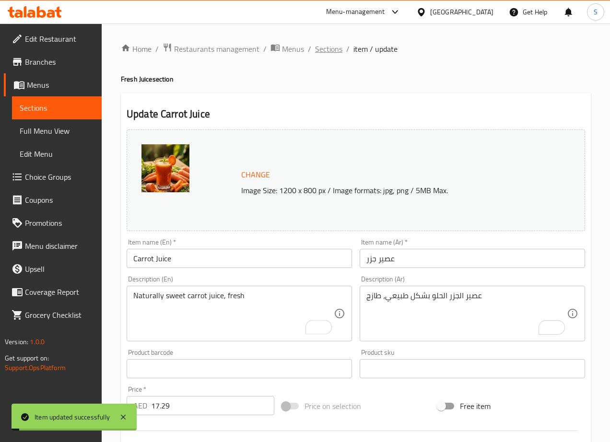
click at [320, 52] on span "Sections" at bounding box center [328, 49] width 27 height 12
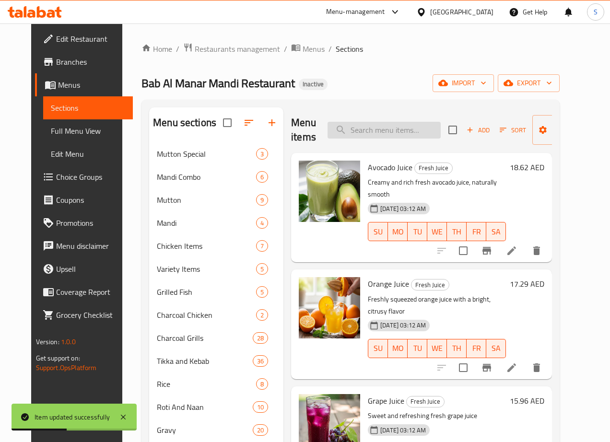
click at [367, 126] on input "search" at bounding box center [383, 130] width 113 height 17
paste input "Lemon Juice"
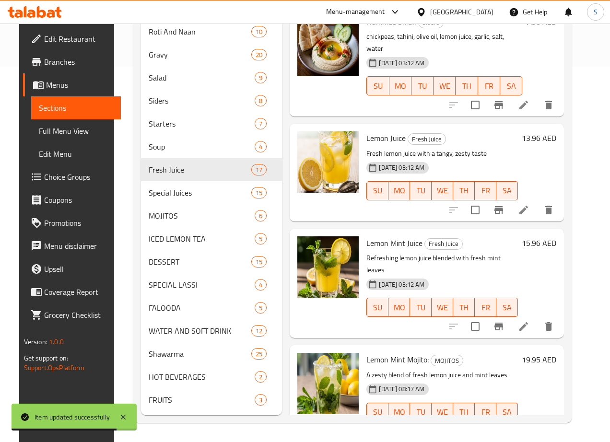
scroll to position [389, 0]
type input "Lemon Juice"
click at [527, 204] on icon at bounding box center [524, 210] width 12 height 12
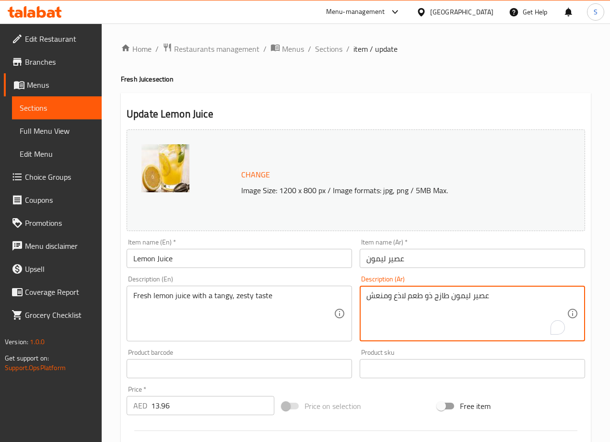
click at [400, 298] on textarea "عصير ليمون طازج ذو طعم لاذع ومنعش" at bounding box center [466, 314] width 200 height 46
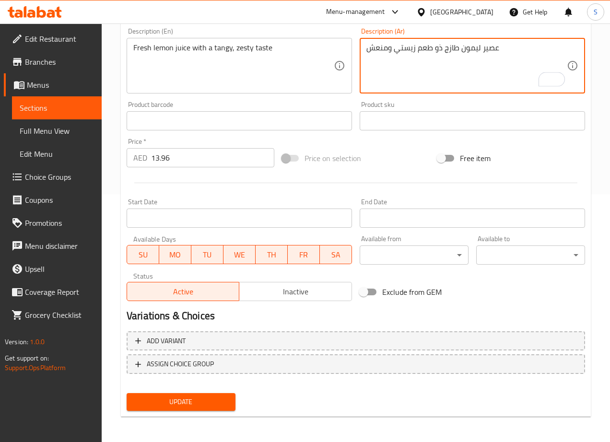
type textarea "عصير ليمون طازج ذو طعم زيستي ومنعش"
click at [227, 403] on span "Update" at bounding box center [180, 402] width 93 height 12
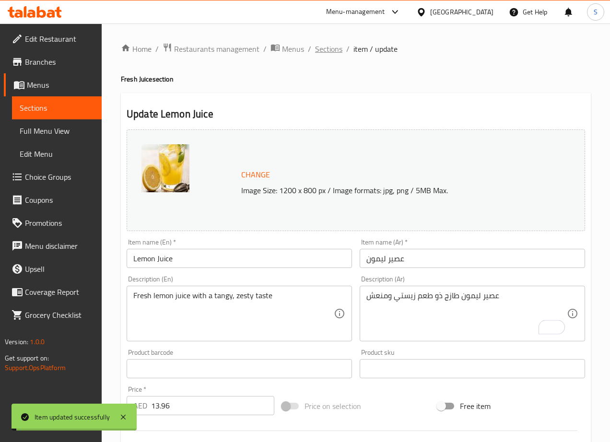
click at [328, 43] on span "Sections" at bounding box center [328, 49] width 27 height 12
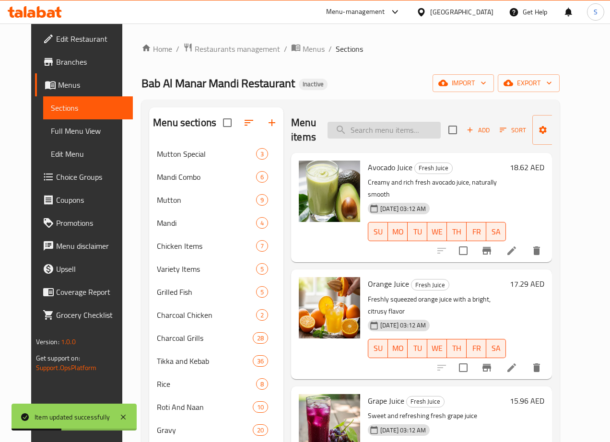
click at [397, 131] on input "search" at bounding box center [383, 130] width 113 height 17
paste input "Lemon Soda Juice"
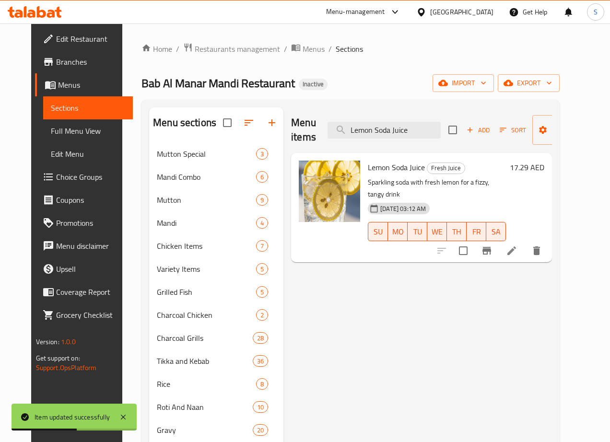
type input "Lemon Soda Juice"
click at [546, 251] on div "Menu items Lemon Soda Juice Add Sort Manage items Lemon Soda Juice Fresh Juice …" at bounding box center [417, 448] width 268 height 683
click at [525, 246] on li at bounding box center [511, 250] width 27 height 17
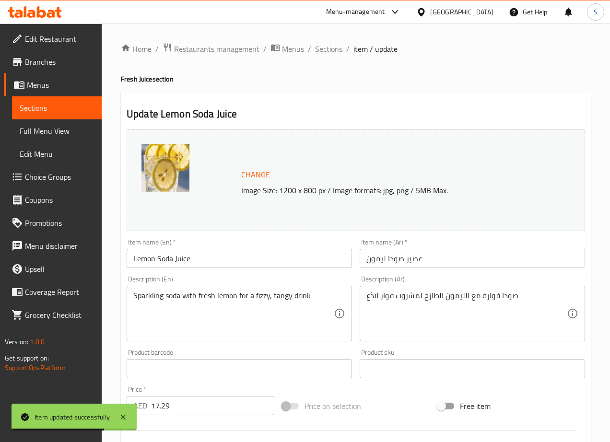
click at [372, 298] on textarea "صودا فوارة مع الليمون الطازج لمشروب فوار لاذع" at bounding box center [466, 314] width 200 height 46
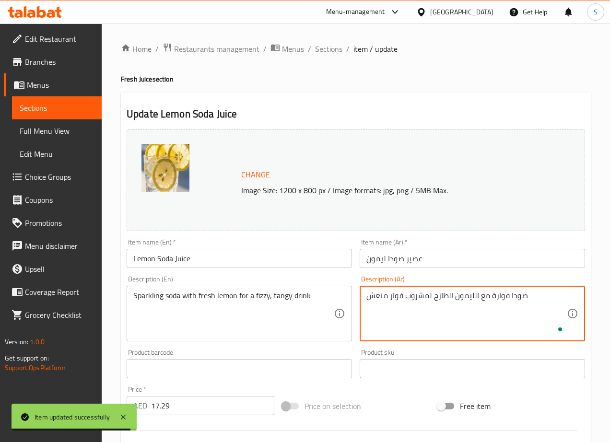
type textarea "صودا فوارة مع الليمون الطازج لمشروب فوار منعش"
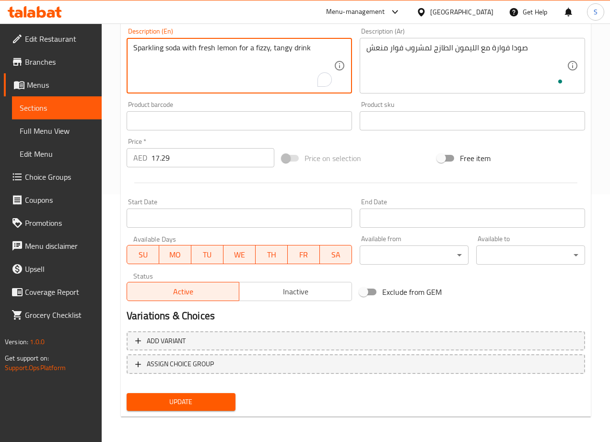
click at [207, 399] on span "Update" at bounding box center [180, 402] width 93 height 12
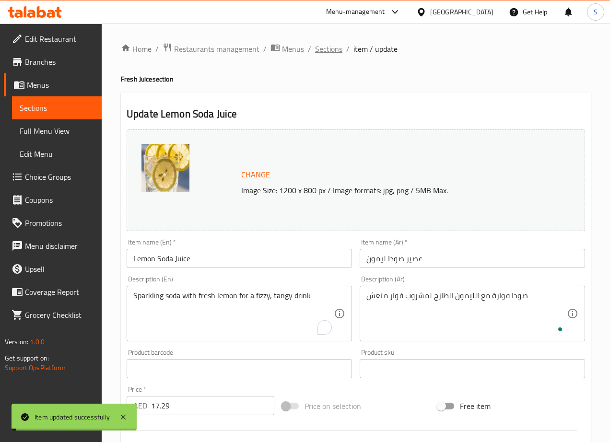
click at [324, 48] on span "Sections" at bounding box center [328, 49] width 27 height 12
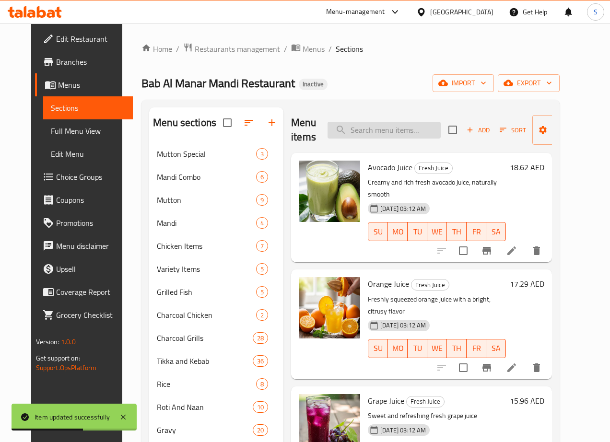
click at [367, 128] on input "search" at bounding box center [383, 130] width 113 height 17
paste input "Cocktail Juice"
type input "Cocktail Juice"
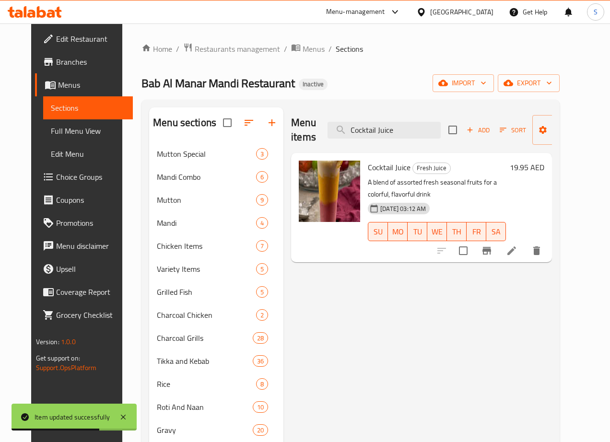
click at [525, 245] on li at bounding box center [511, 250] width 27 height 17
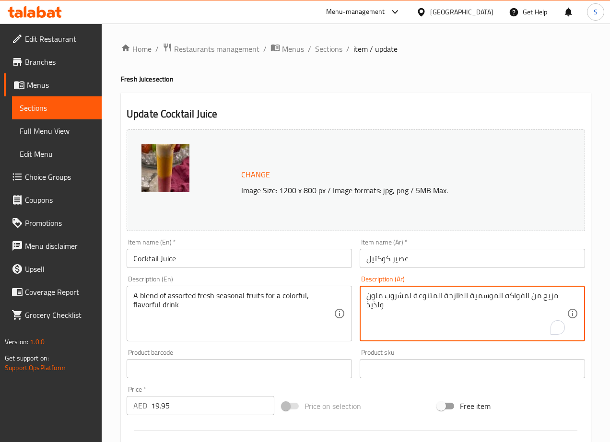
click at [376, 307] on textarea "مزيج من الفواكه الموسمية الطازجة المتنوعة لمشروب ملون ولذيذ" at bounding box center [466, 314] width 200 height 46
type textarea "مزيج من الفواكه الموسمية الطازجة المتنوعة لمشروب ملون"
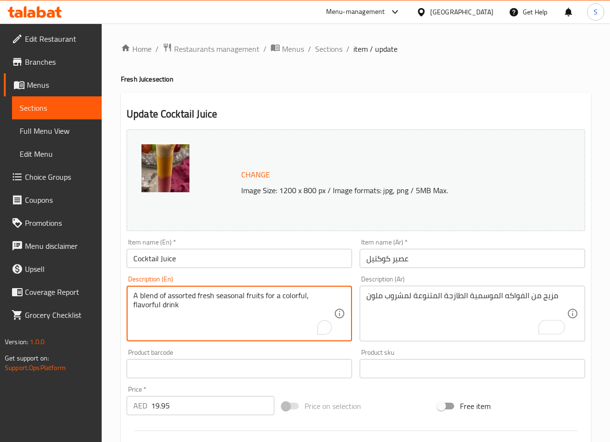
click at [144, 307] on textarea "A blend of assorted fresh seasonal fruits for a colorful, flavorful drink" at bounding box center [233, 314] width 200 height 46
click at [175, 316] on textarea "A blend of assorted fresh seasonal fruits for a colorful drink" at bounding box center [233, 314] width 200 height 46
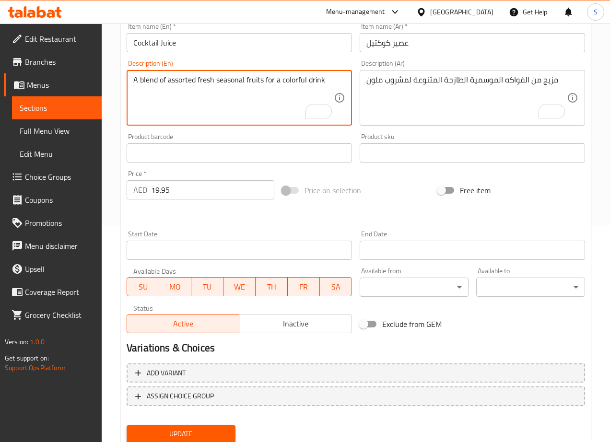
scroll to position [248, 0]
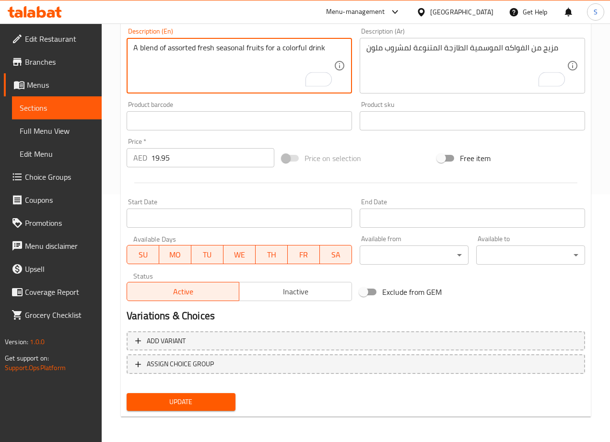
type textarea "A blend of assorted fresh seasonal fruits for a colorful drink"
click at [190, 400] on span "Update" at bounding box center [180, 402] width 93 height 12
